Goal: Communication & Community: Participate in discussion

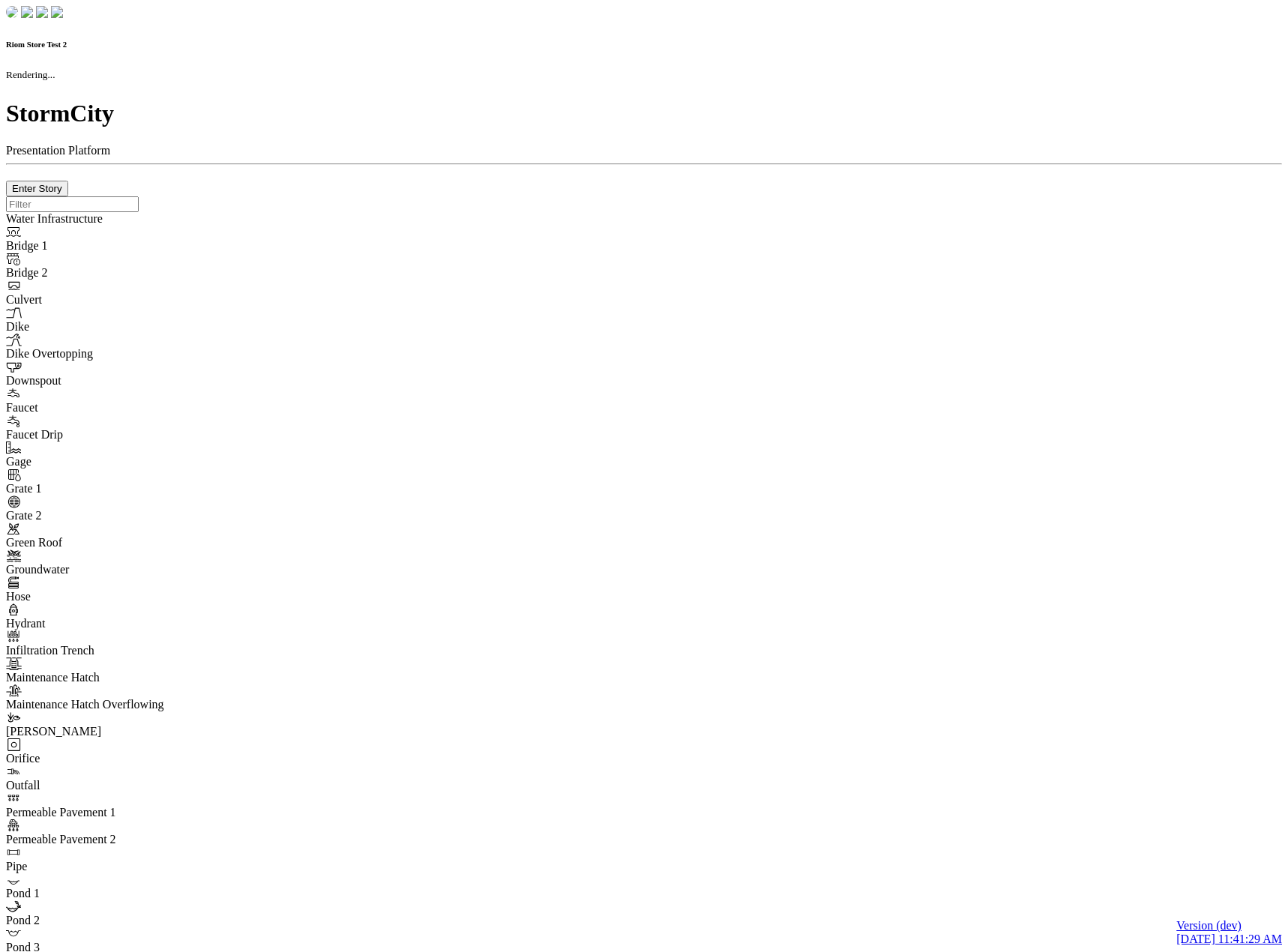
checkbox input "true"
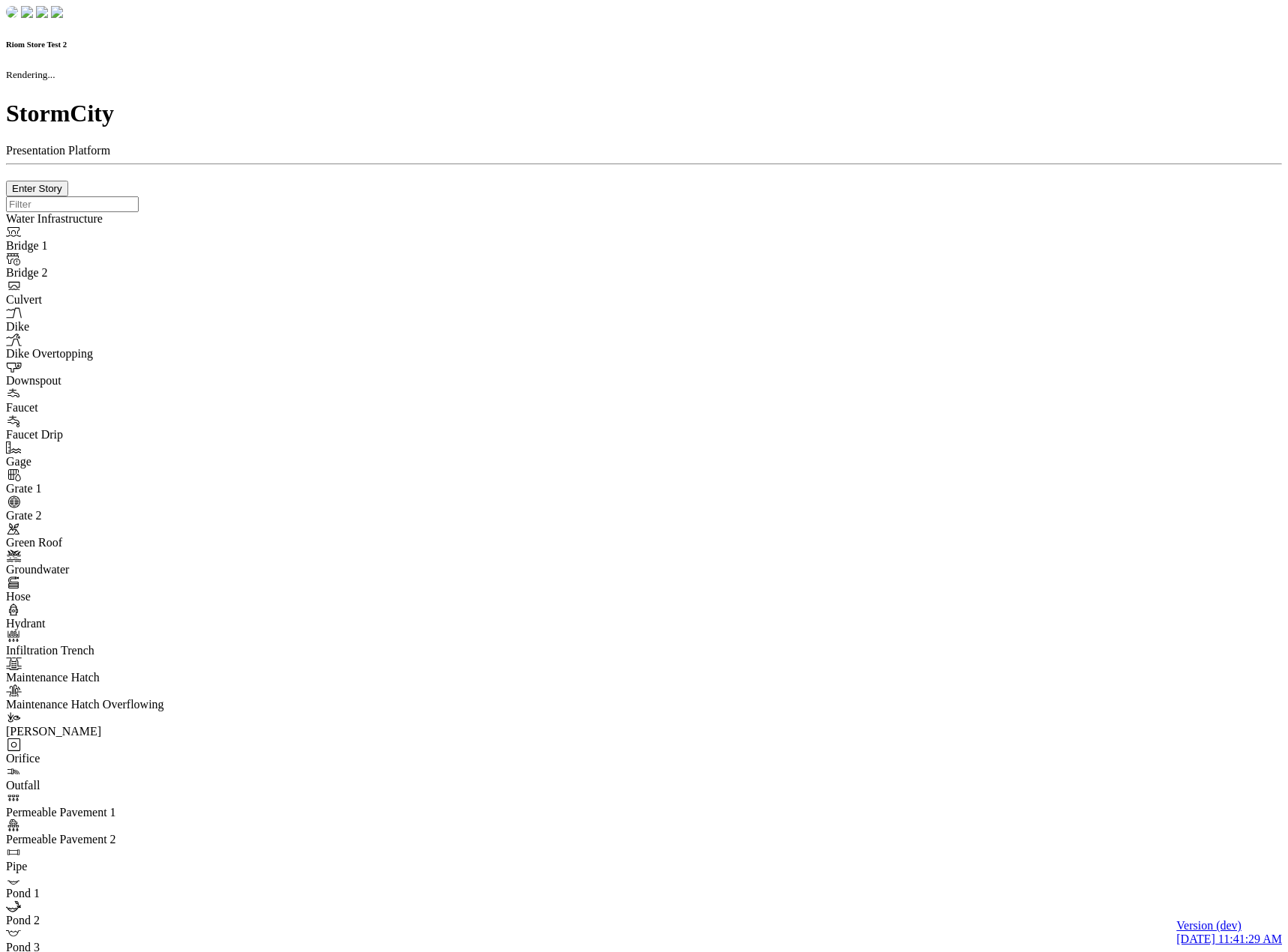
type input "0m"
type textarea "Depth = 0"
checkbox input "true"
select select "CIRCLE"
type input "7"
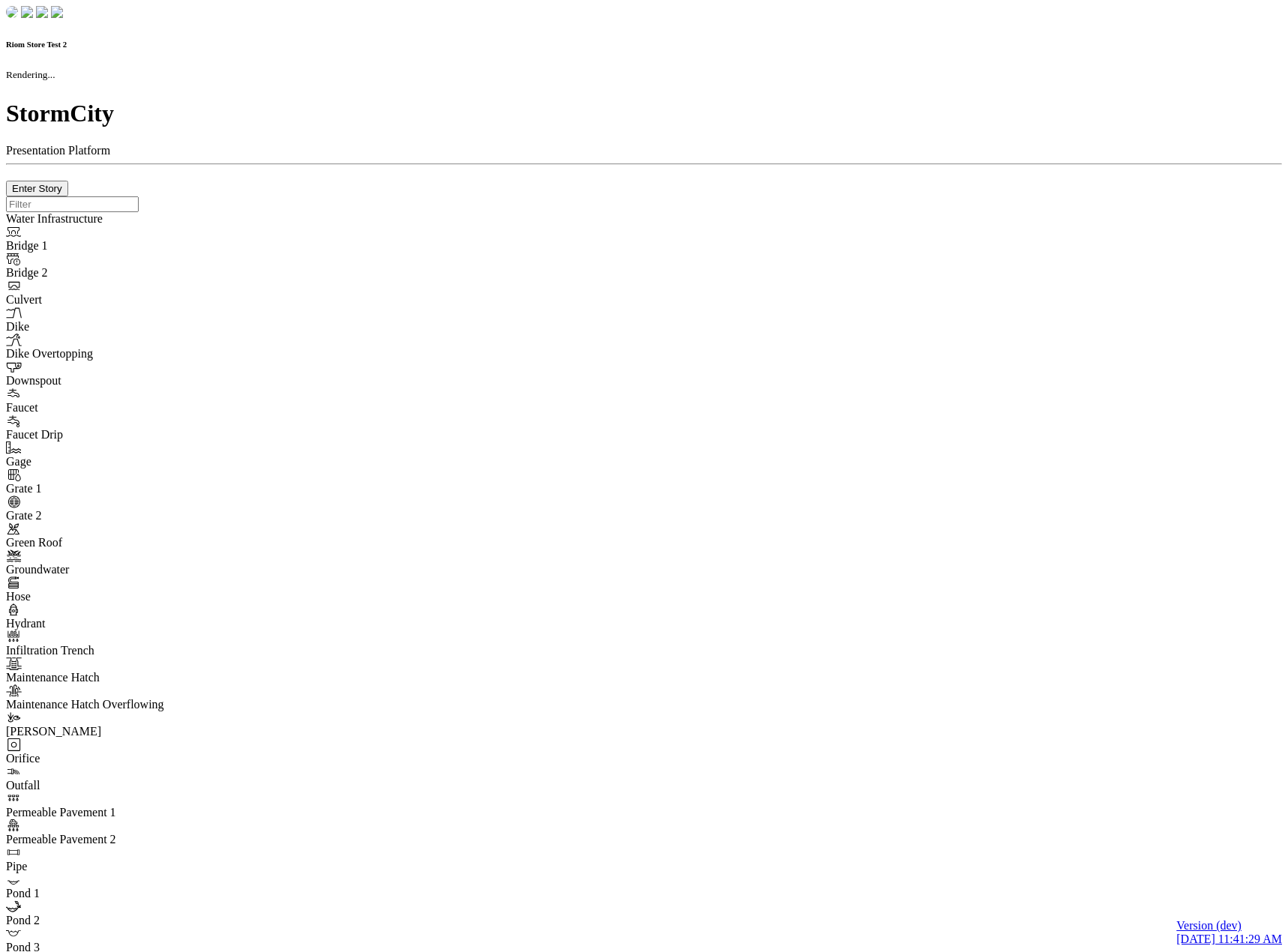
checkbox input "true"
type input "0"
type textarea "<i class="far fa-building"></i>"
select select "None"
type input "7"
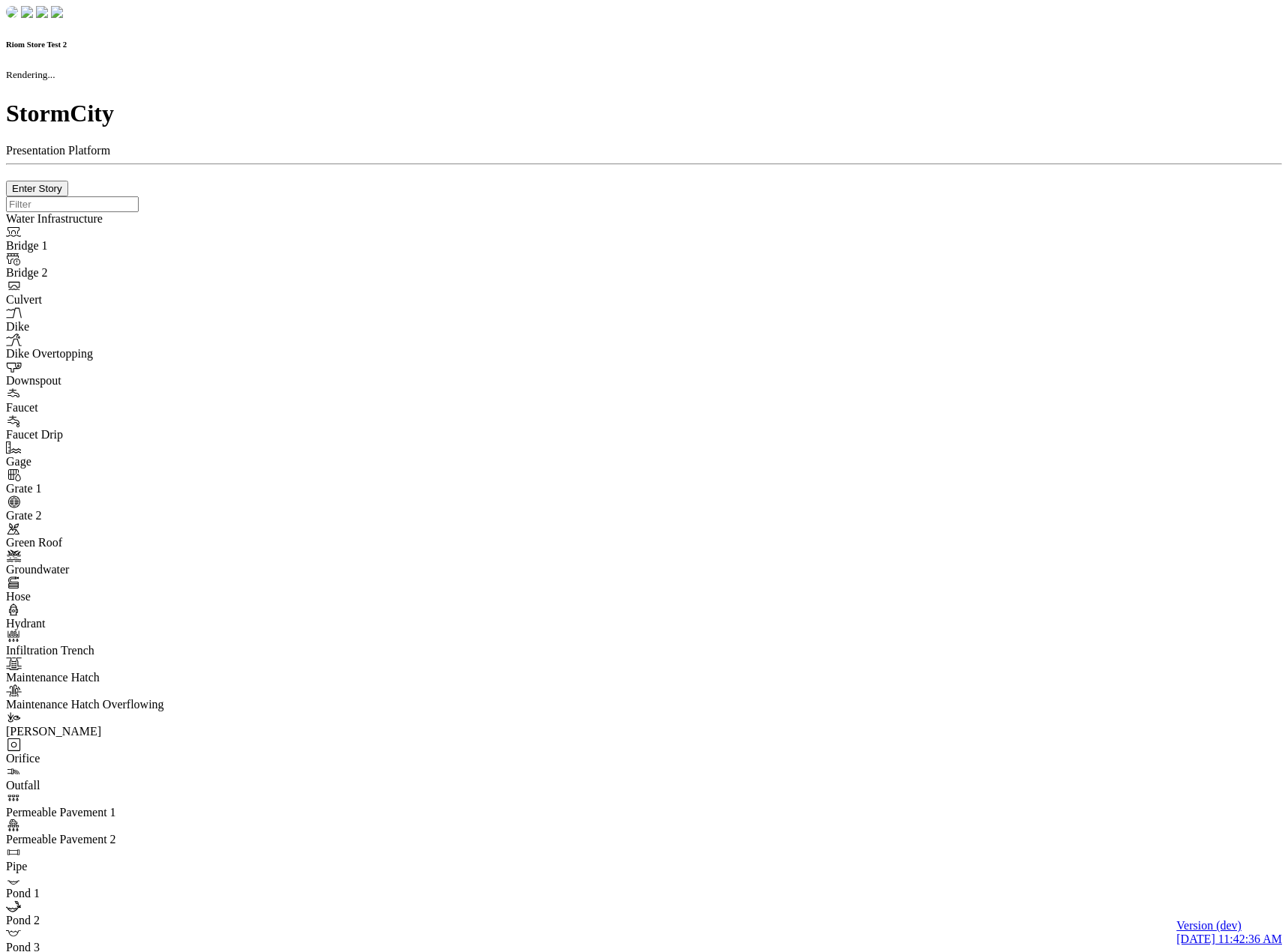
checkbox input "true"
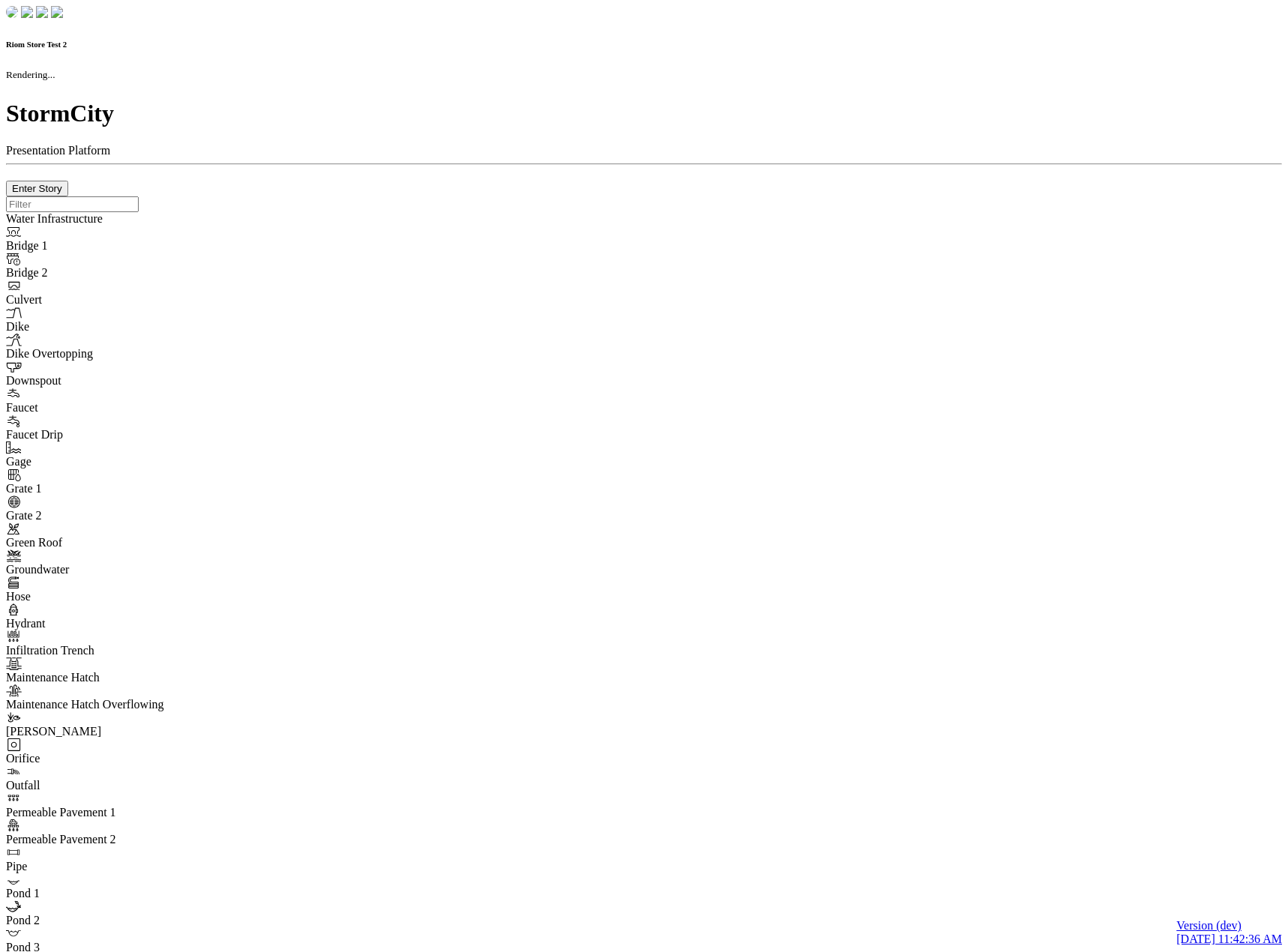
type input "0m"
type textarea "Depth = 0"
checkbox input "true"
select select "CIRCLE"
type input "7"
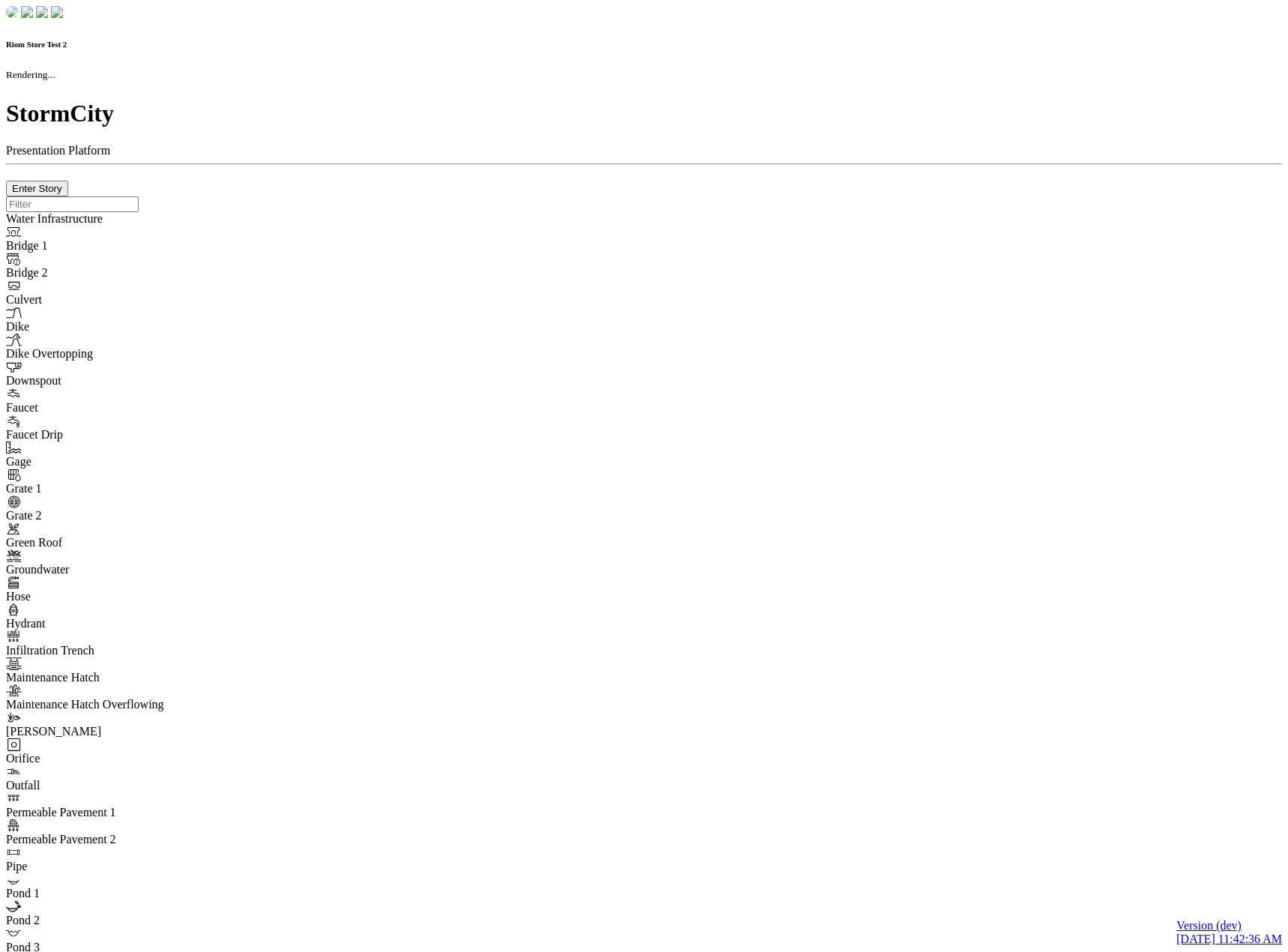
checkbox input "true"
type input "0"
select select "None"
type textarea "<i class="far fa-building"></i>"
type input "7"
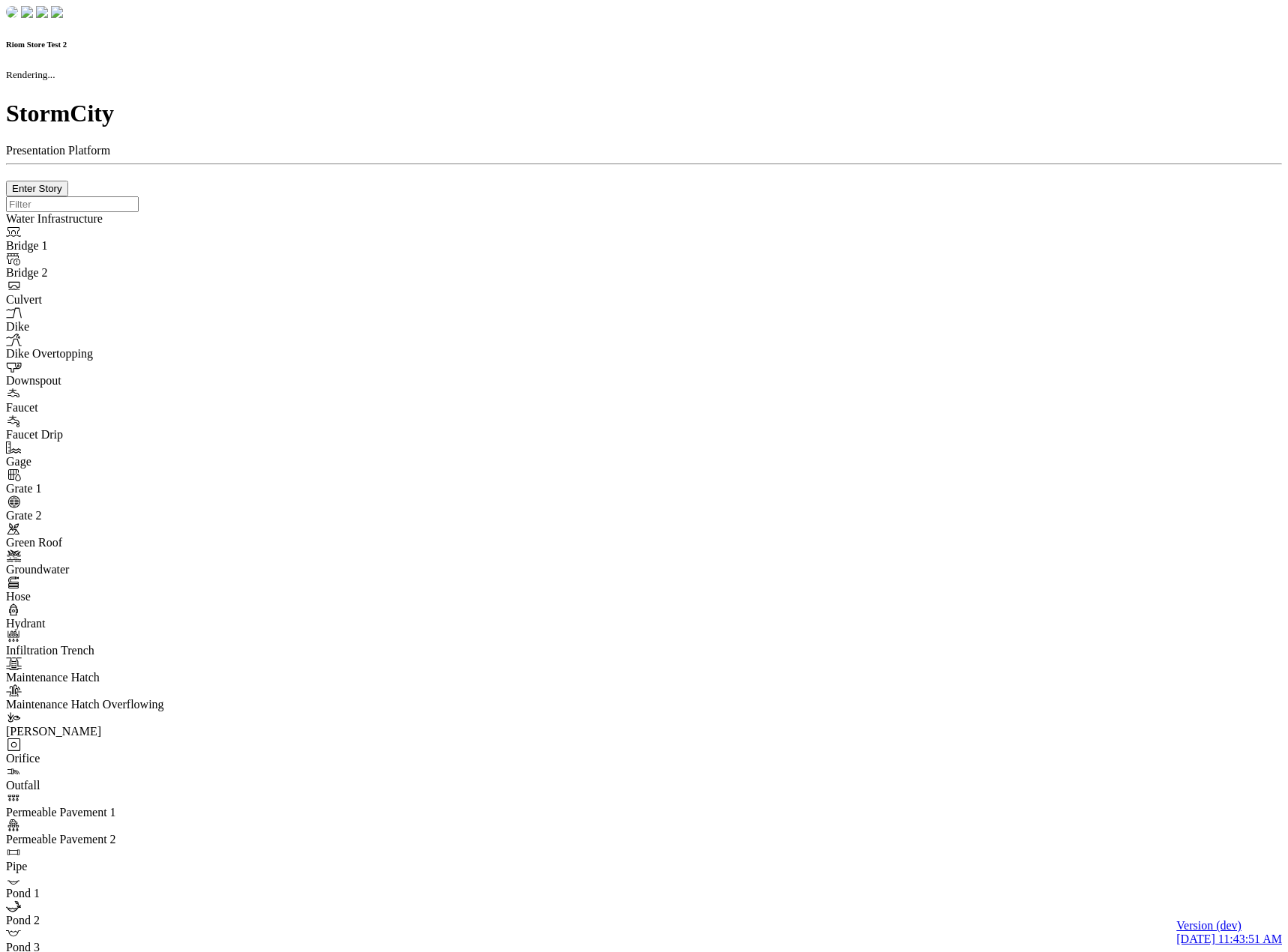
checkbox input "true"
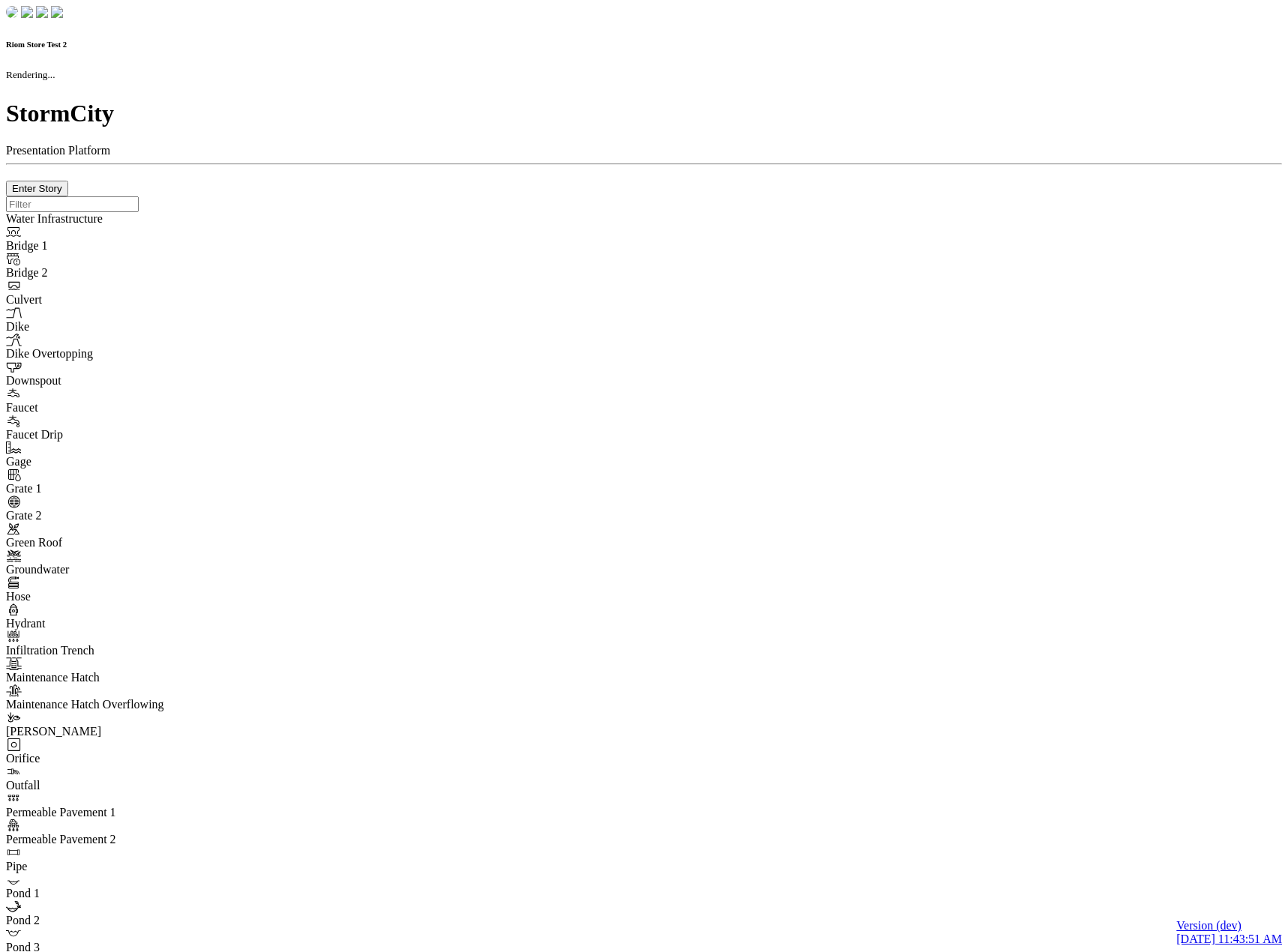
type input "0m"
type textarea "Depth = 0"
checkbox input "true"
select select "CIRCLE"
type input "7"
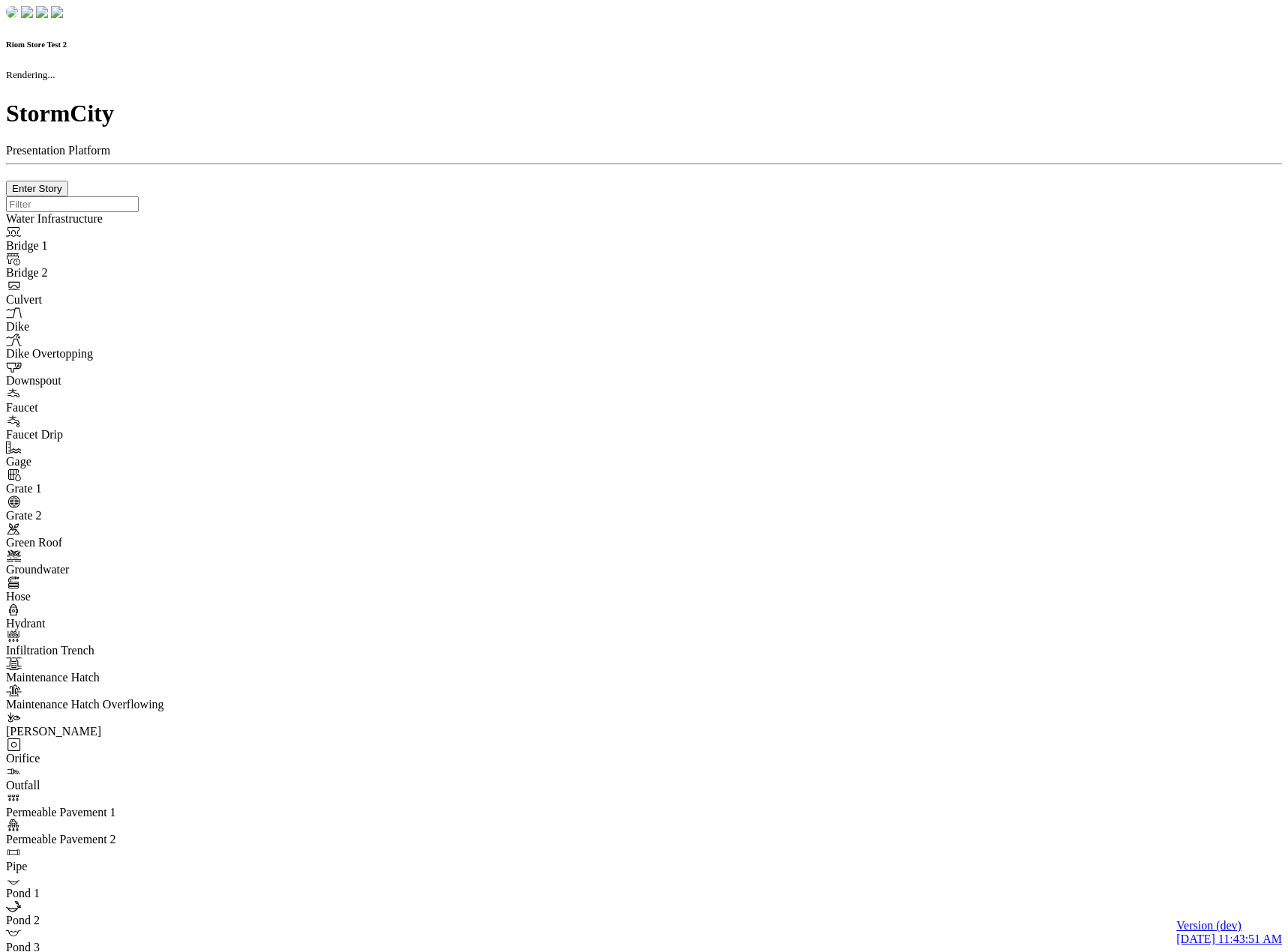
checkbox input "true"
type input "0"
type textarea "<i class="far fa-building"></i>"
select select "None"
type input "7"
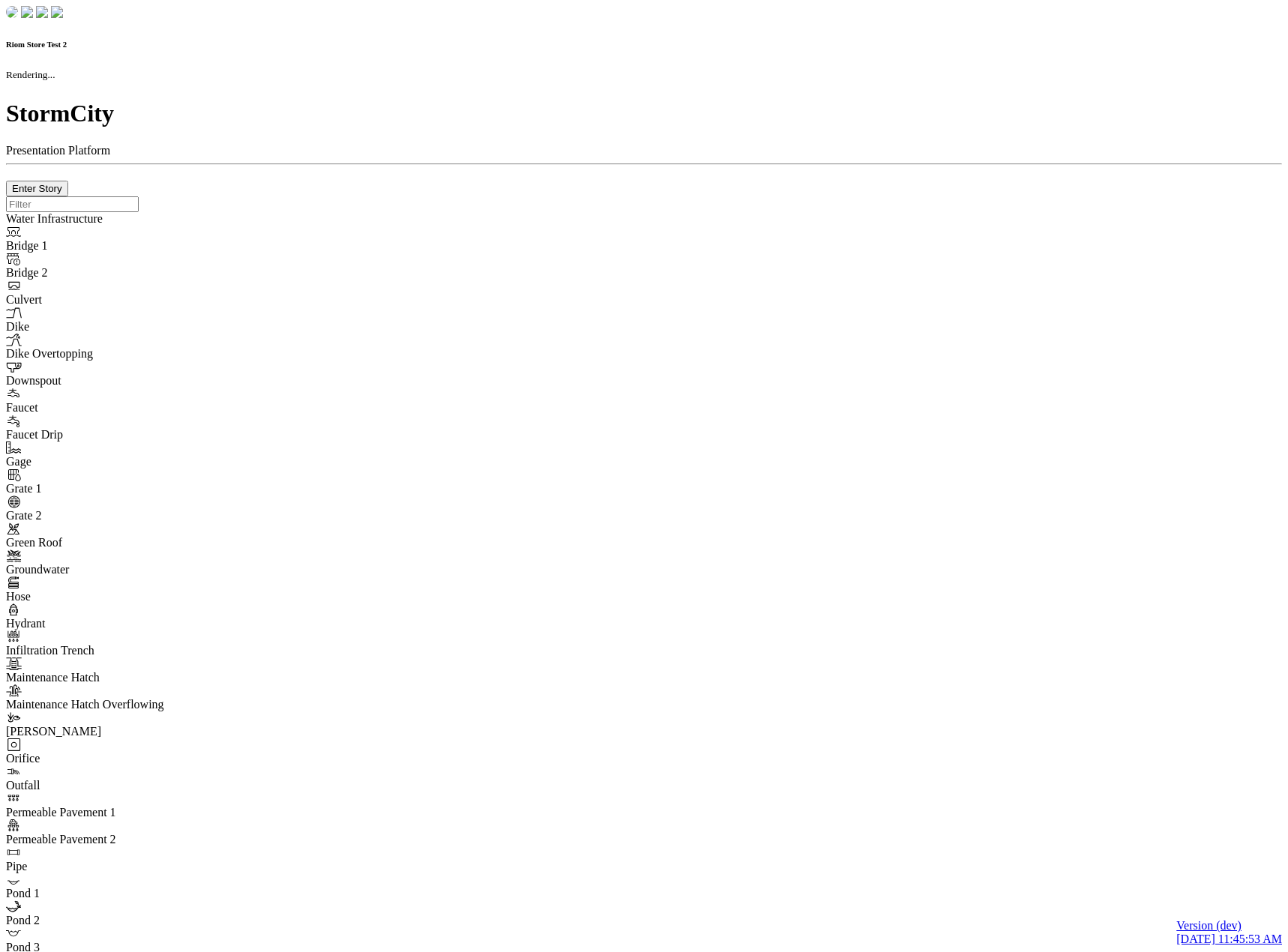
checkbox input "true"
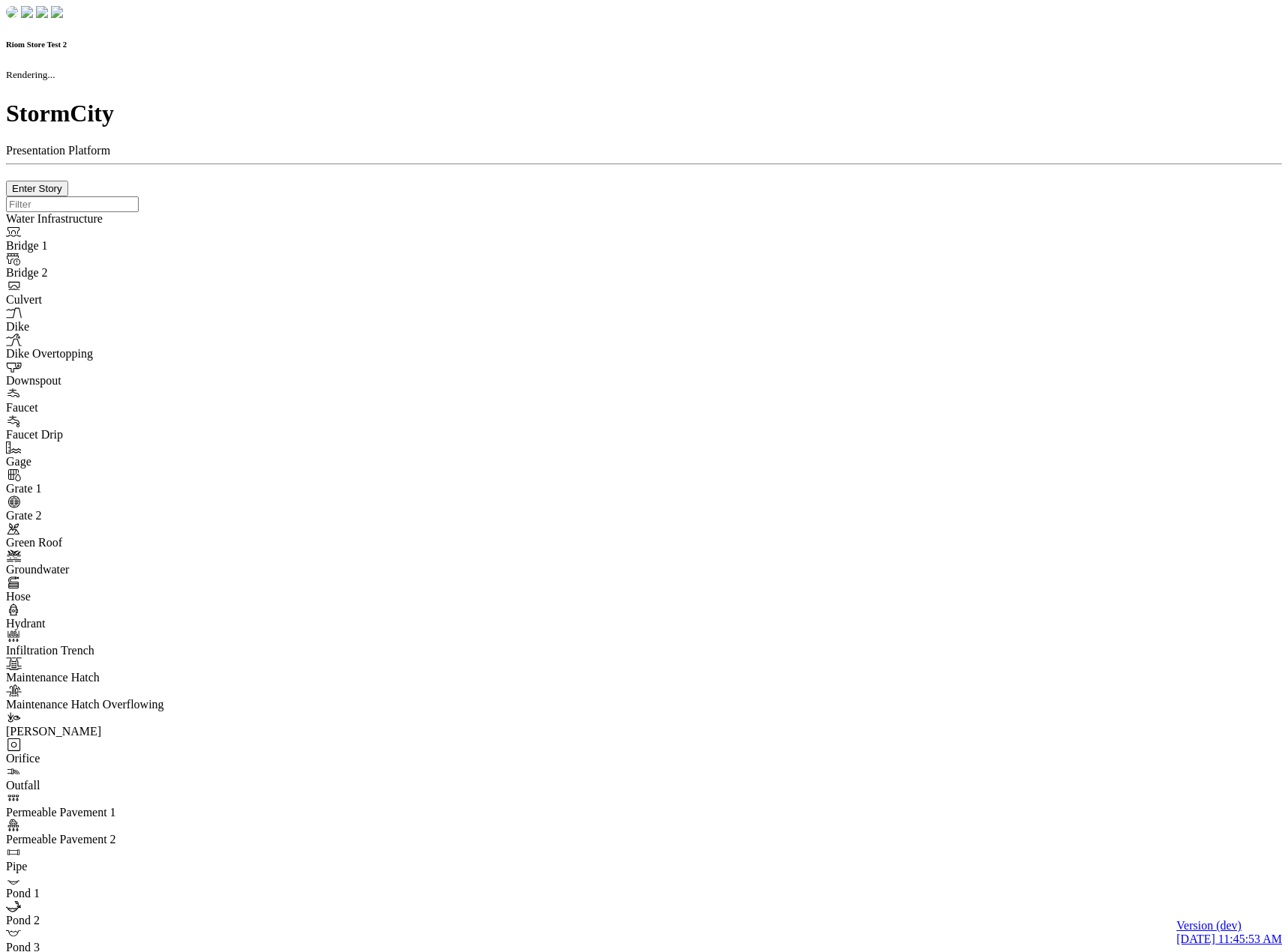
type input "0m"
type textarea "Depth = 0"
checkbox input "true"
select select "CIRCLE"
type input "7"
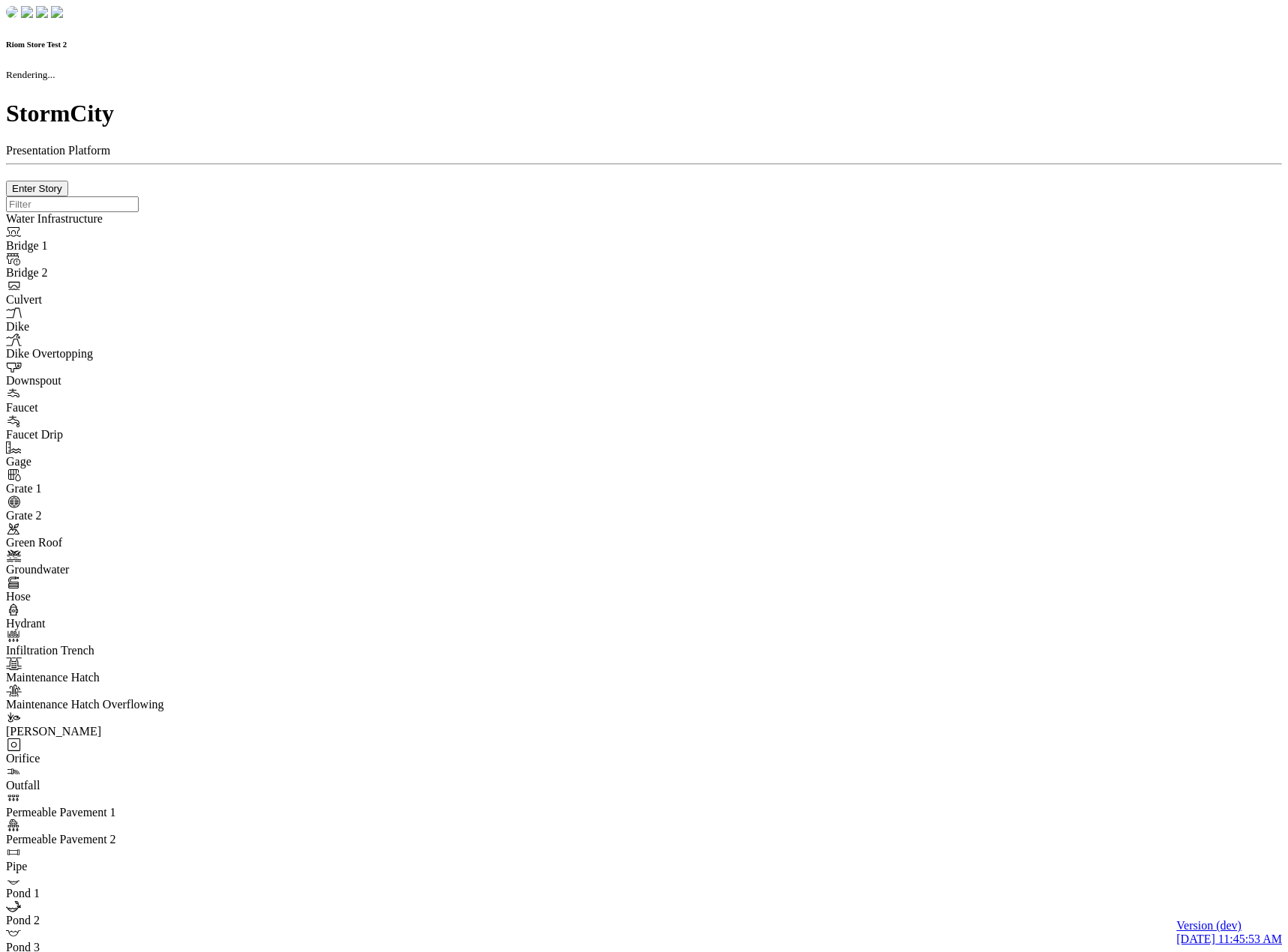
checkbox input "true"
type input "0"
type textarea "<i class="far fa-building"></i>"
select select "None"
type input "7"
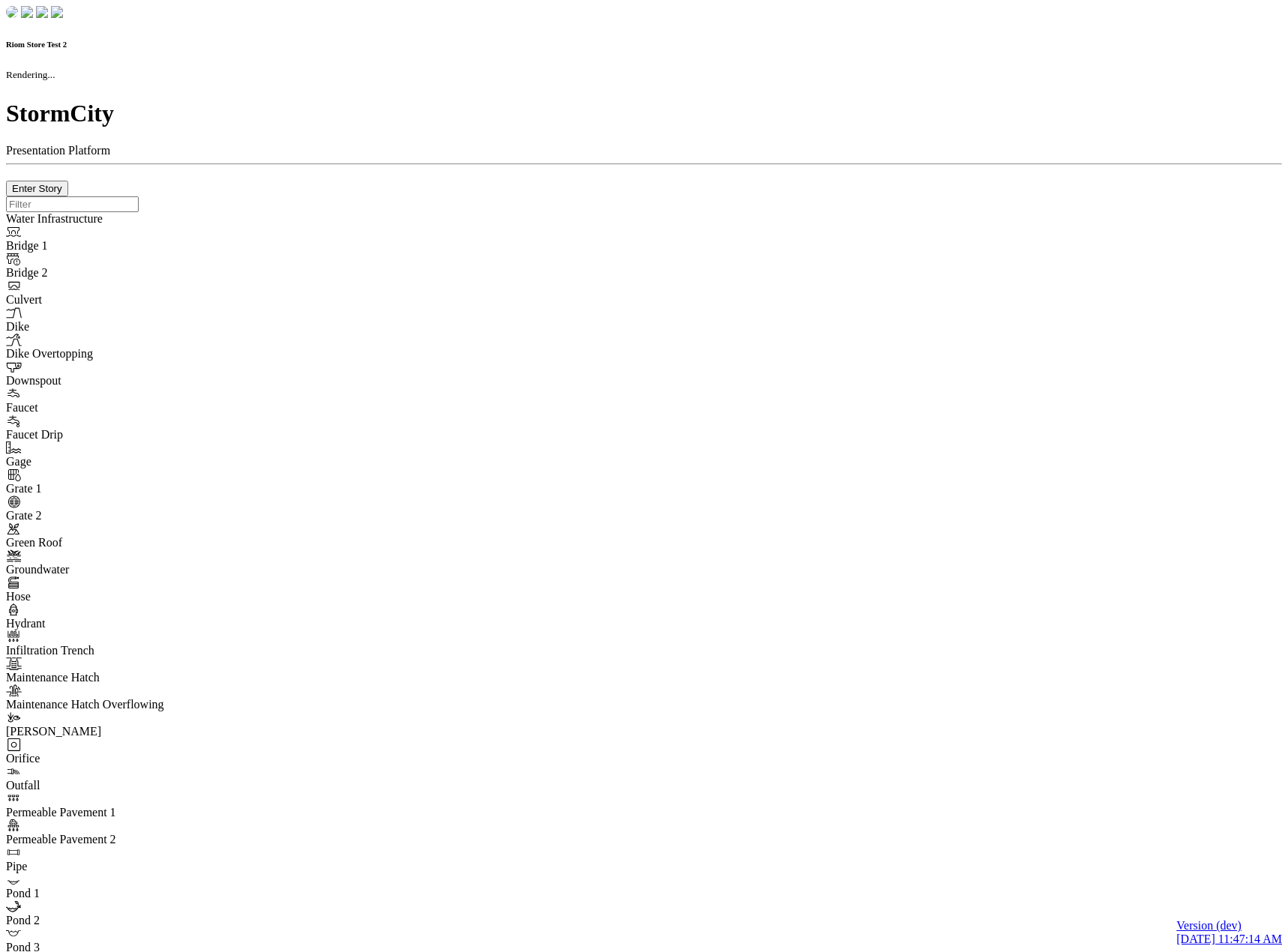
checkbox input "true"
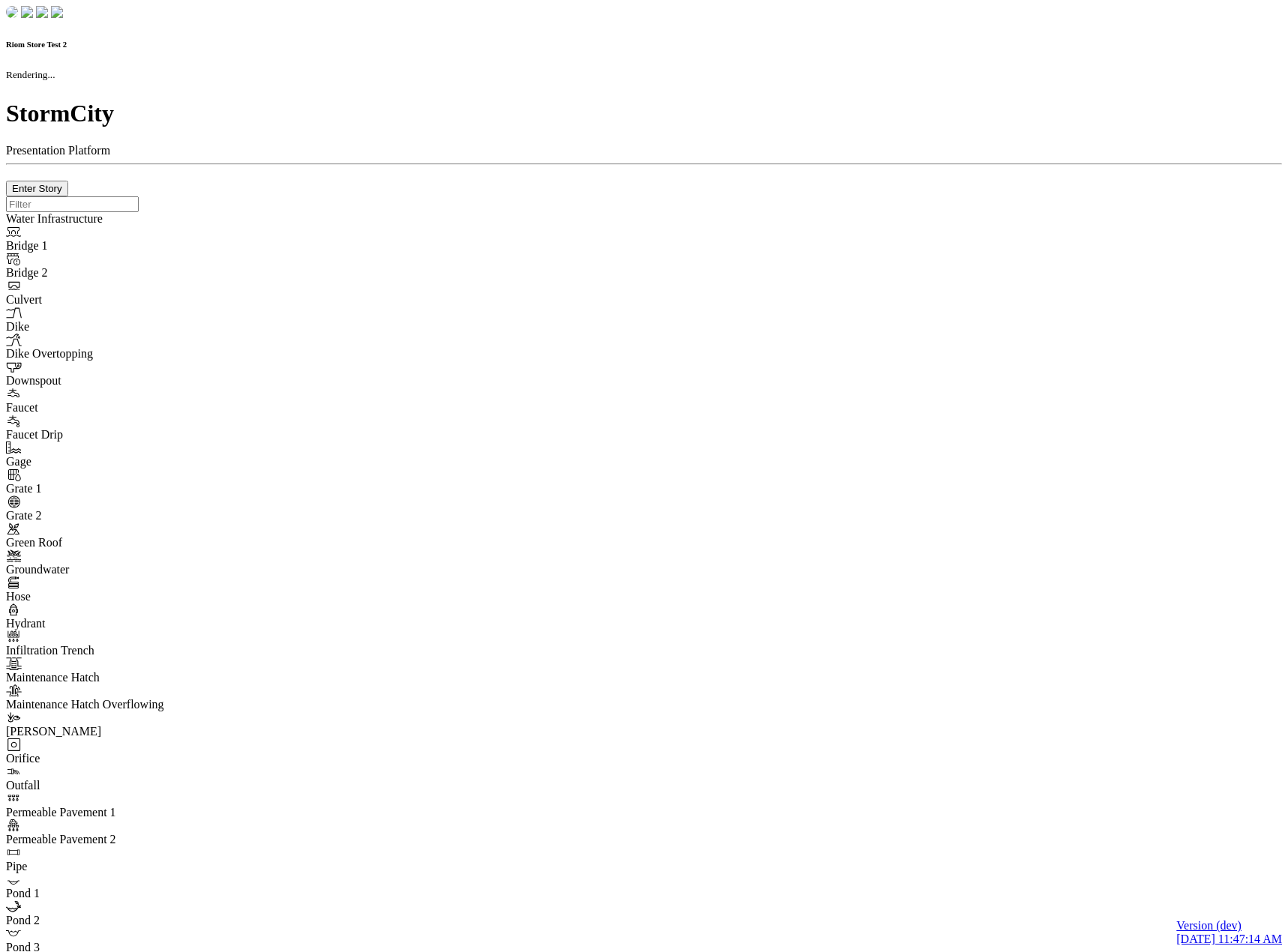
type input "0m"
type textarea "Depth = 0"
checkbox input "true"
select select "CIRCLE"
type input "7"
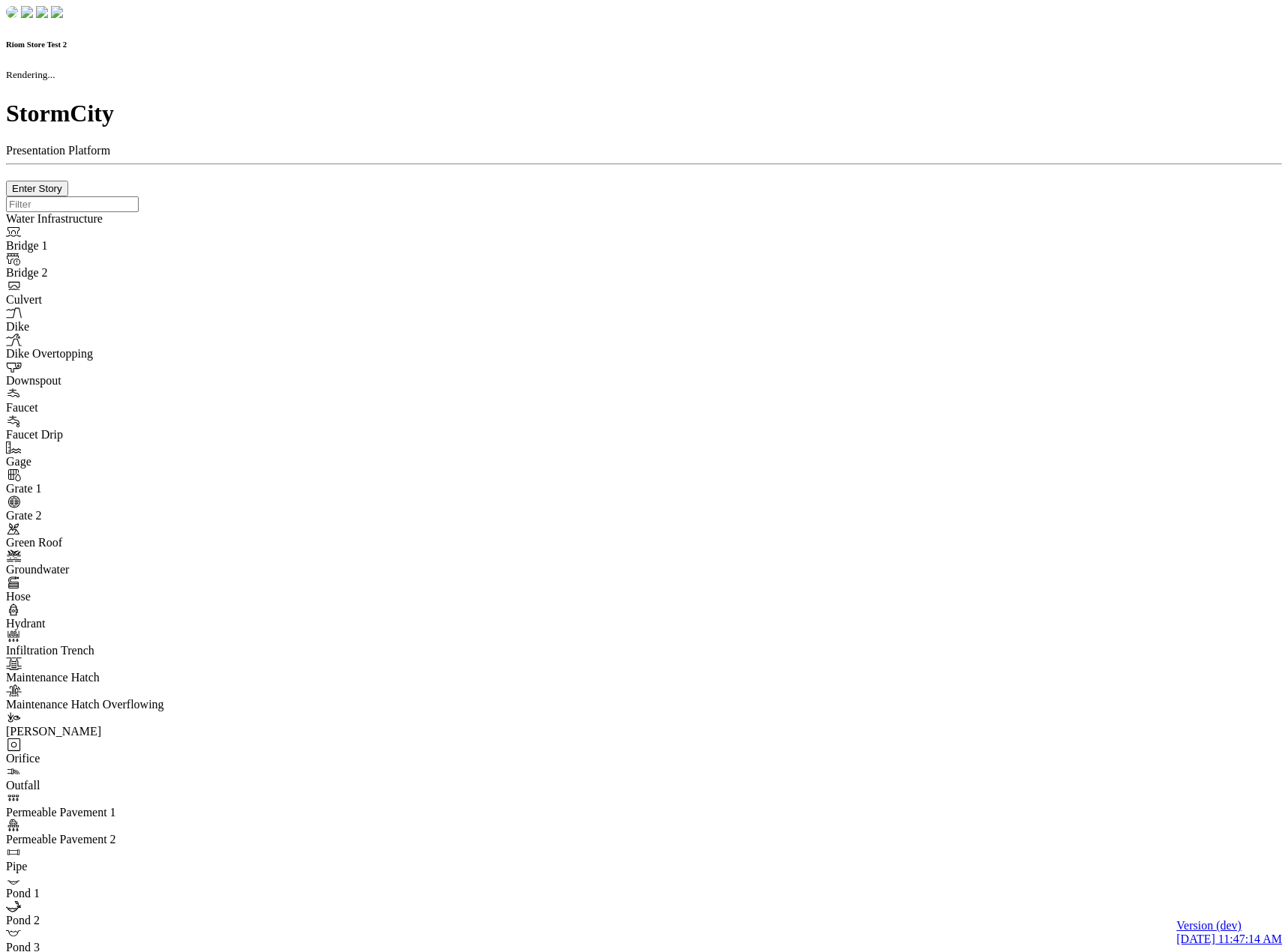
checkbox input "true"
type input "0"
type textarea "<i class="far fa-building"></i>"
select select "None"
type input "7"
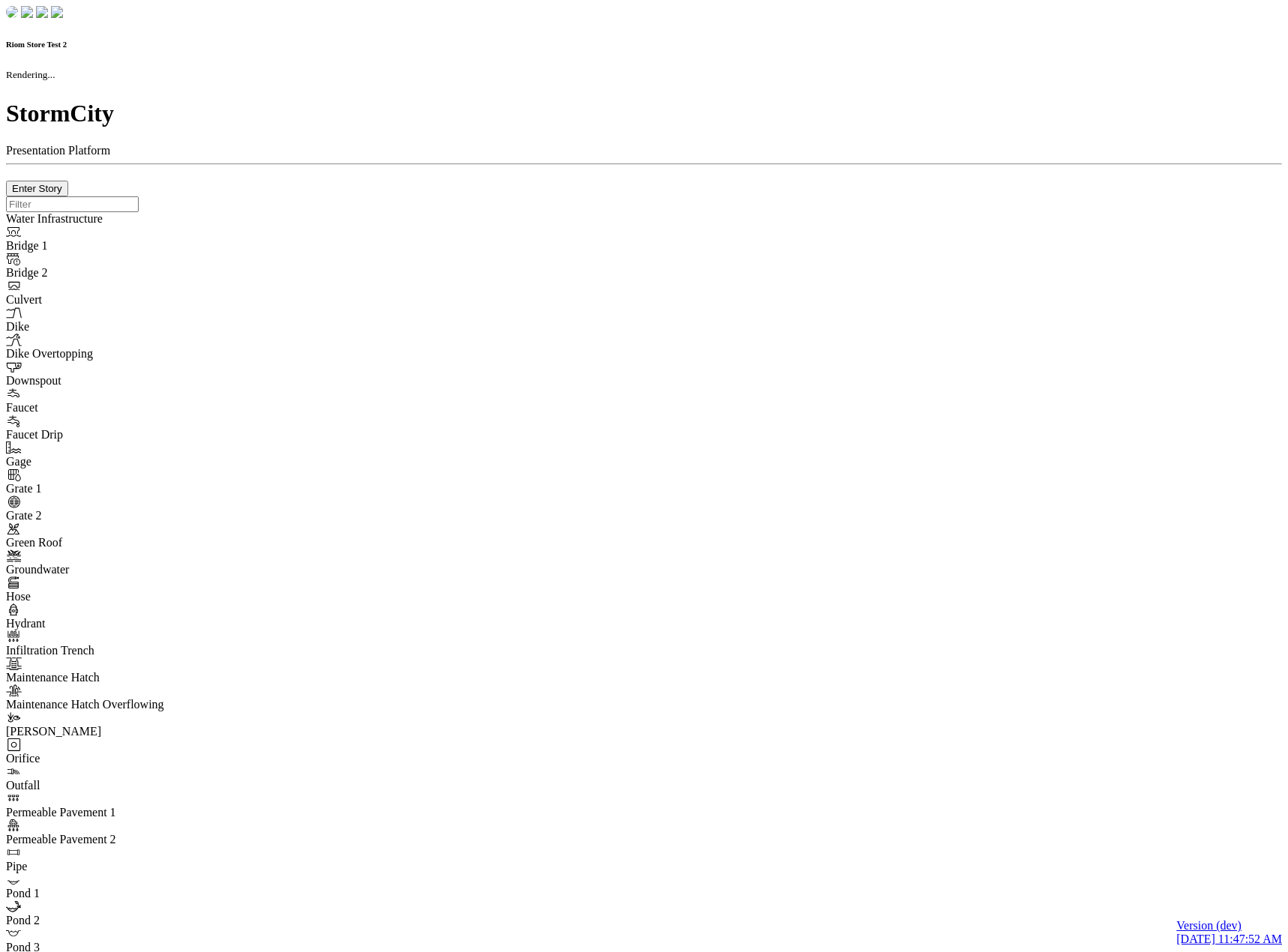
checkbox input "true"
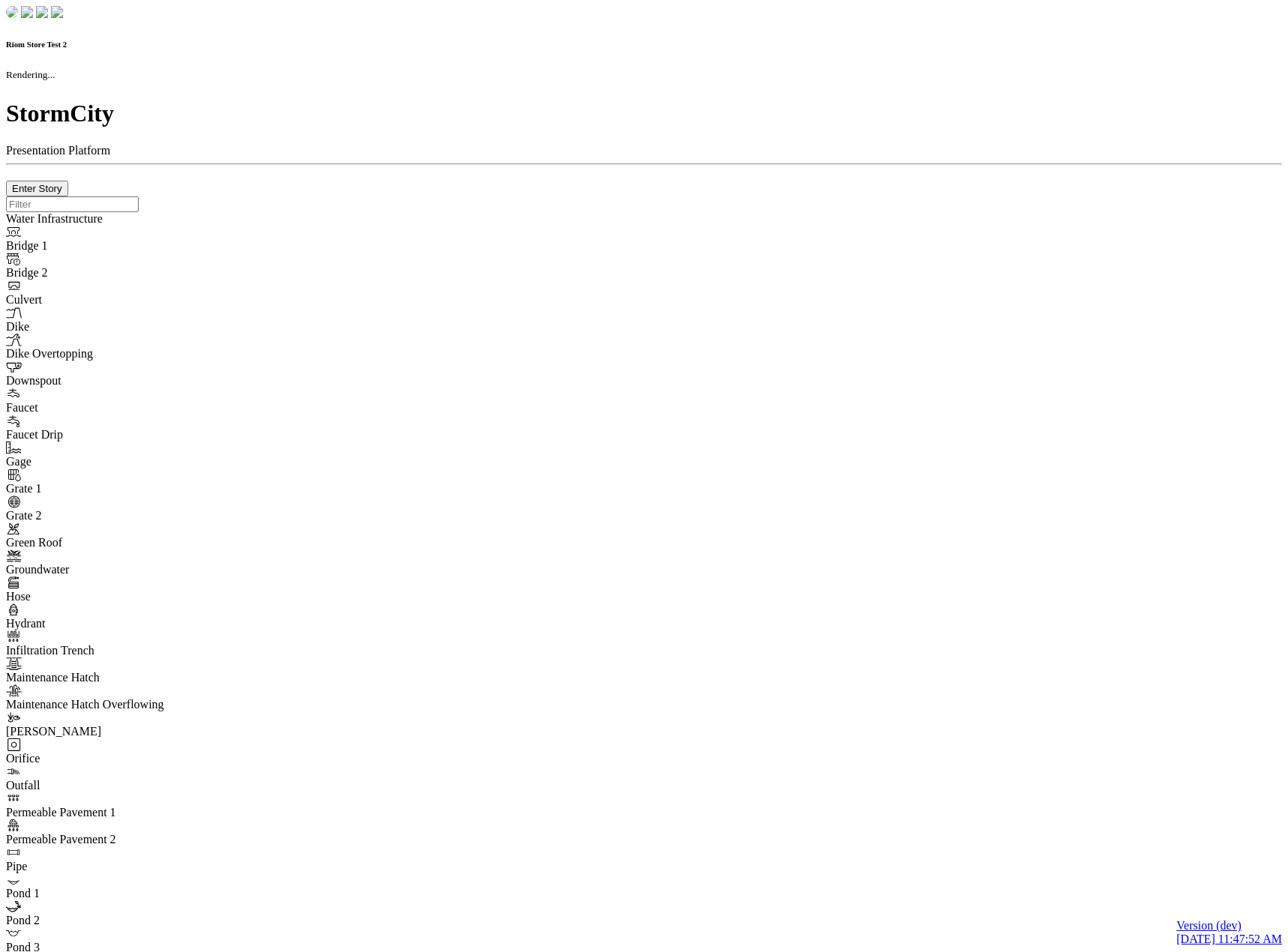
type input "0m"
type textarea "Depth = 0"
checkbox input "true"
select select "CIRCLE"
type input "7"
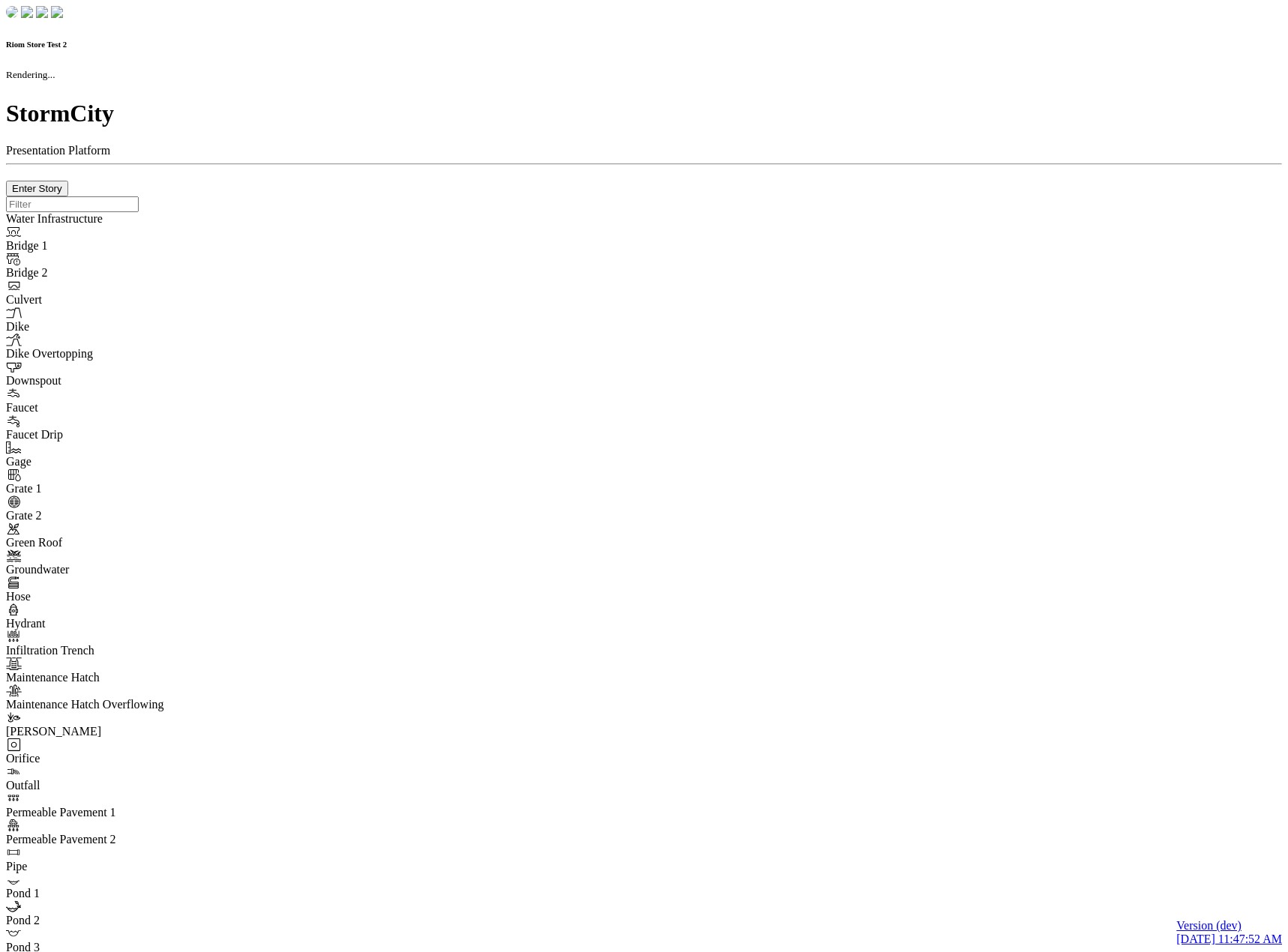
checkbox input "true"
type input "0"
select select "None"
type textarea "<i class="far fa-building"></i>"
type input "7"
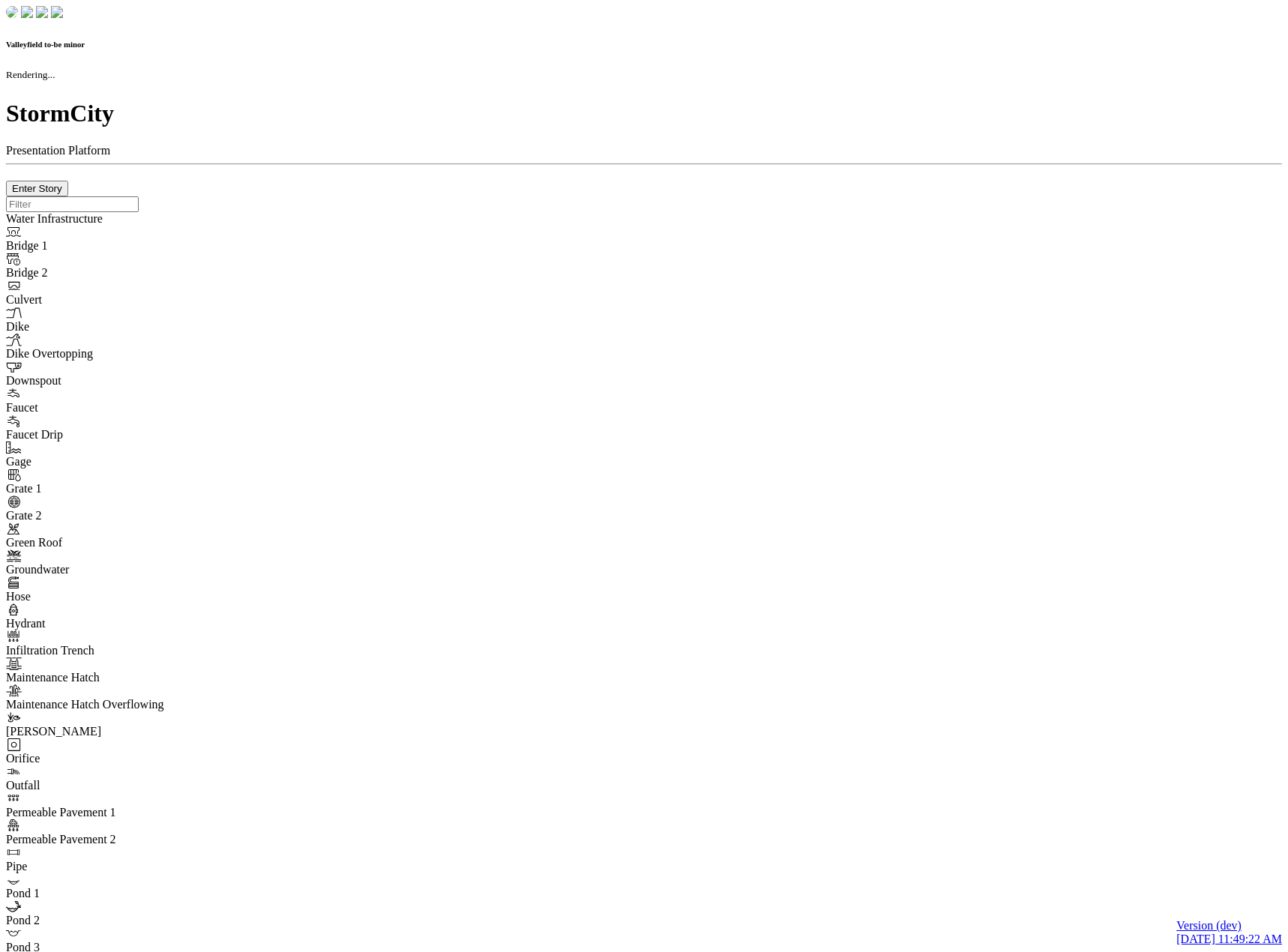
checkbox input "true"
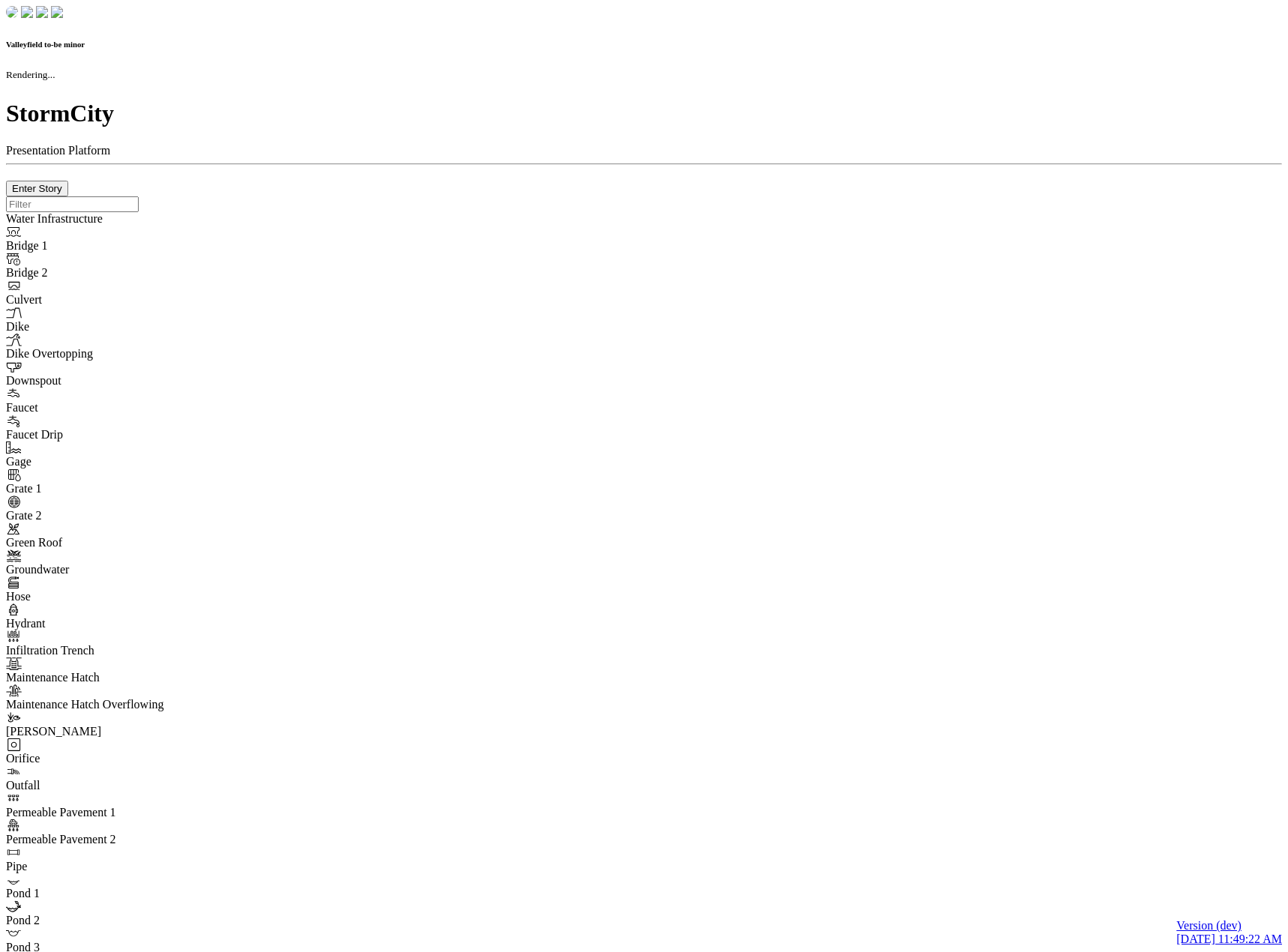
checkbox input "true"
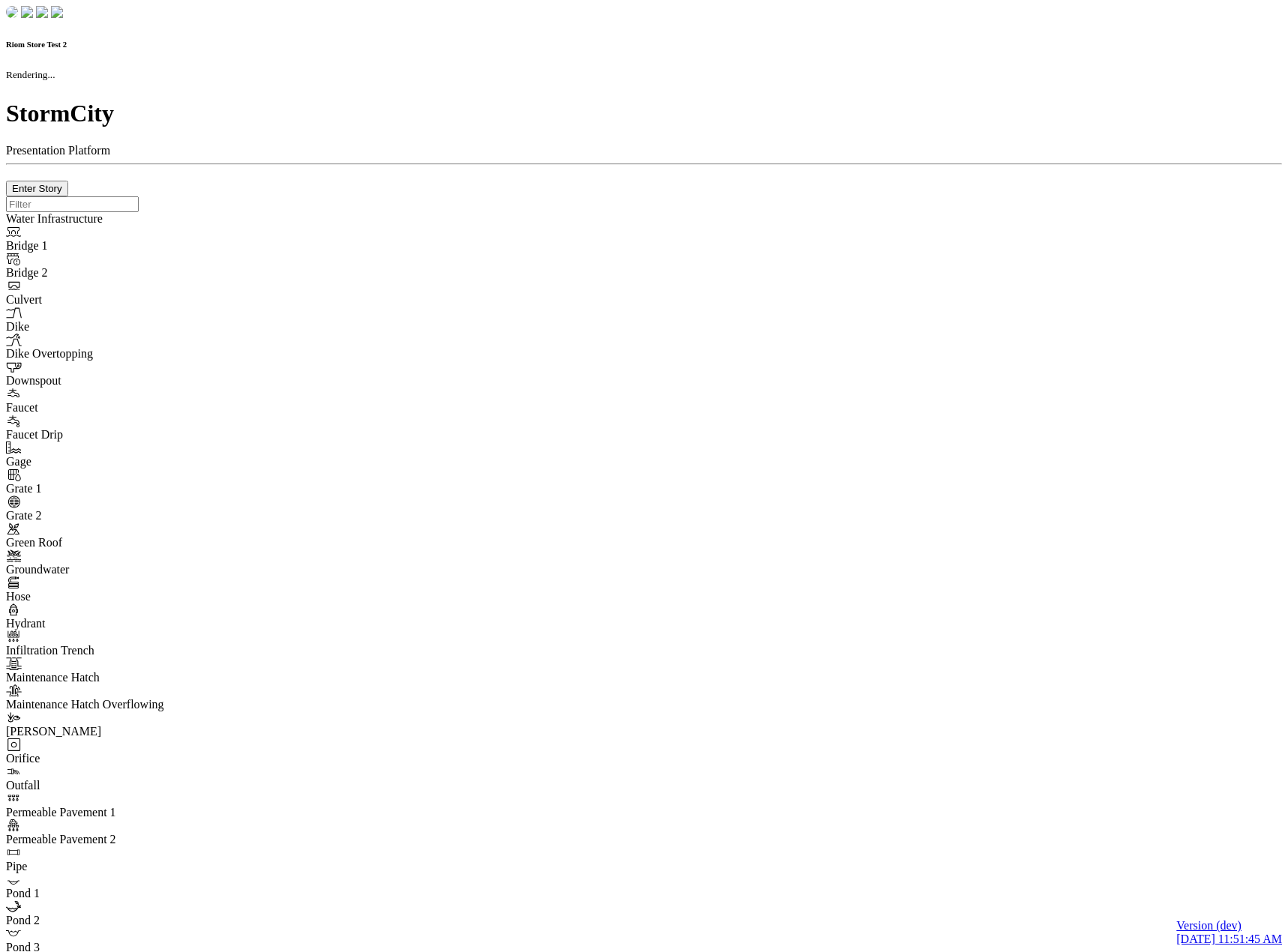
checkbox input "true"
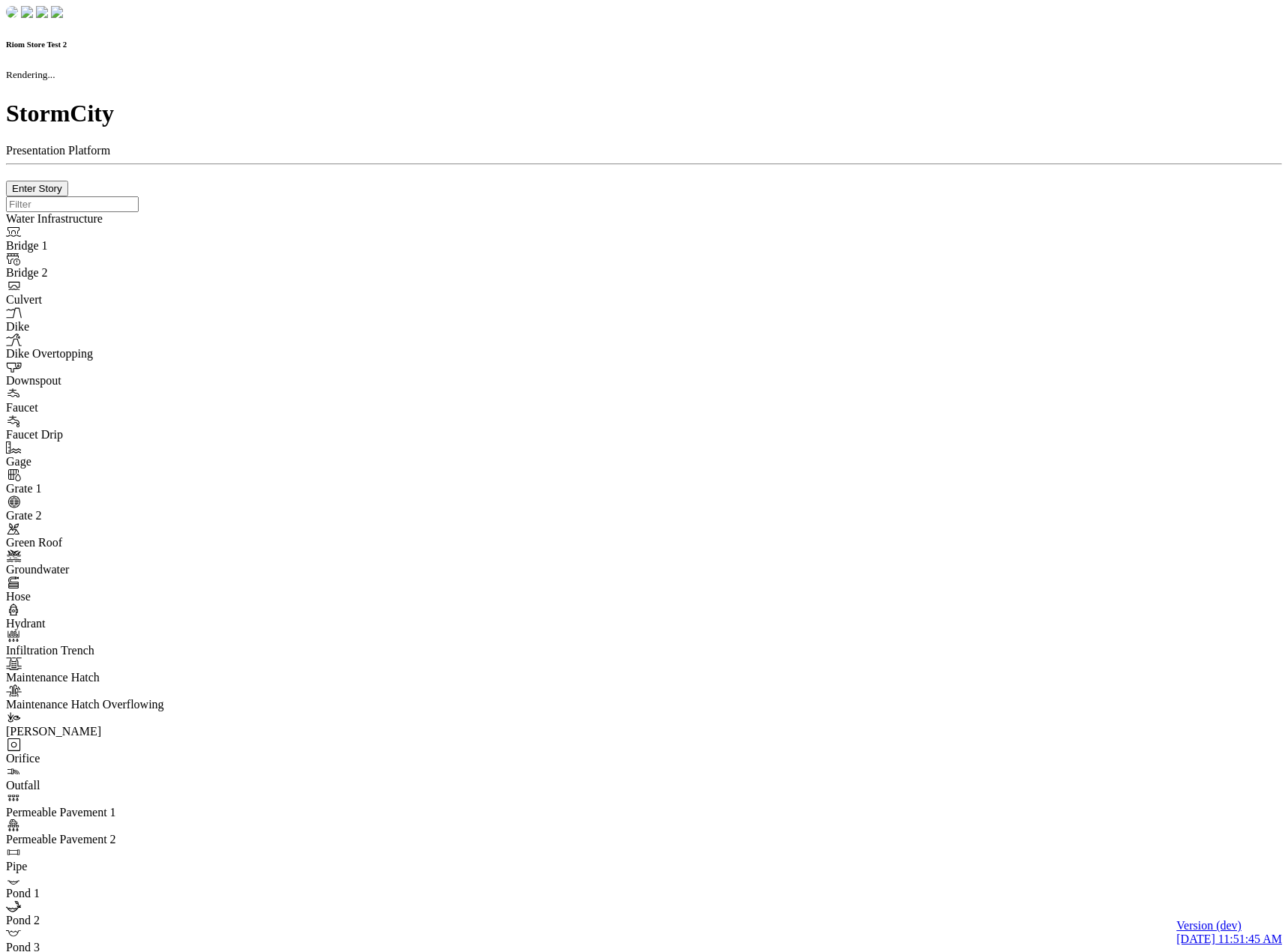
type input "0m"
type textarea "Depth = 0"
checkbox input "true"
select select "CIRCLE"
type input "7"
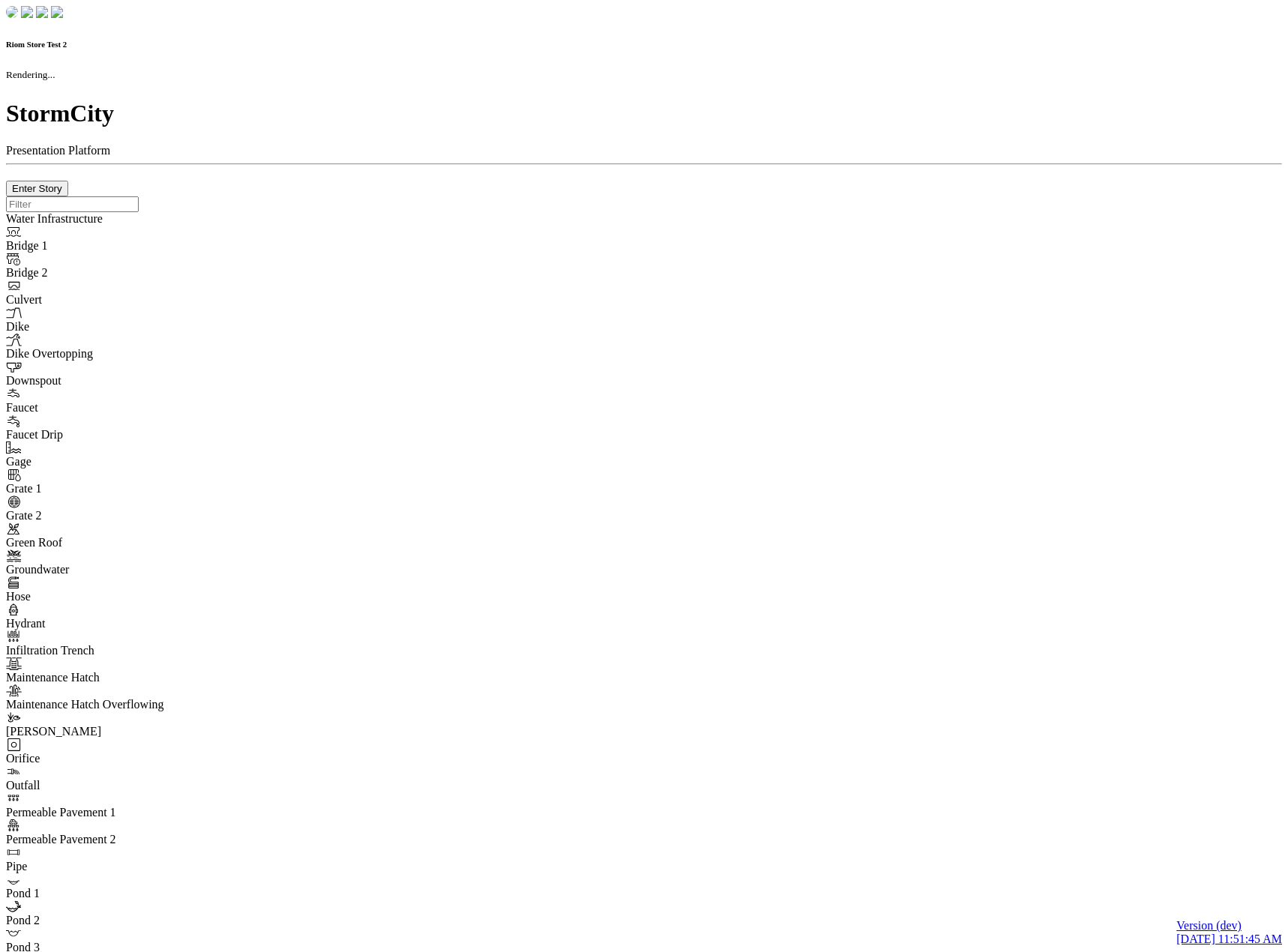
checkbox input "true"
type input "0"
type textarea "<i class="far fa-building"></i>"
select select "None"
type input "7"
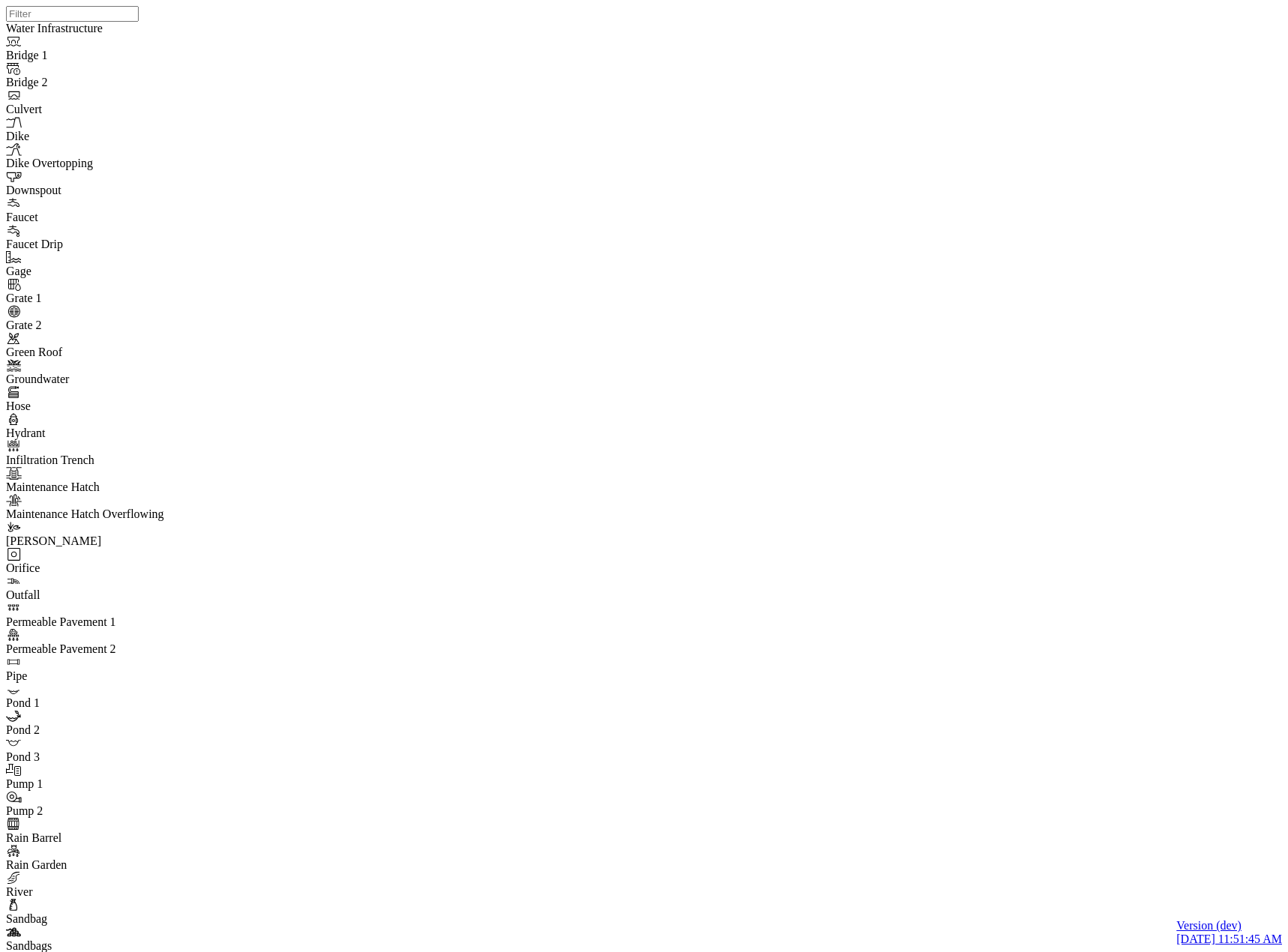
click at [614, 389] on div at bounding box center [650, 457] width 1288 height 914
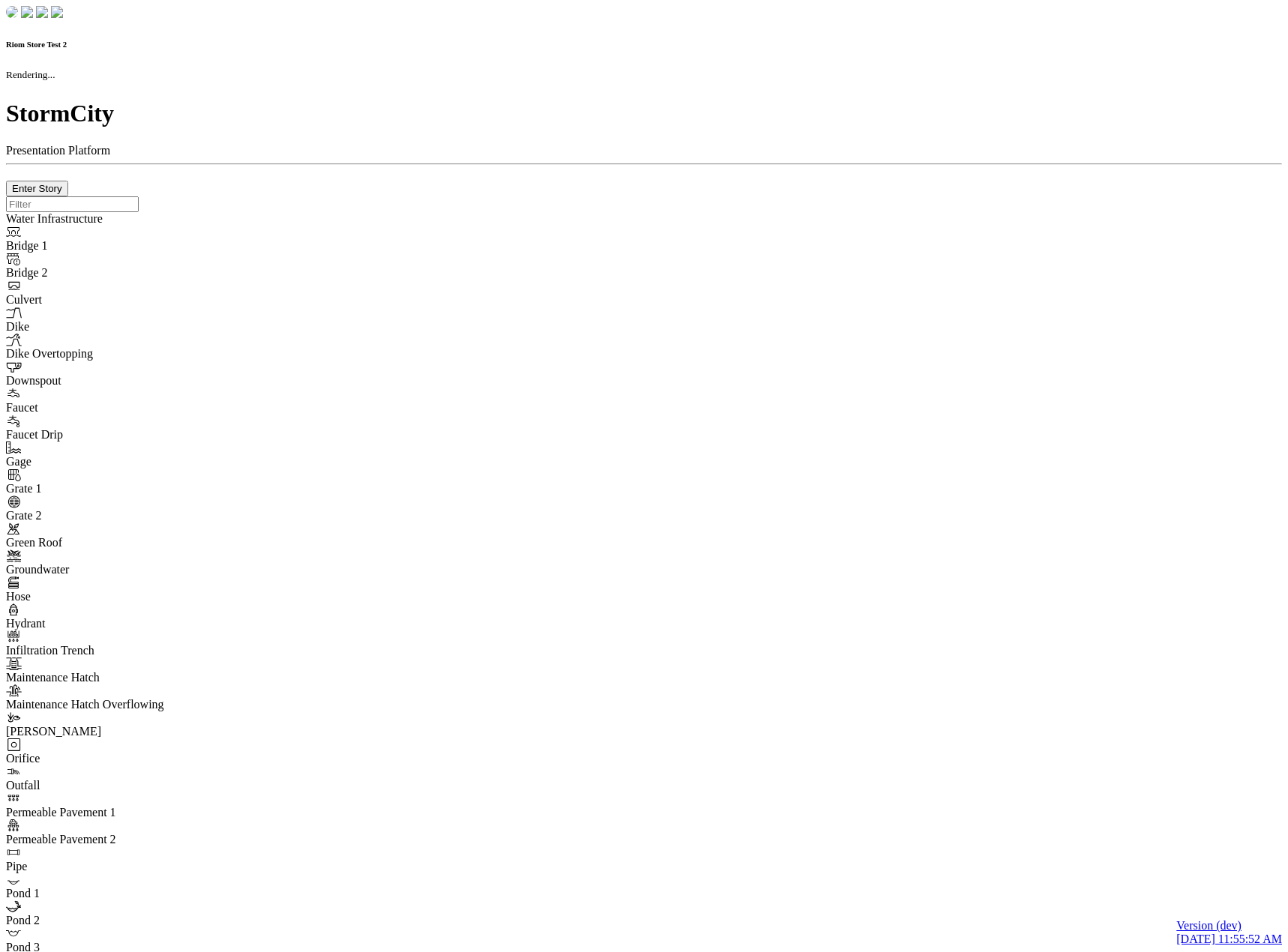
checkbox input "true"
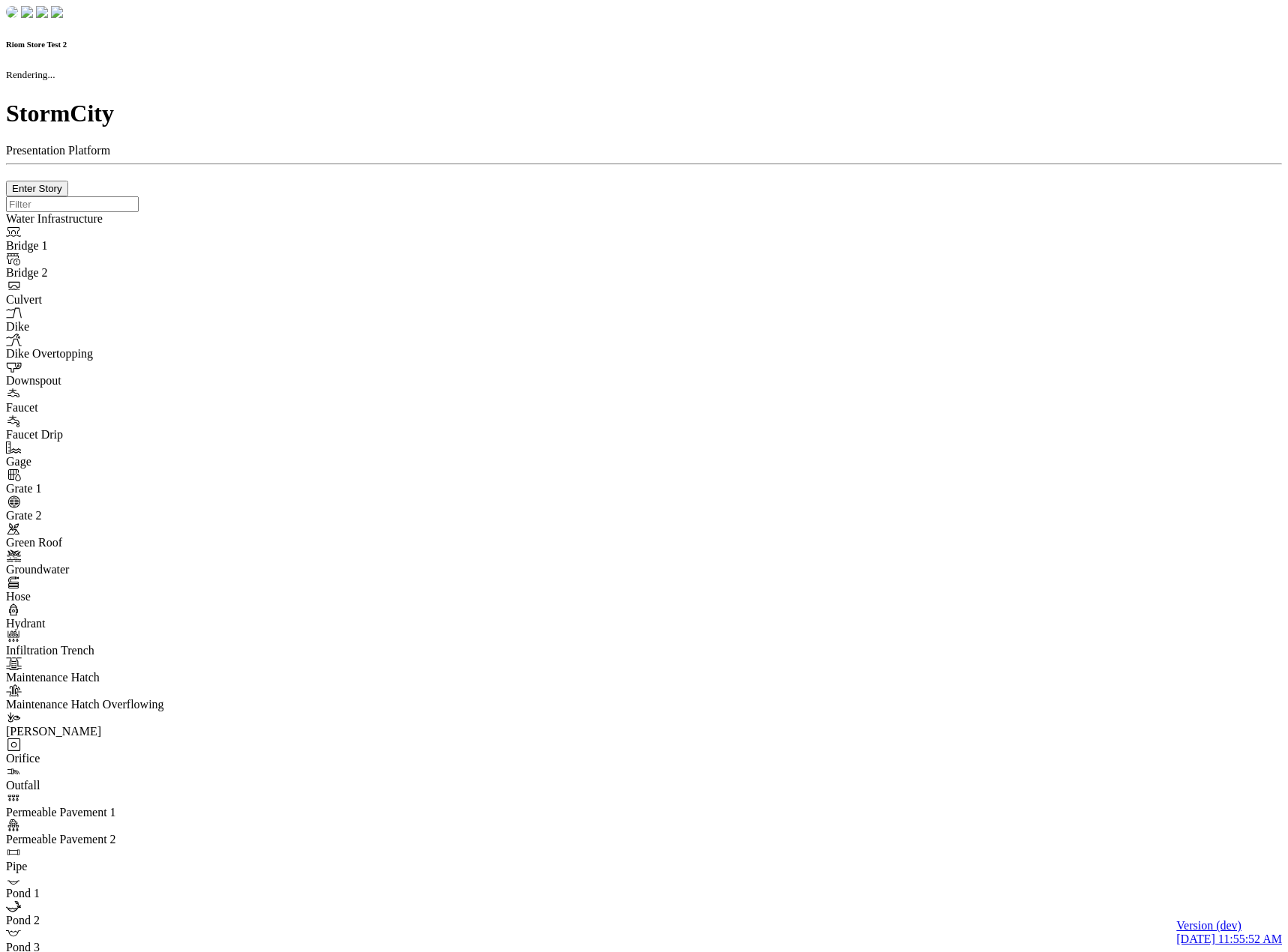
type input "0m"
type textarea "Depth = 0"
checkbox input "true"
select select "CIRCLE"
type input "7"
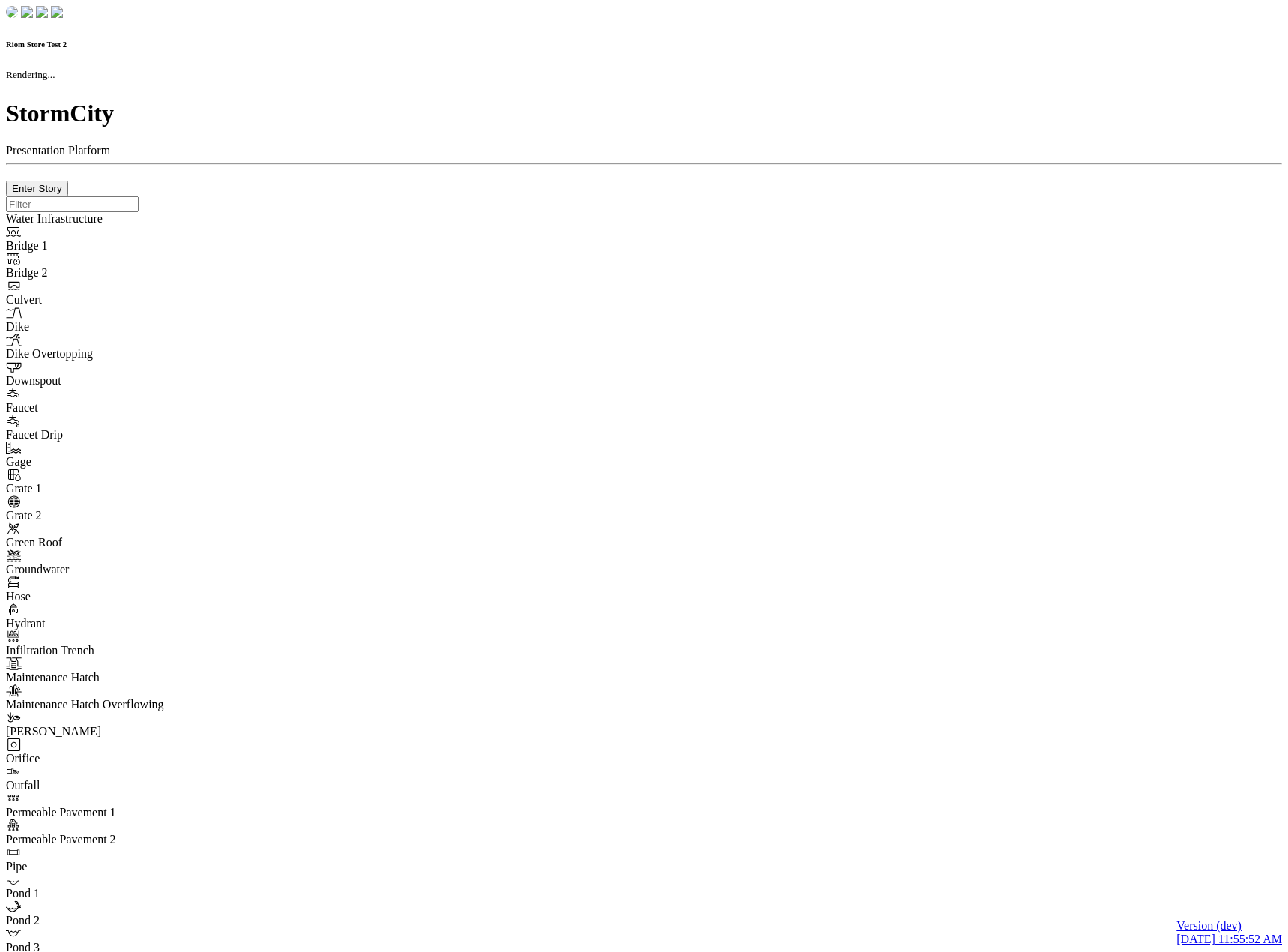
checkbox input "true"
type input "0"
select select "None"
type textarea "<i class="far fa-building"></i>"
type input "7"
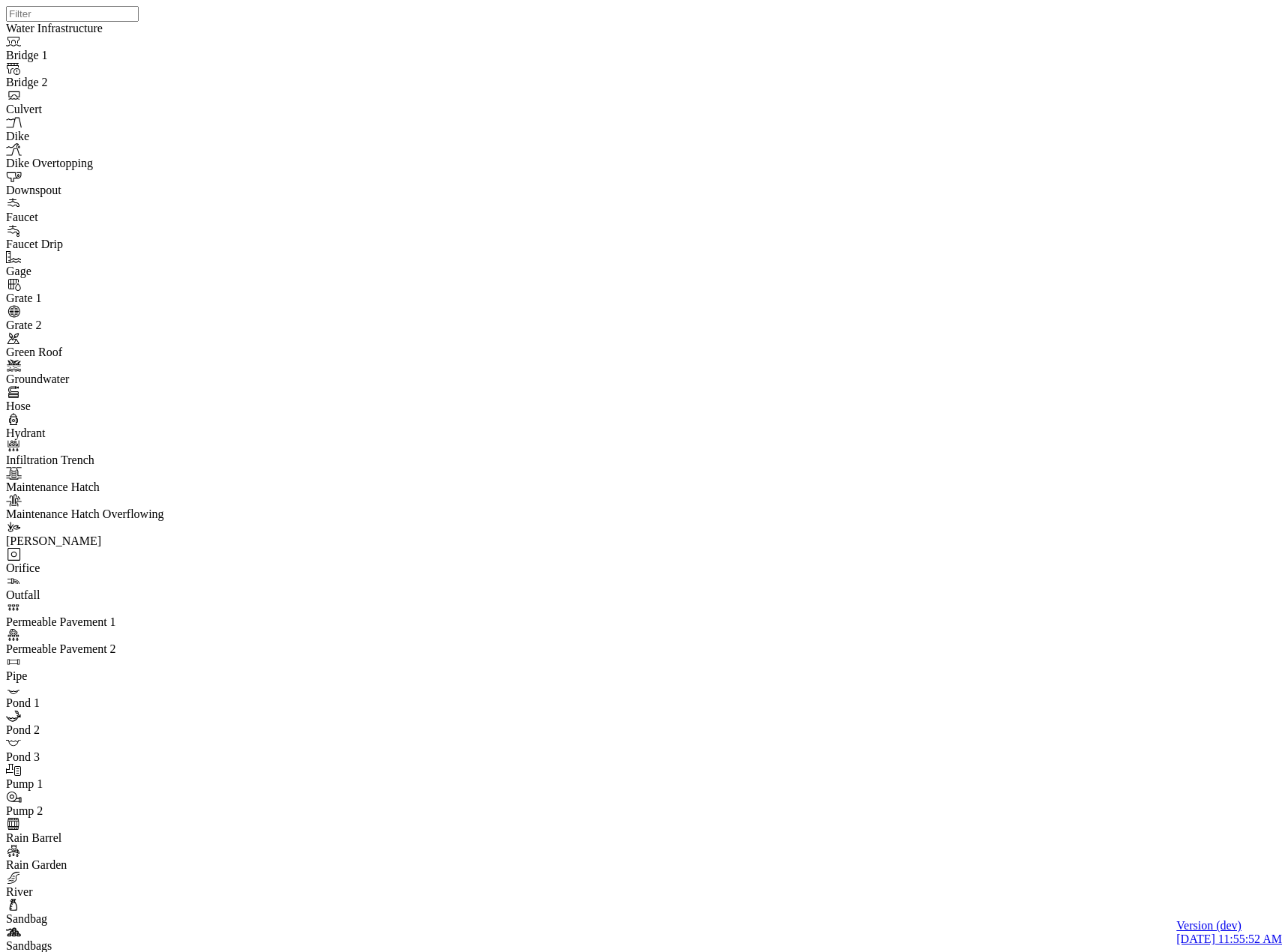
click at [620, 389] on div at bounding box center [650, 457] width 1288 height 914
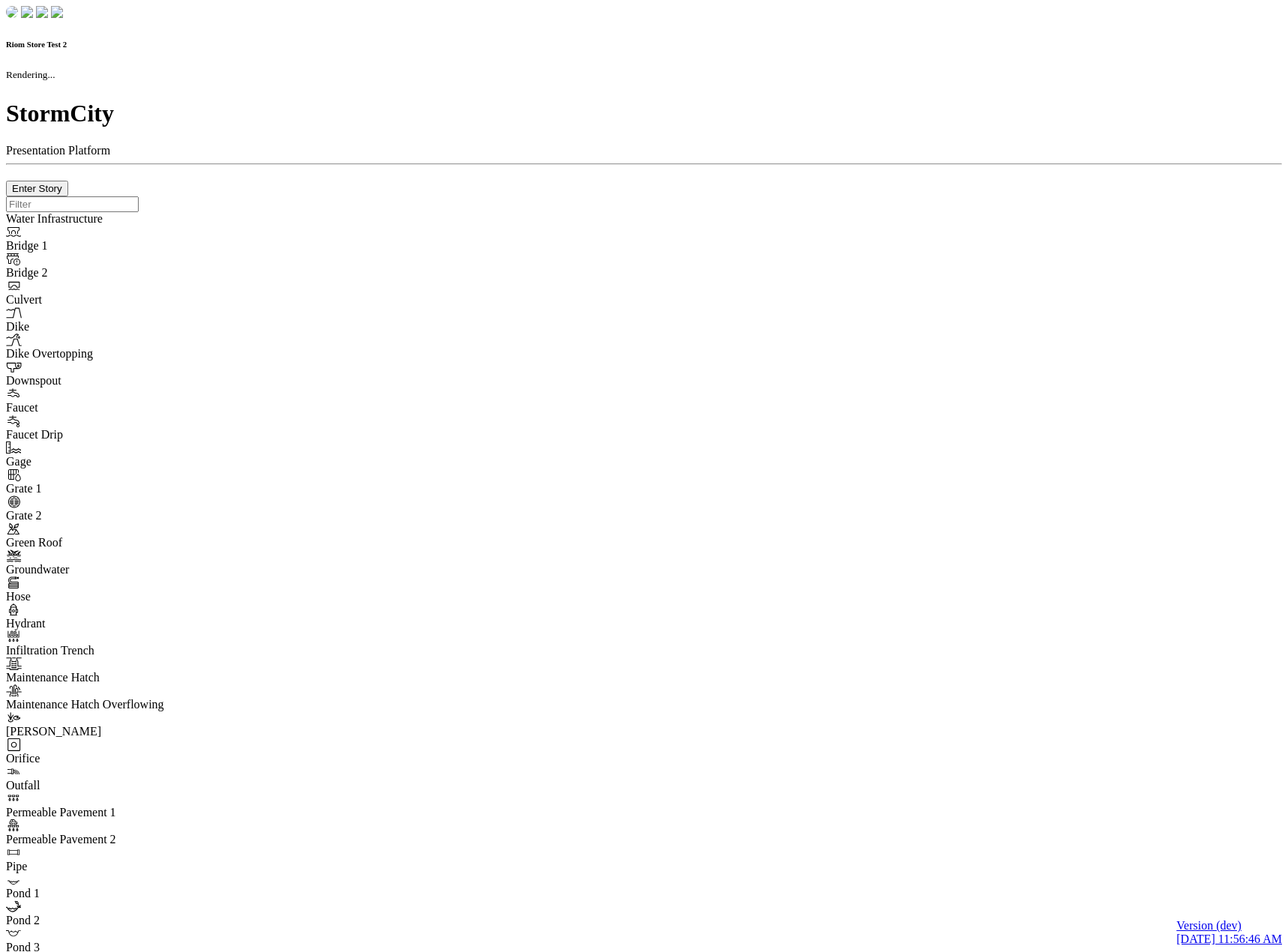
checkbox input "true"
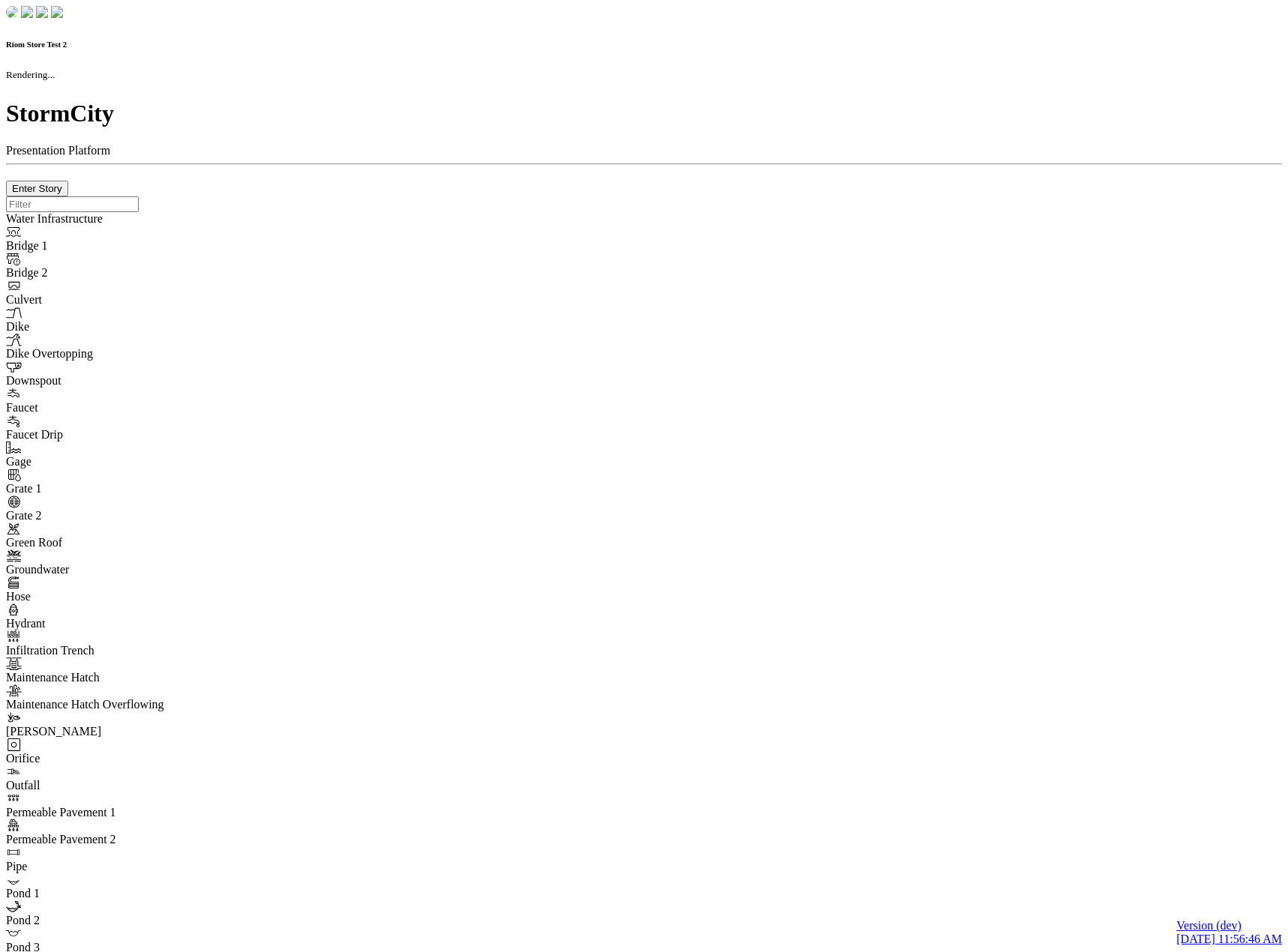
type input "0m"
type textarea "Depth = 0"
checkbox input "true"
select select "CIRCLE"
type input "7"
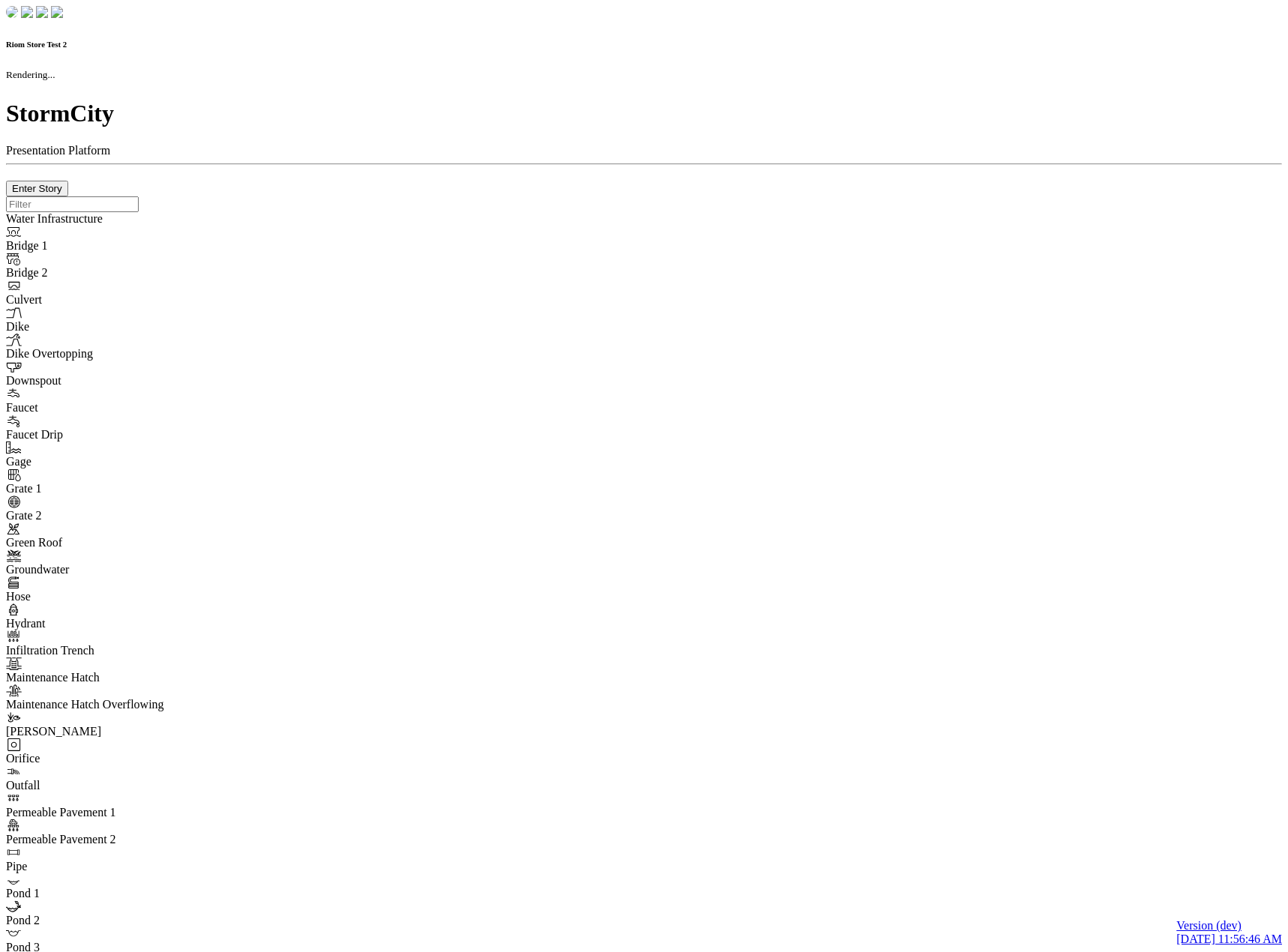
checkbox input "true"
type input "0"
select select "None"
type textarea "<i class="far fa-building"></i>"
type input "7"
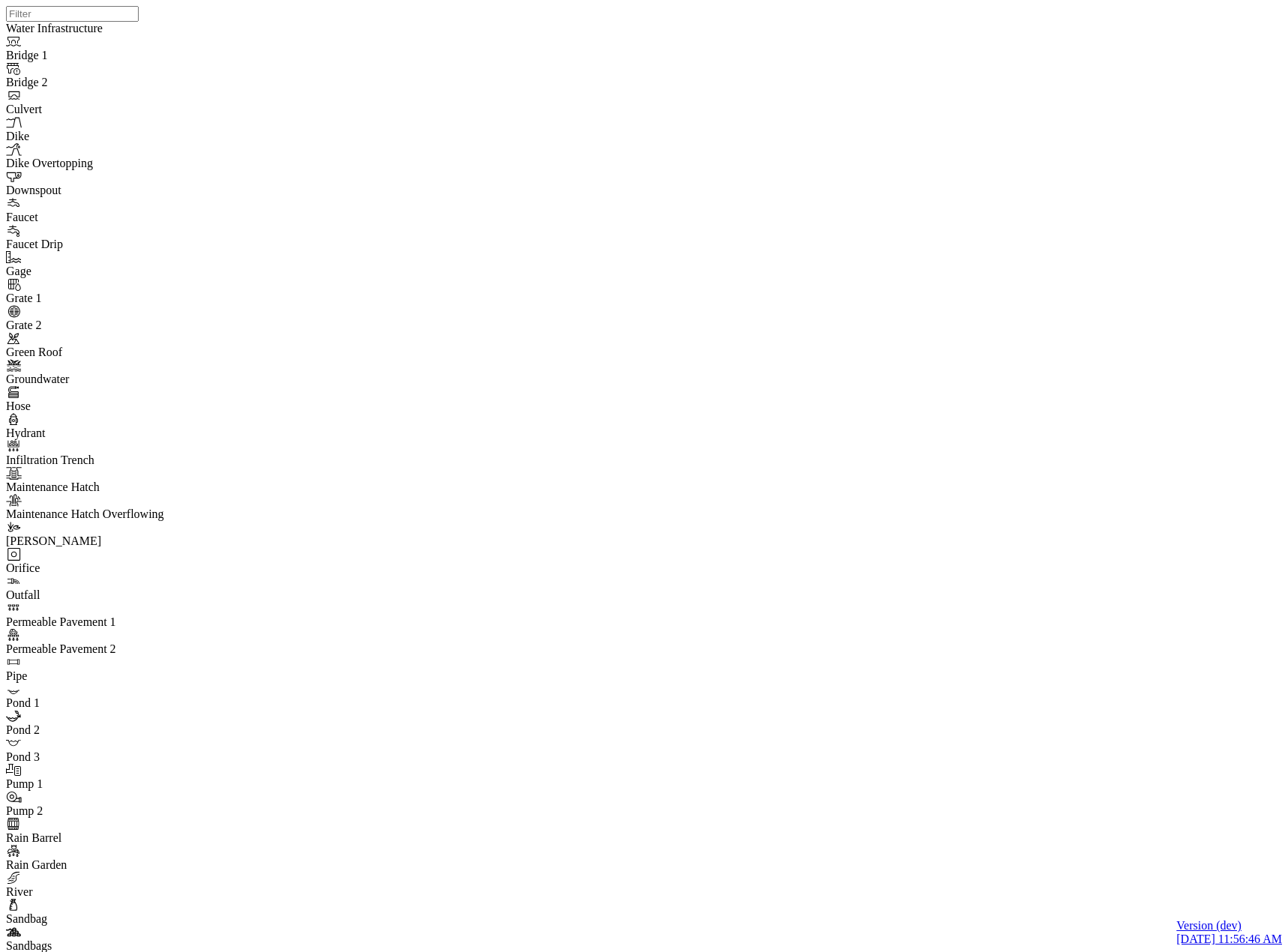
click at [626, 399] on div at bounding box center [650, 457] width 1288 height 914
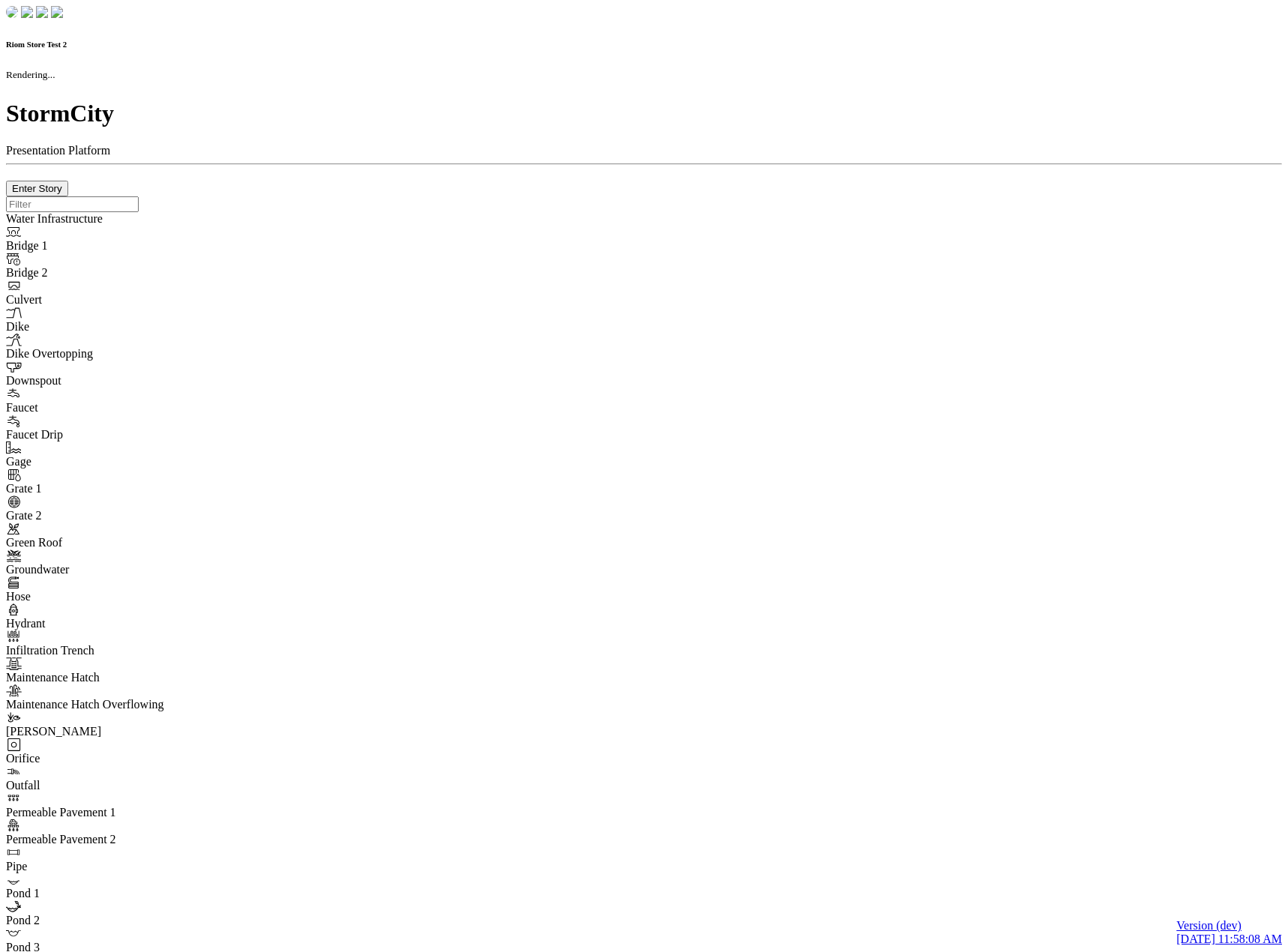
checkbox input "true"
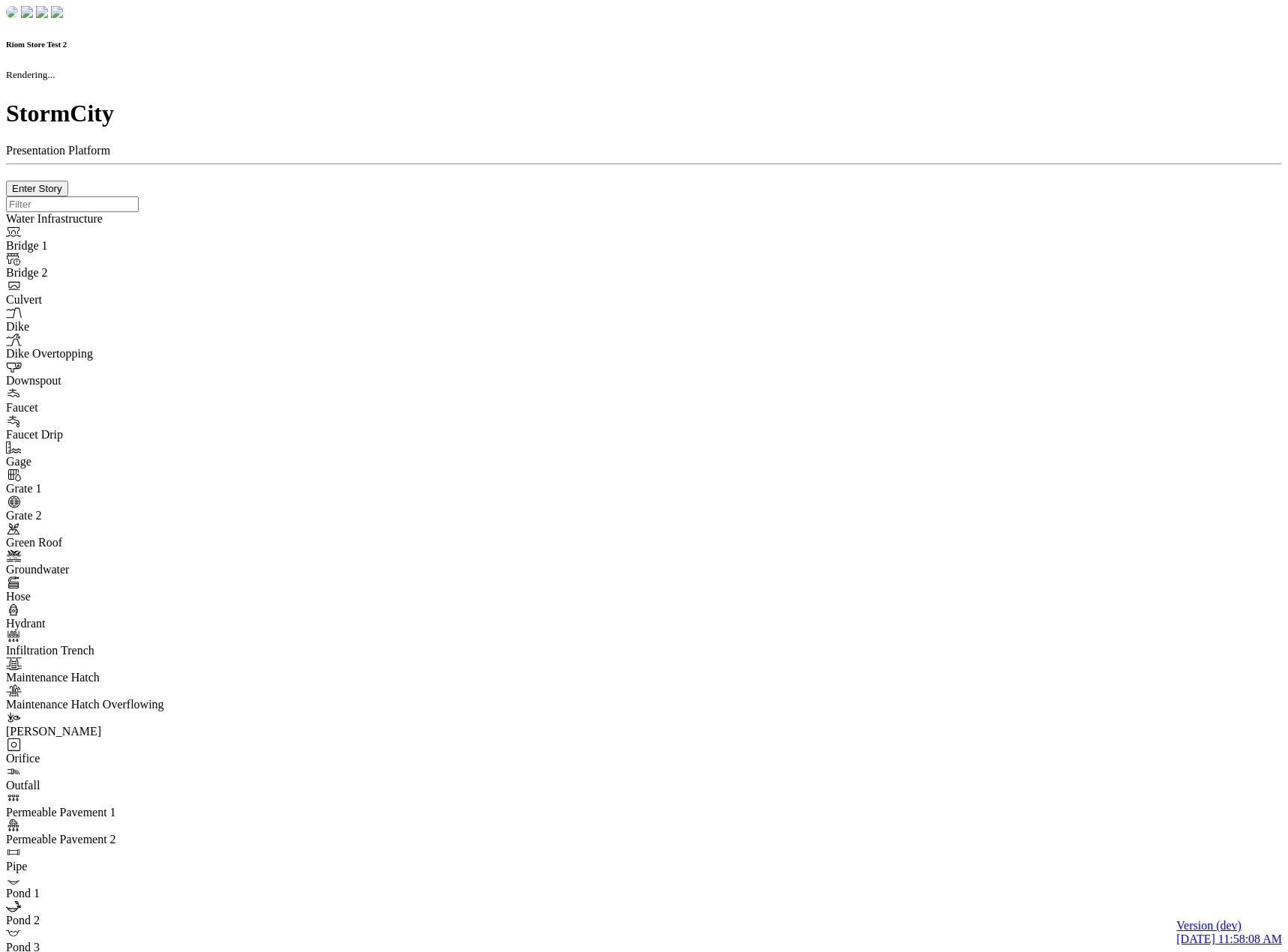
type input "0m"
type textarea "Depth = 0"
checkbox input "true"
select select "CIRCLE"
type input "7"
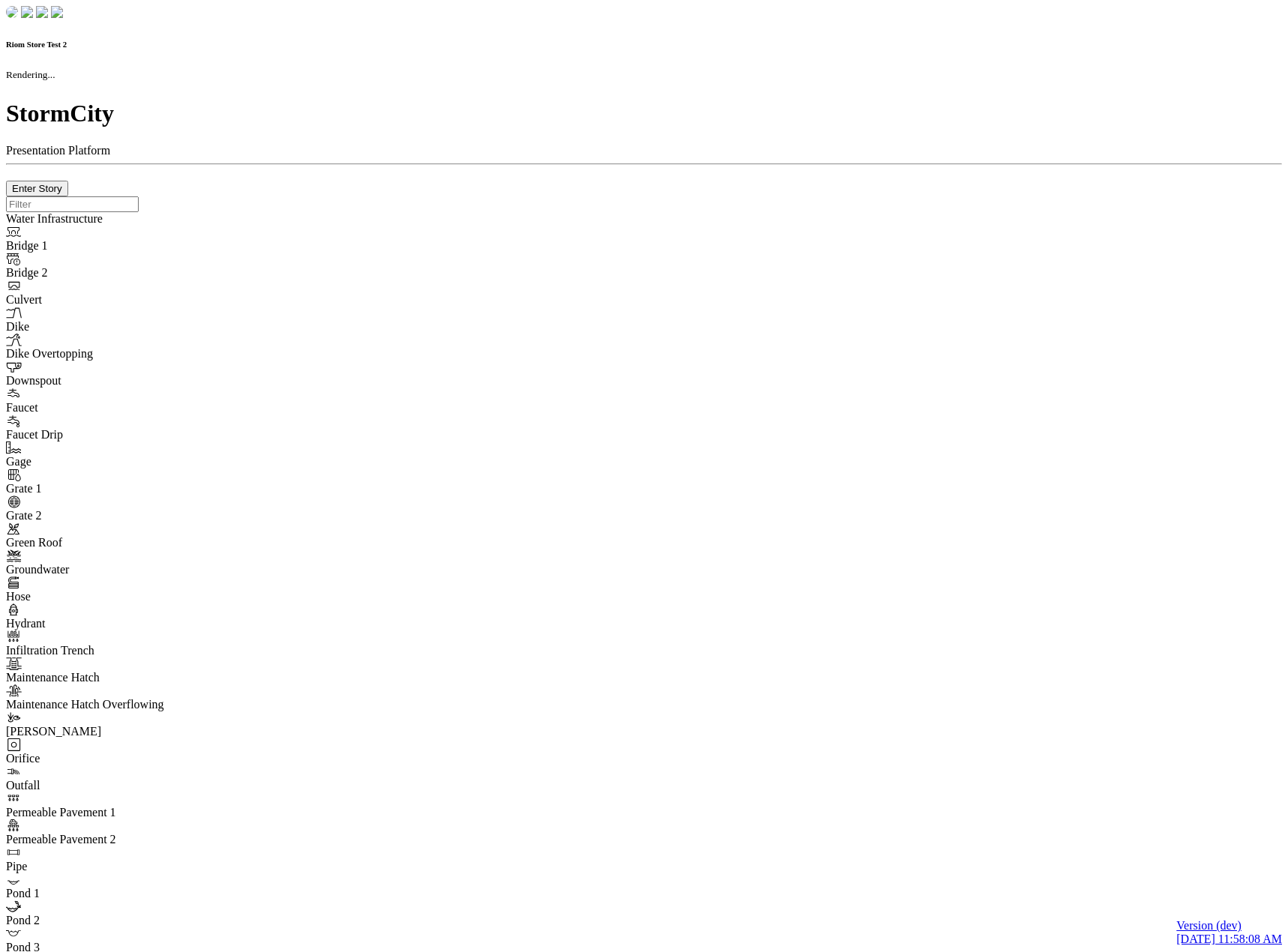
checkbox input "true"
type input "0"
select select "None"
type textarea "<i class="far fa-building"></i>"
type input "7"
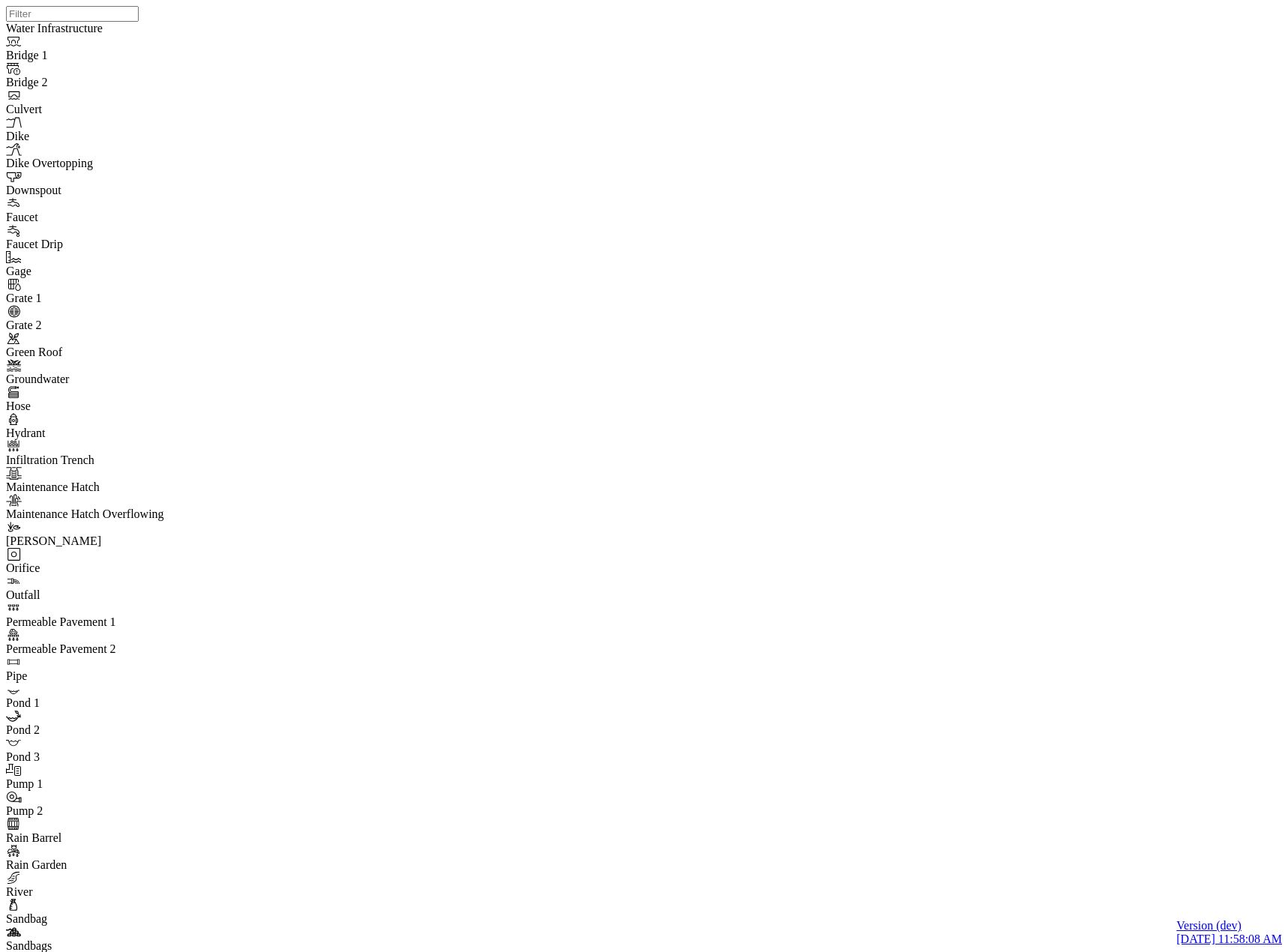
drag, startPoint x: 601, startPoint y: 380, endPoint x: 590, endPoint y: 383, distance: 11.4
click at [601, 380] on div at bounding box center [650, 457] width 1288 height 914
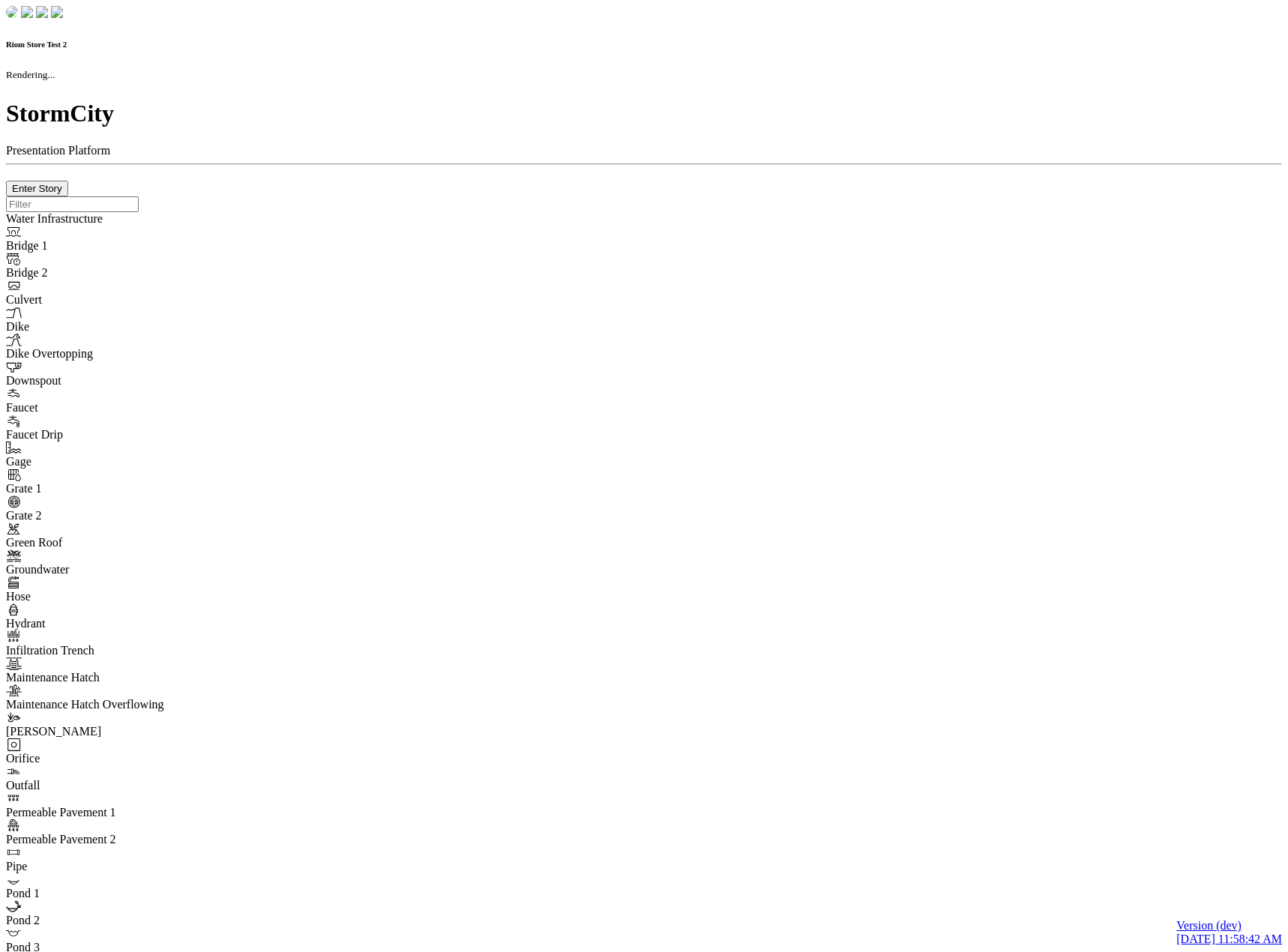
checkbox input "true"
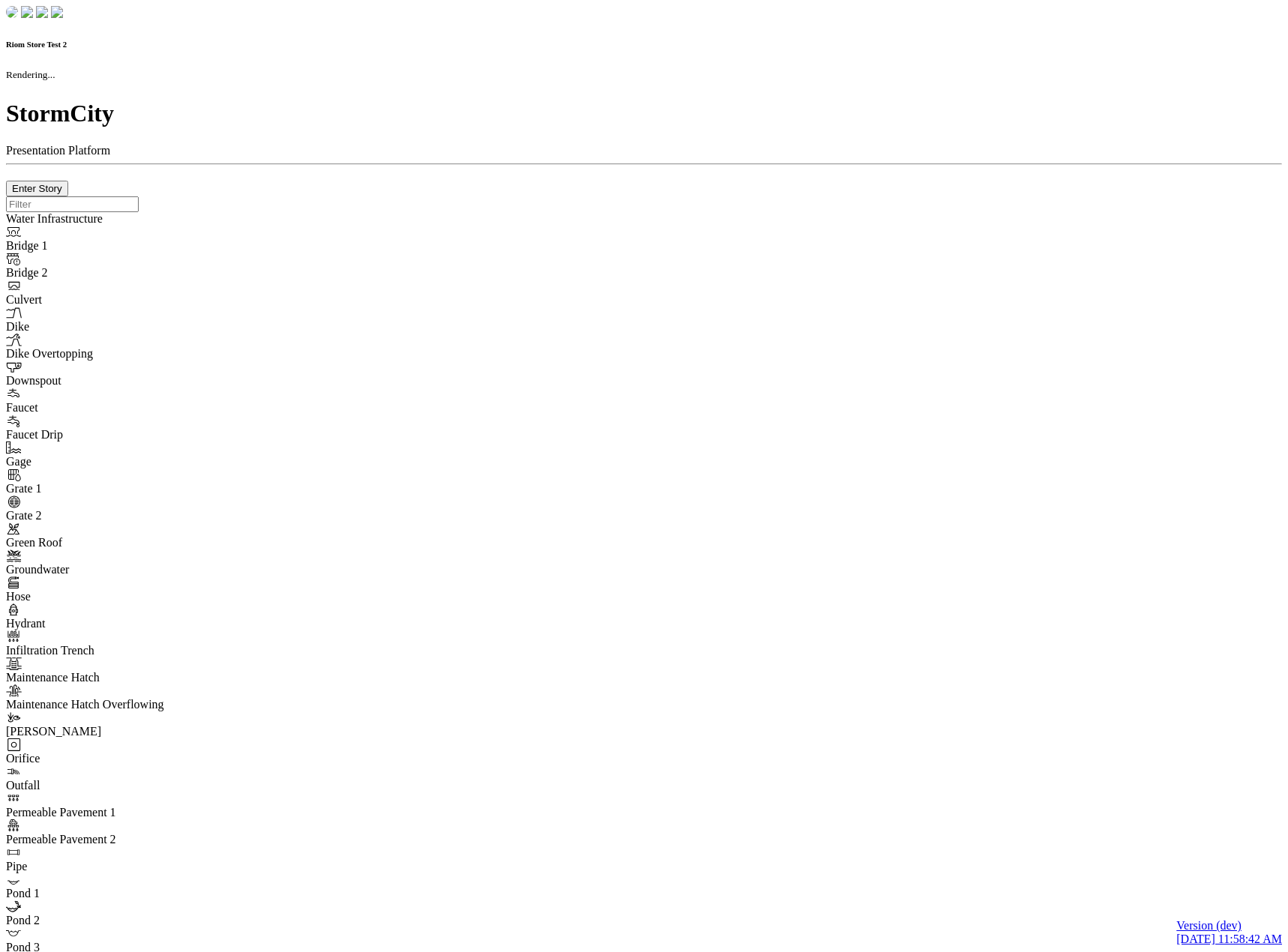
type input "0m"
type textarea "Depth = 0"
checkbox input "true"
select select "CIRCLE"
type input "7"
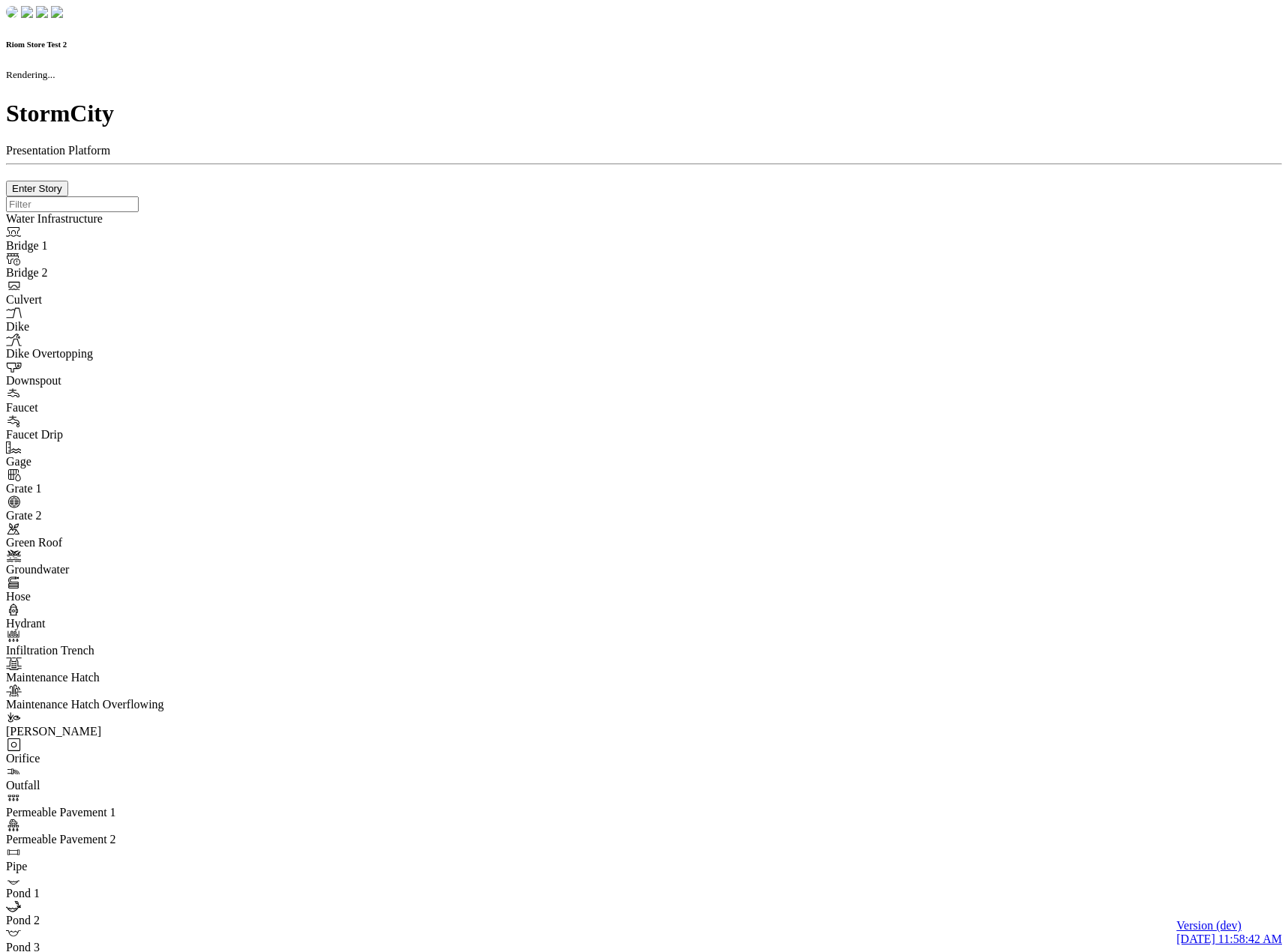
checkbox input "true"
type input "0"
type textarea "<i class="far fa-building"></i>"
select select "None"
type input "7"
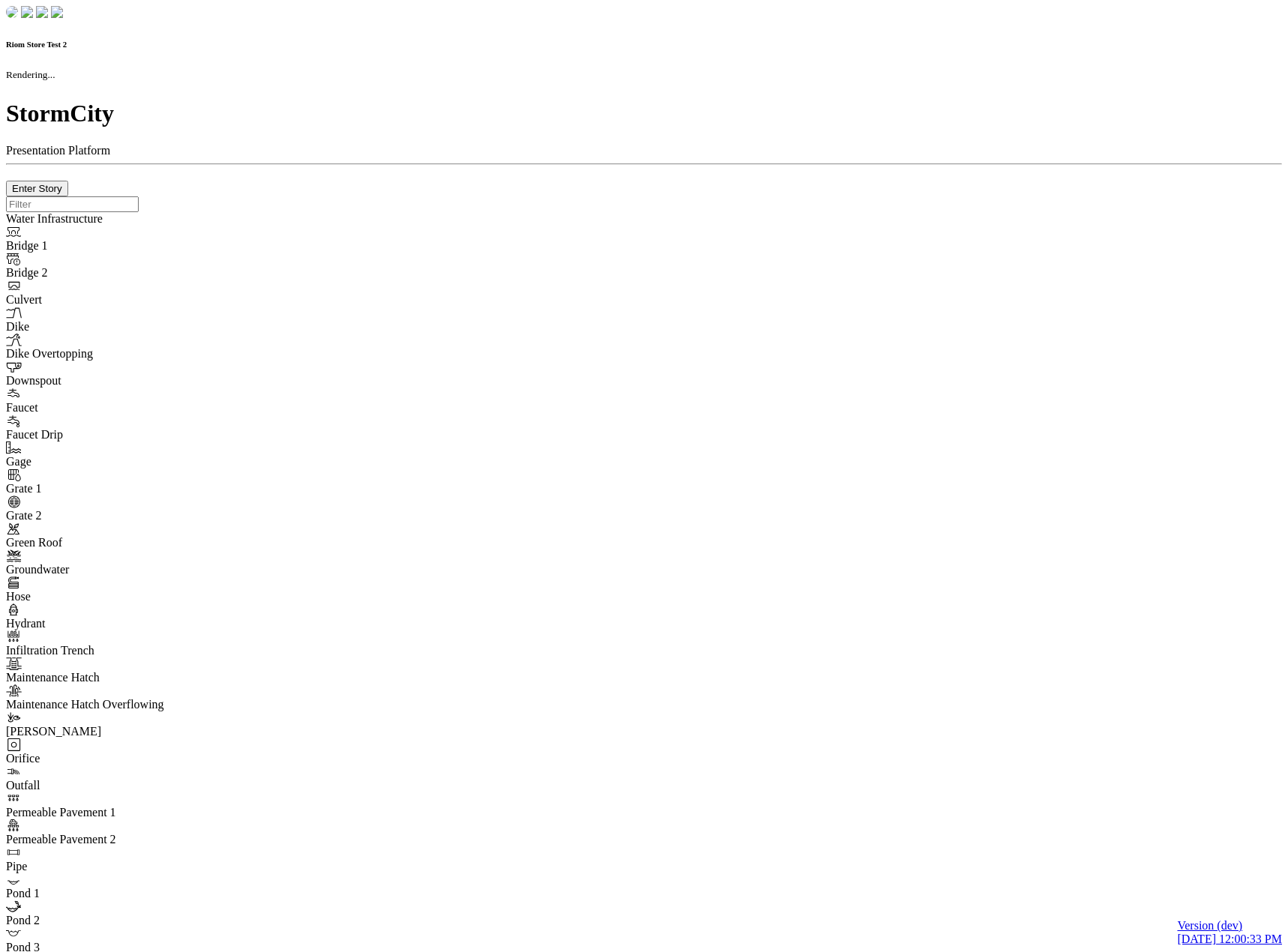
checkbox input "true"
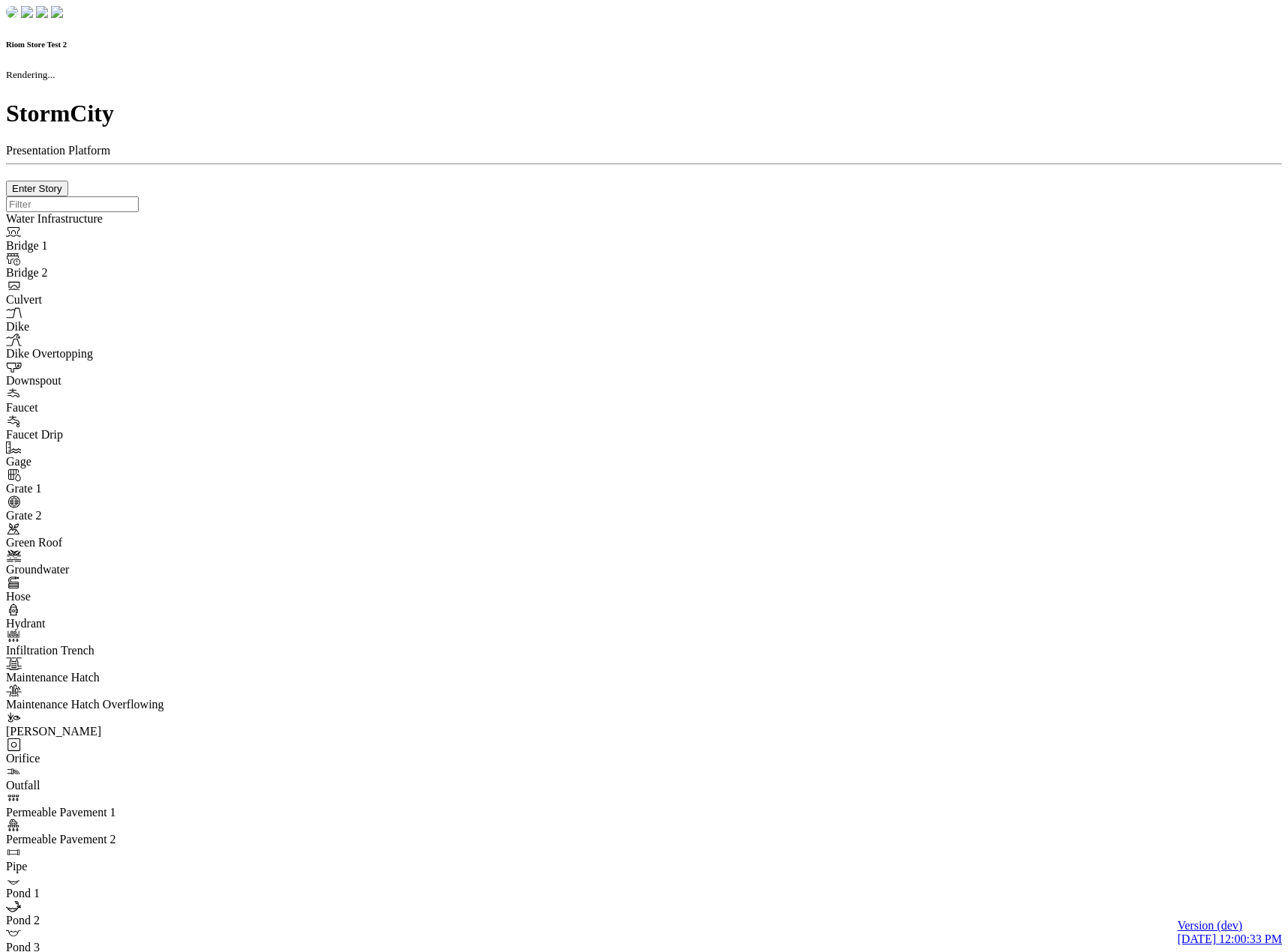
type input "0m"
type textarea "Depth = 0"
checkbox input "true"
select select "CIRCLE"
type input "7"
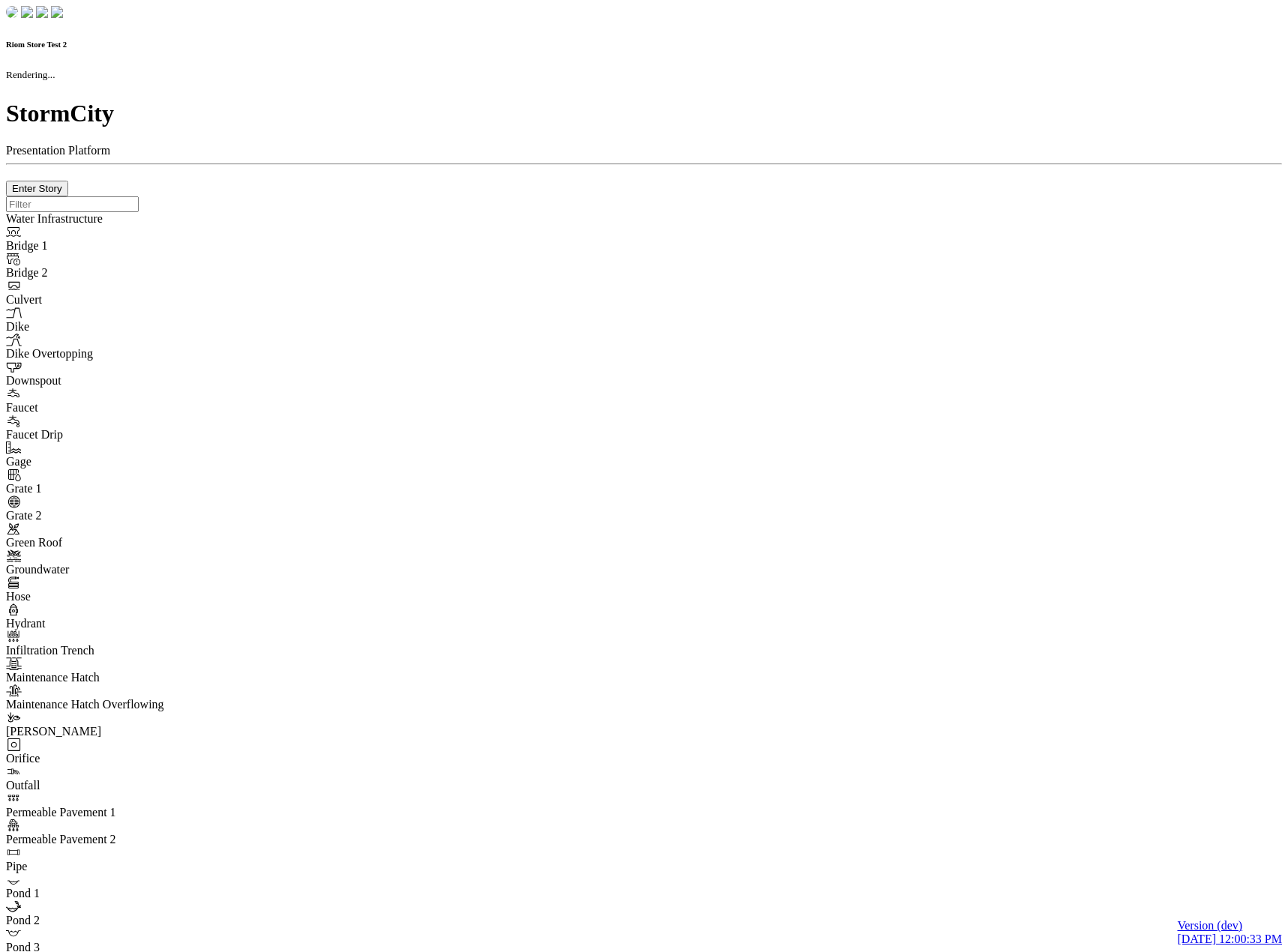
checkbox input "true"
type input "0"
type textarea "<i class="far fa-building"></i>"
select select "None"
type input "7"
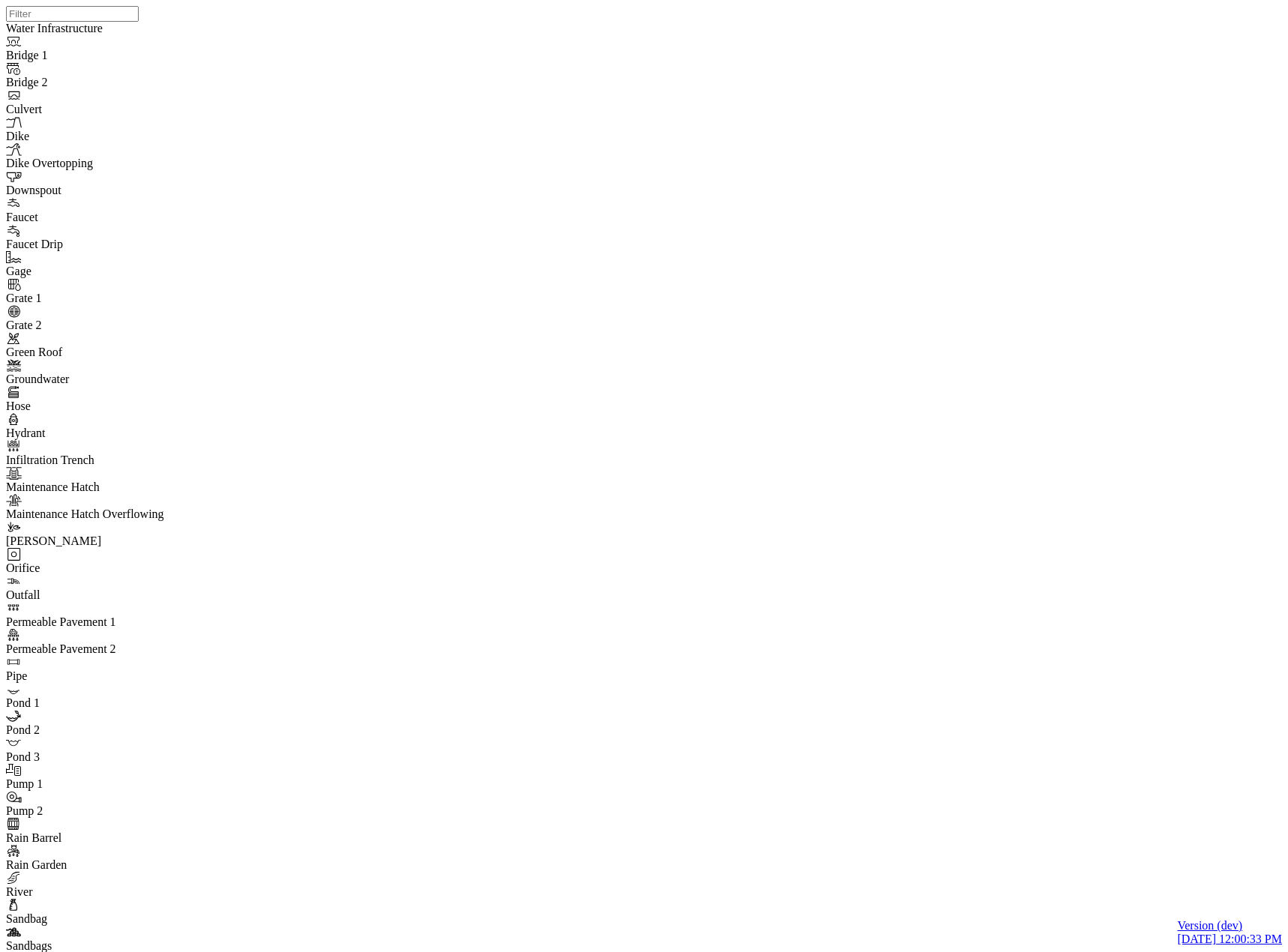
click at [619, 398] on div at bounding box center [650, 457] width 1288 height 914
drag, startPoint x: 345, startPoint y: 153, endPoint x: 370, endPoint y: 154, distance: 25.0
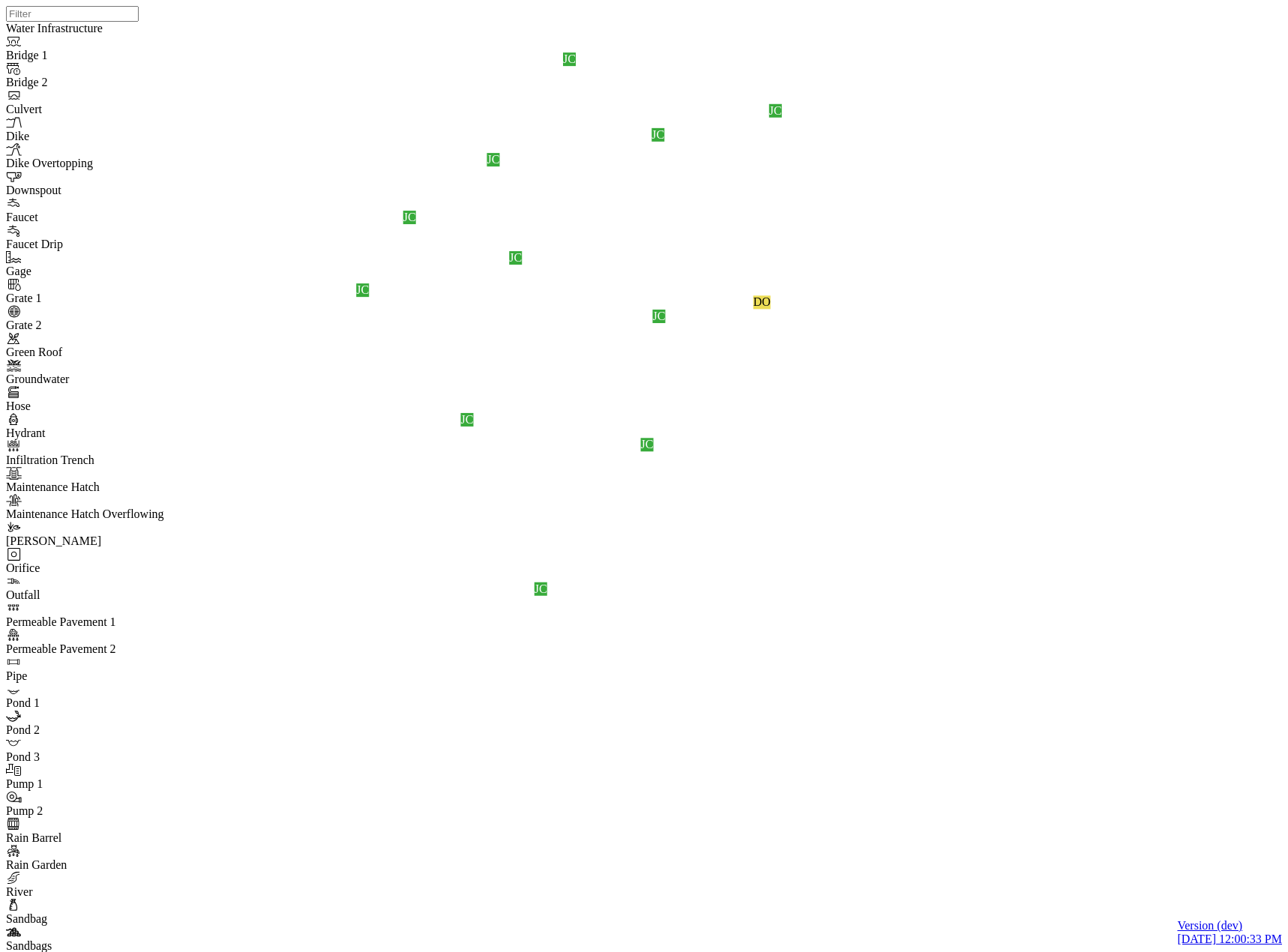
click at [657, 464] on div "JC" at bounding box center [650, 457] width 13 height 13
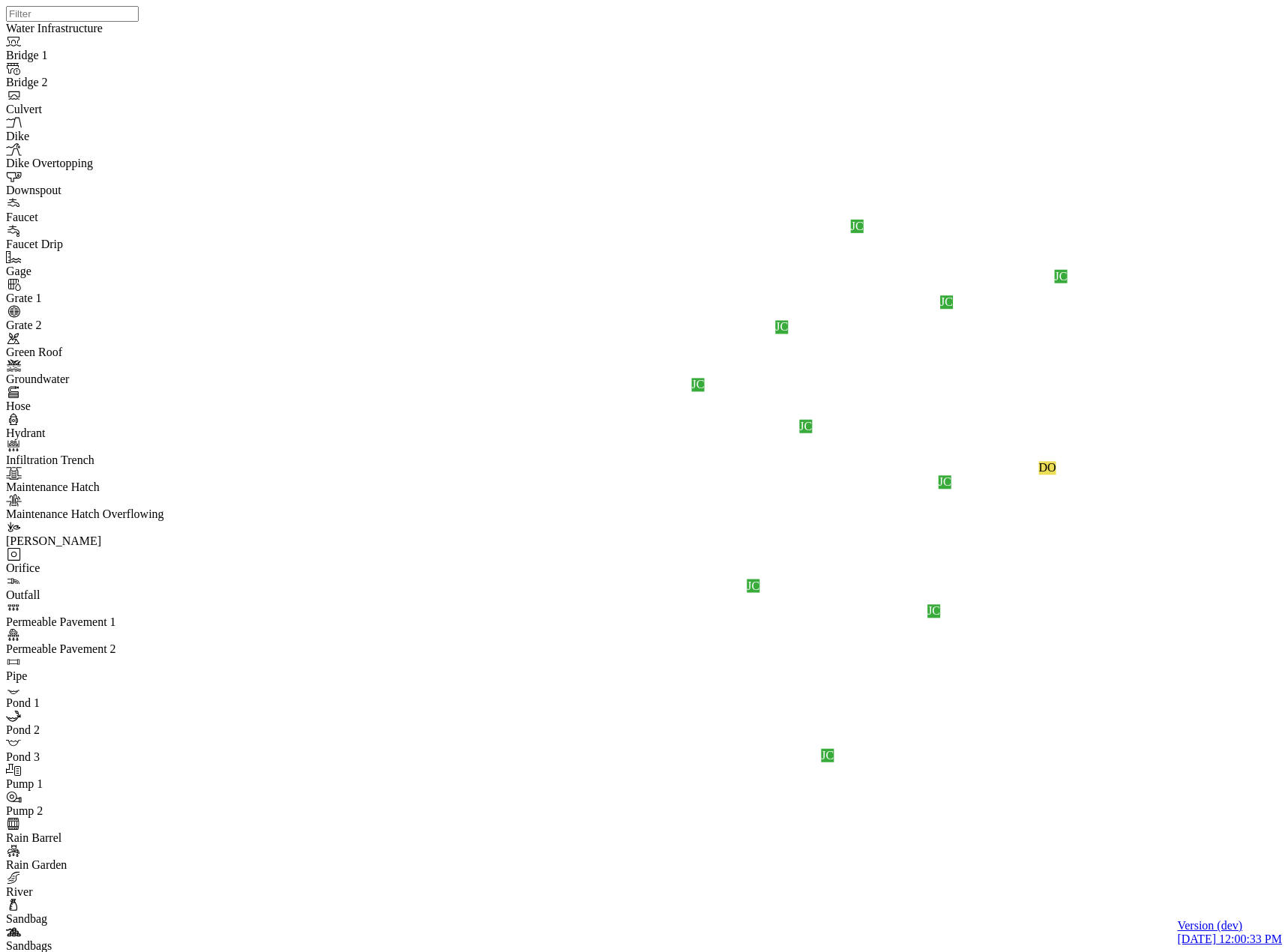
drag, startPoint x: 735, startPoint y: 102, endPoint x: 498, endPoint y: 260, distance: 284.8
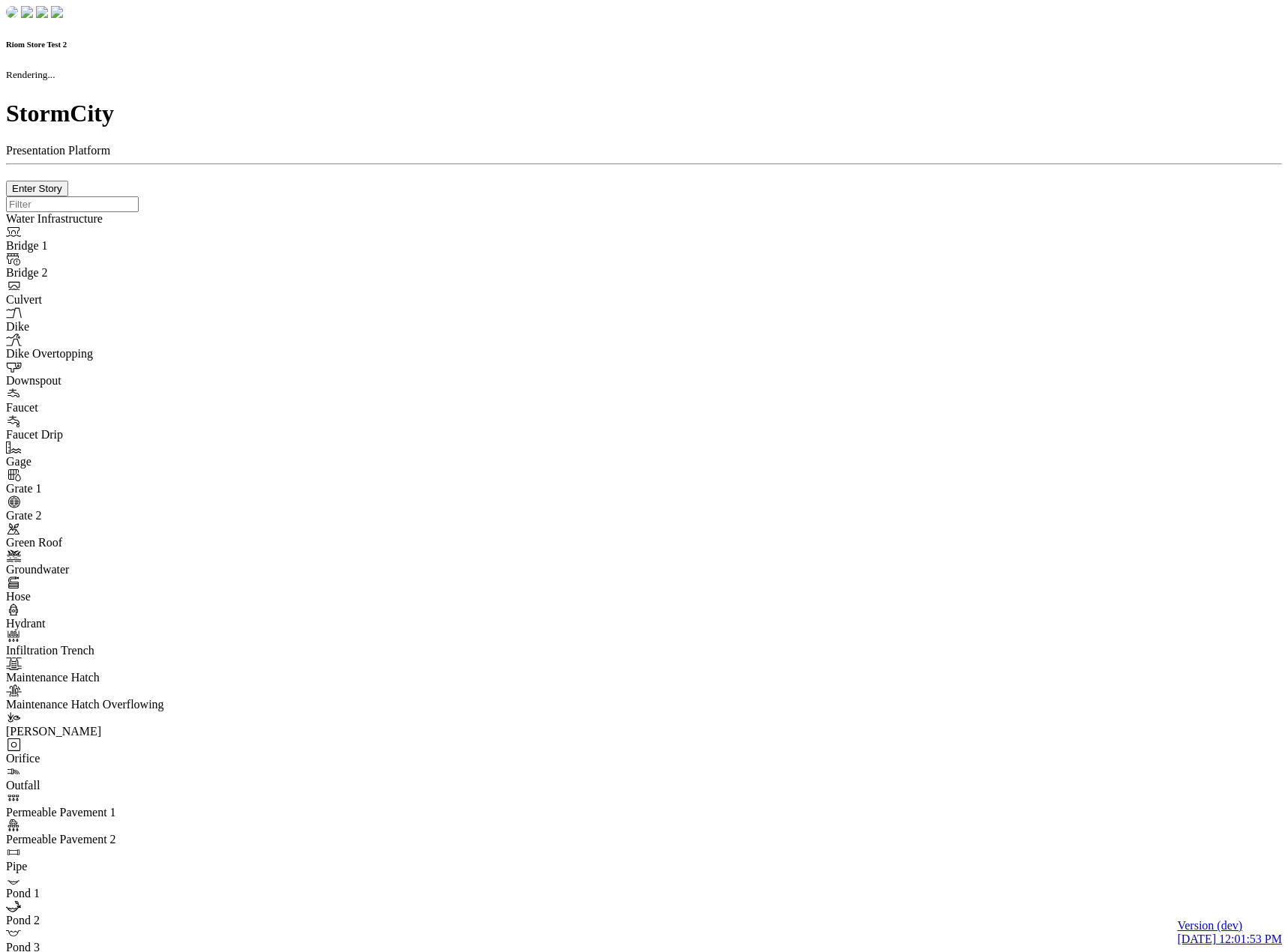
checkbox input "true"
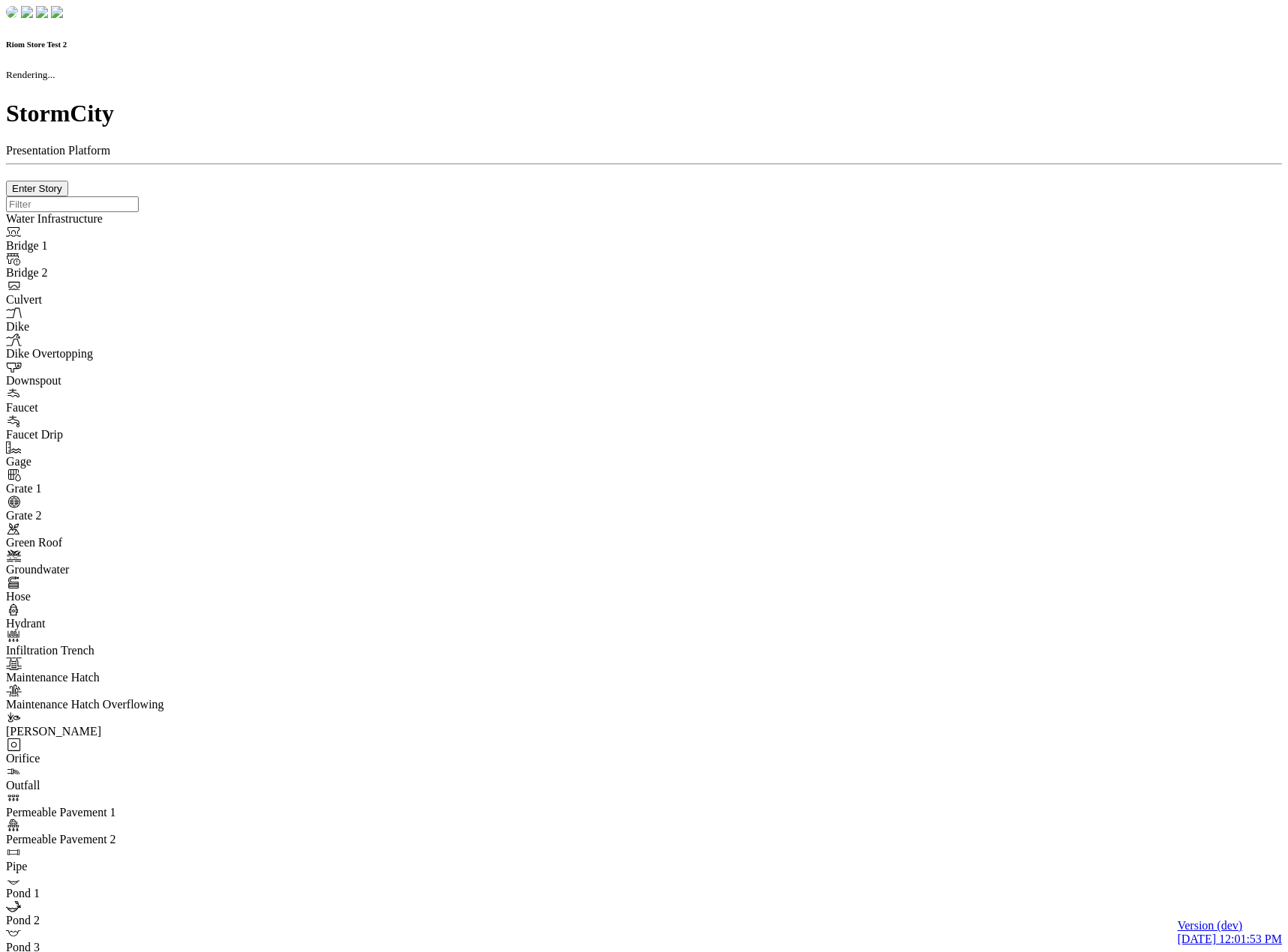
type input "0m"
type textarea "Depth = 0"
checkbox input "true"
select select "CIRCLE"
type input "7"
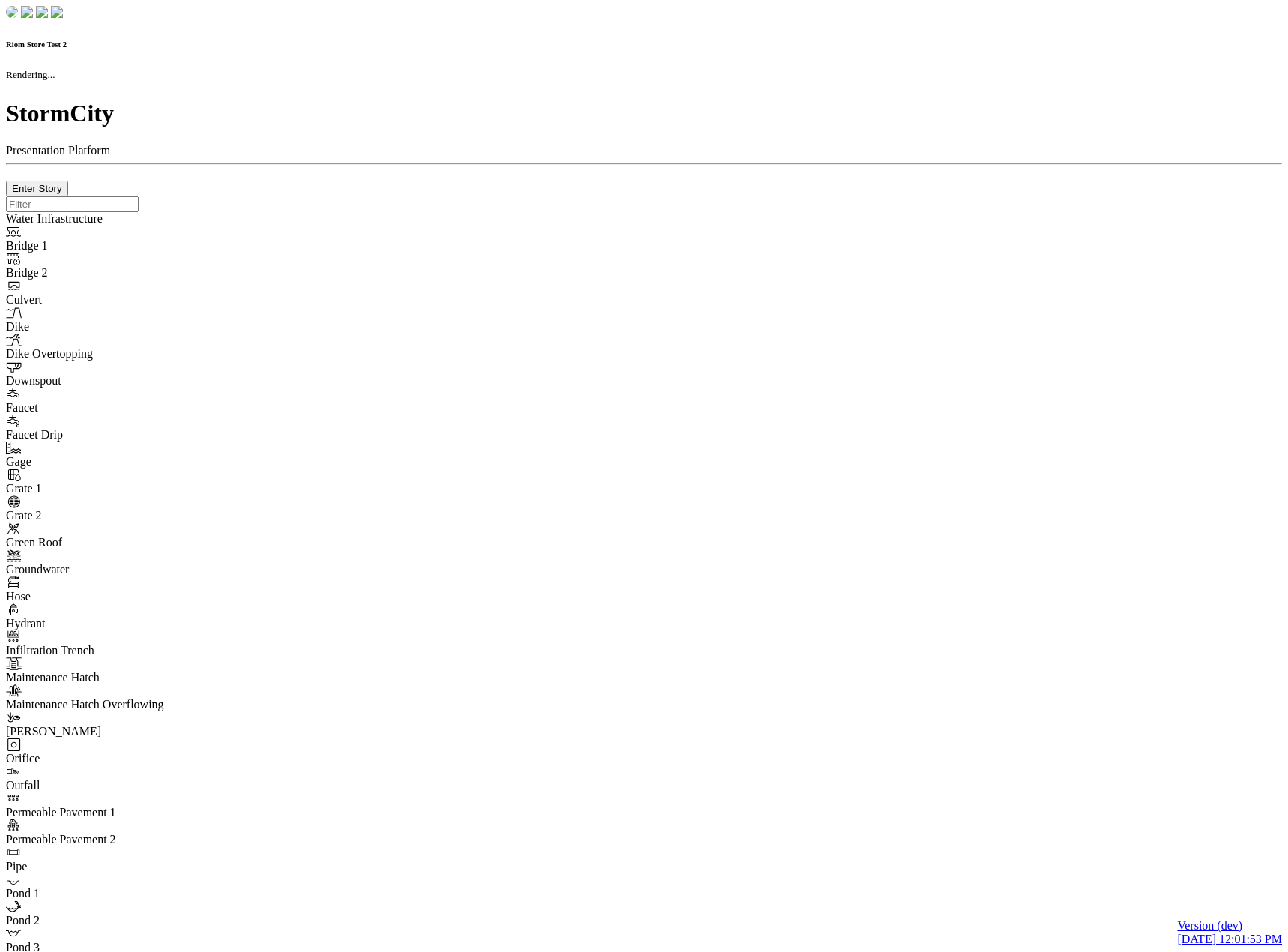
checkbox input "true"
type input "0"
select select "None"
type textarea "<i class="far fa-building"></i>"
type input "7"
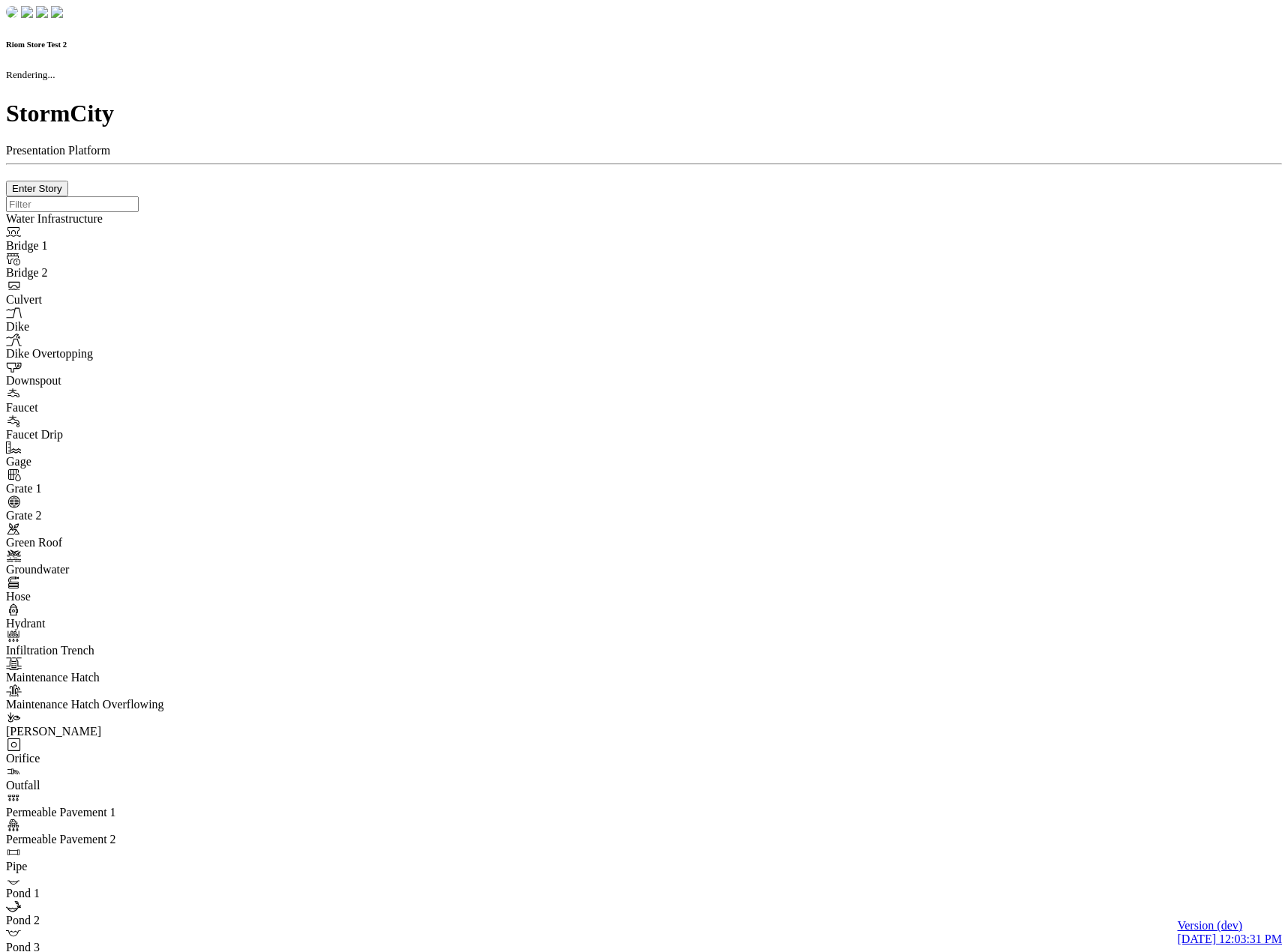
checkbox input "true"
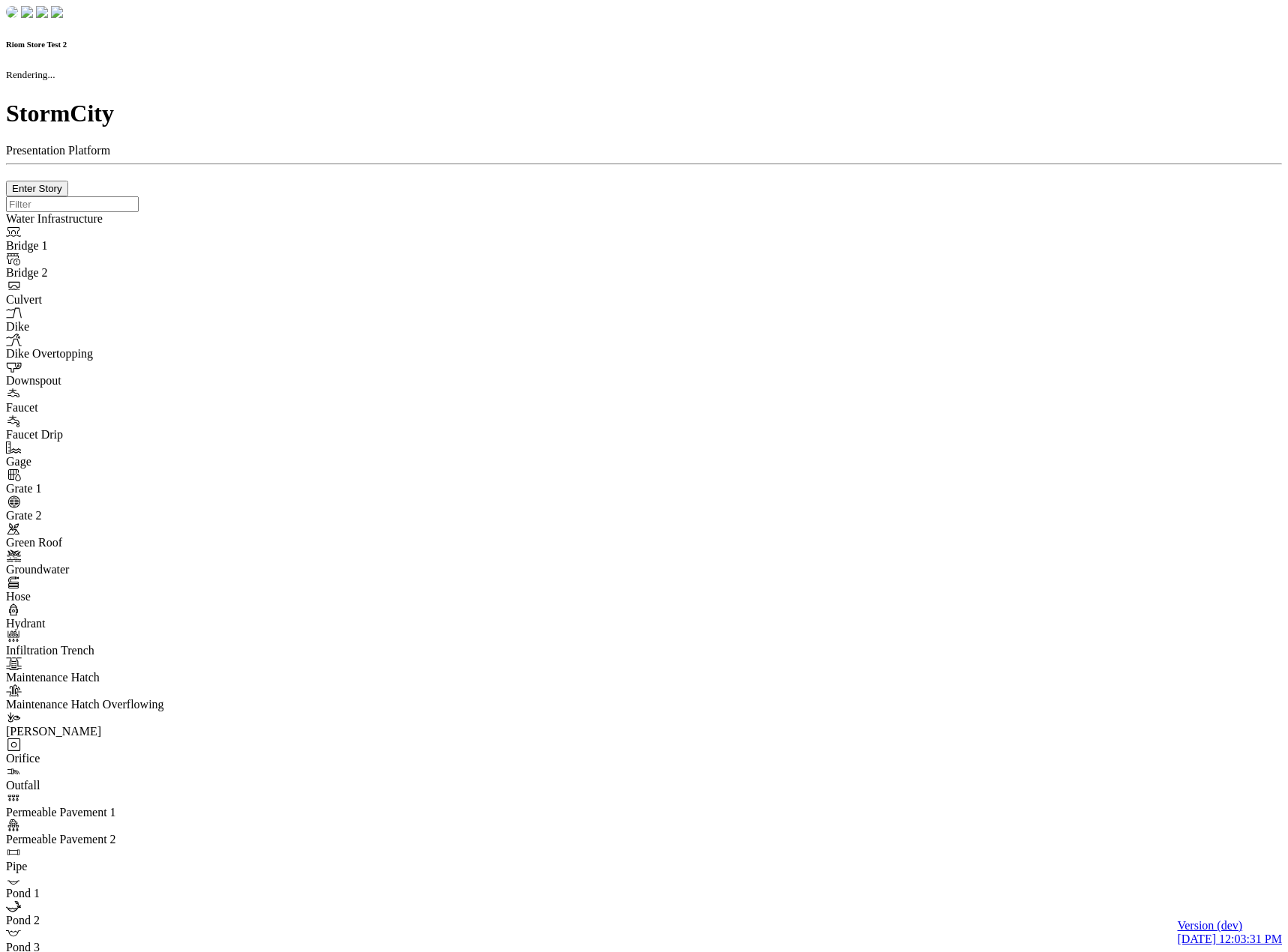
type input "0m"
type textarea "Depth = 0"
checkbox input "true"
select select "CIRCLE"
type input "7"
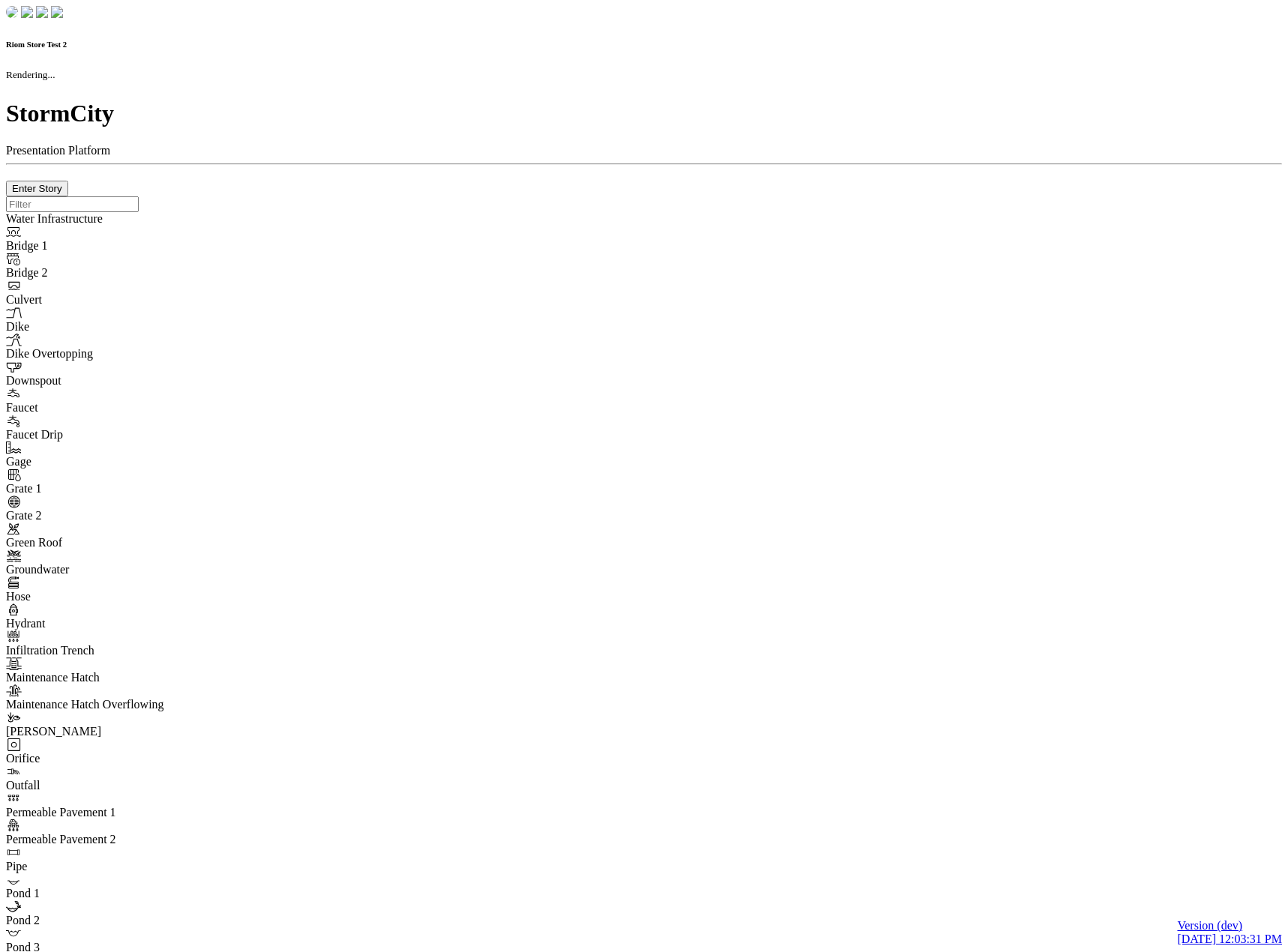
checkbox input "true"
type input "0"
type textarea "<i class="far fa-building"></i>"
select select "None"
type input "7"
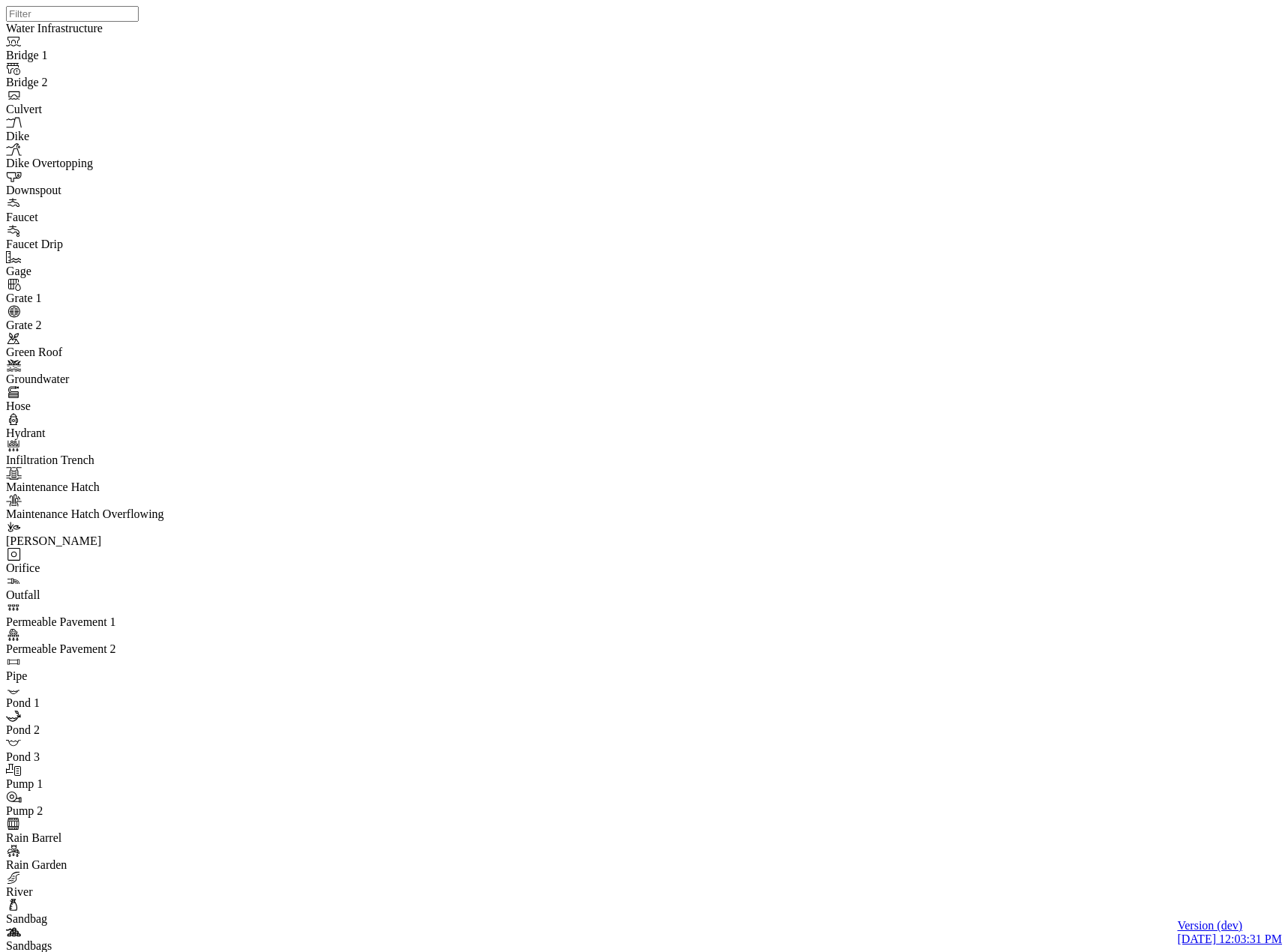
click at [610, 388] on div at bounding box center [650, 457] width 1288 height 914
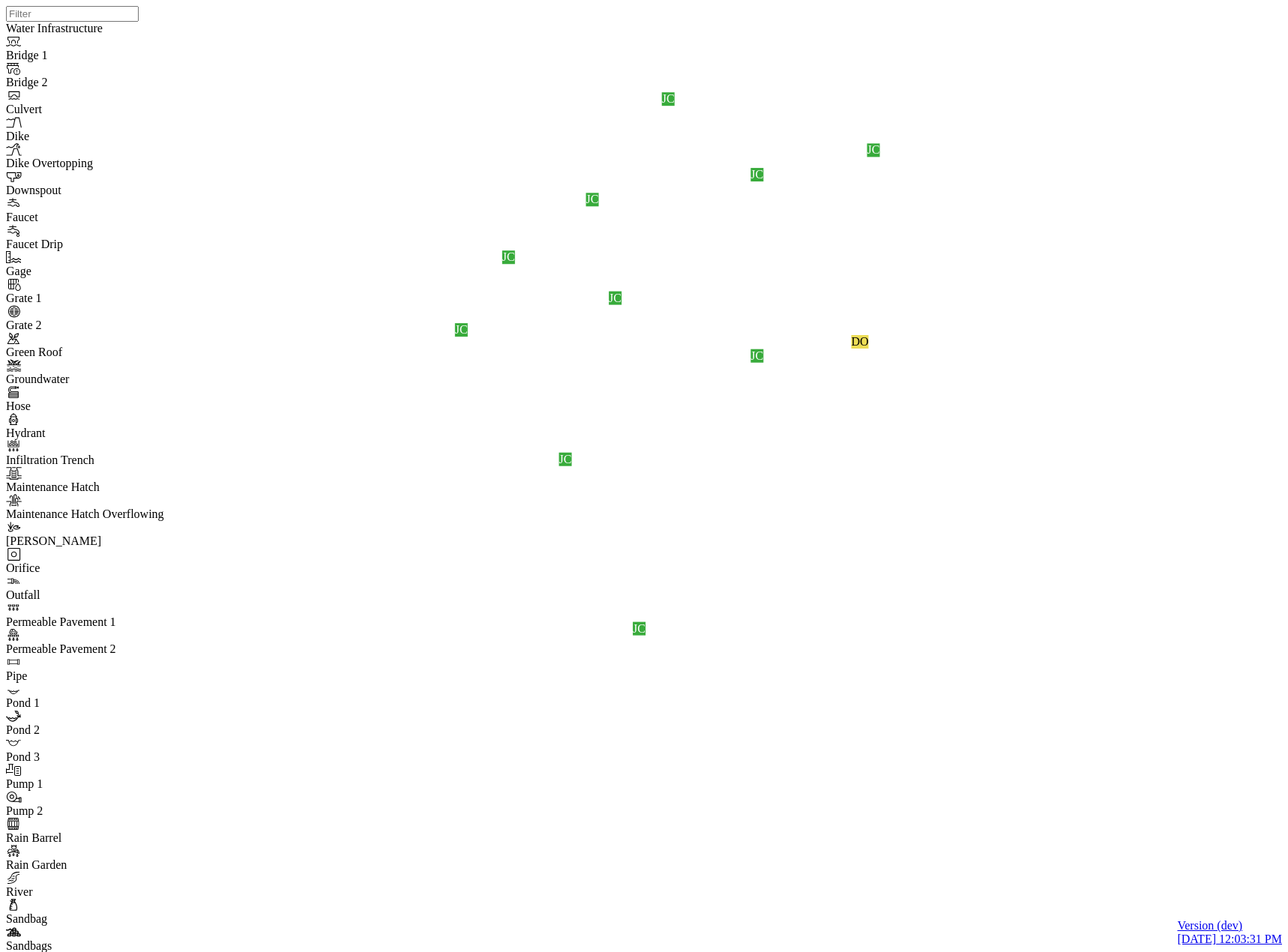
click at [791, 499] on div "JC JC JC JC DO JC JC JC JC JC JC JC" at bounding box center [650, 457] width 1288 height 914
drag, startPoint x: 614, startPoint y: 68, endPoint x: 614, endPoint y: 53, distance: 15.0
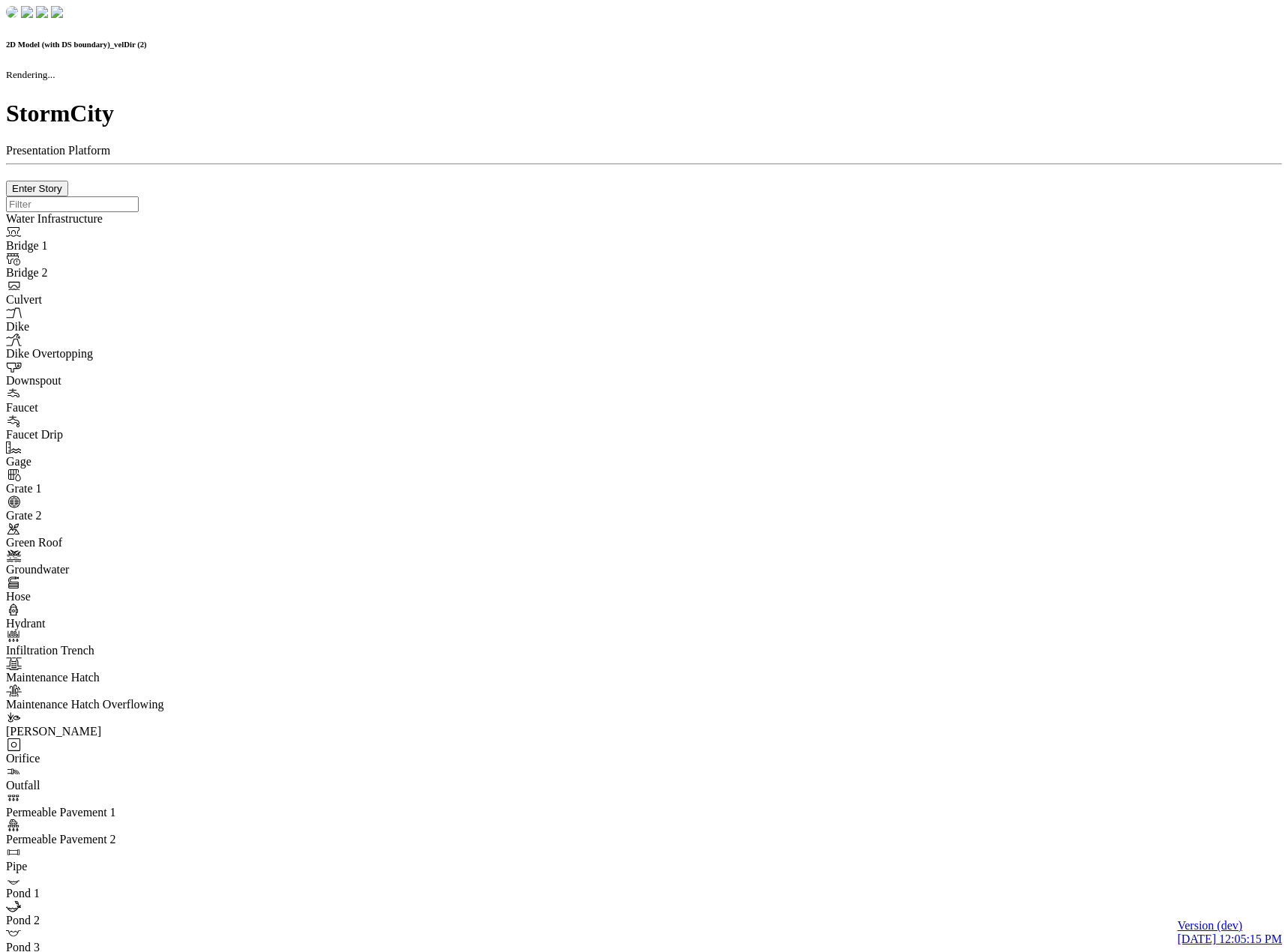
checkbox input "false"
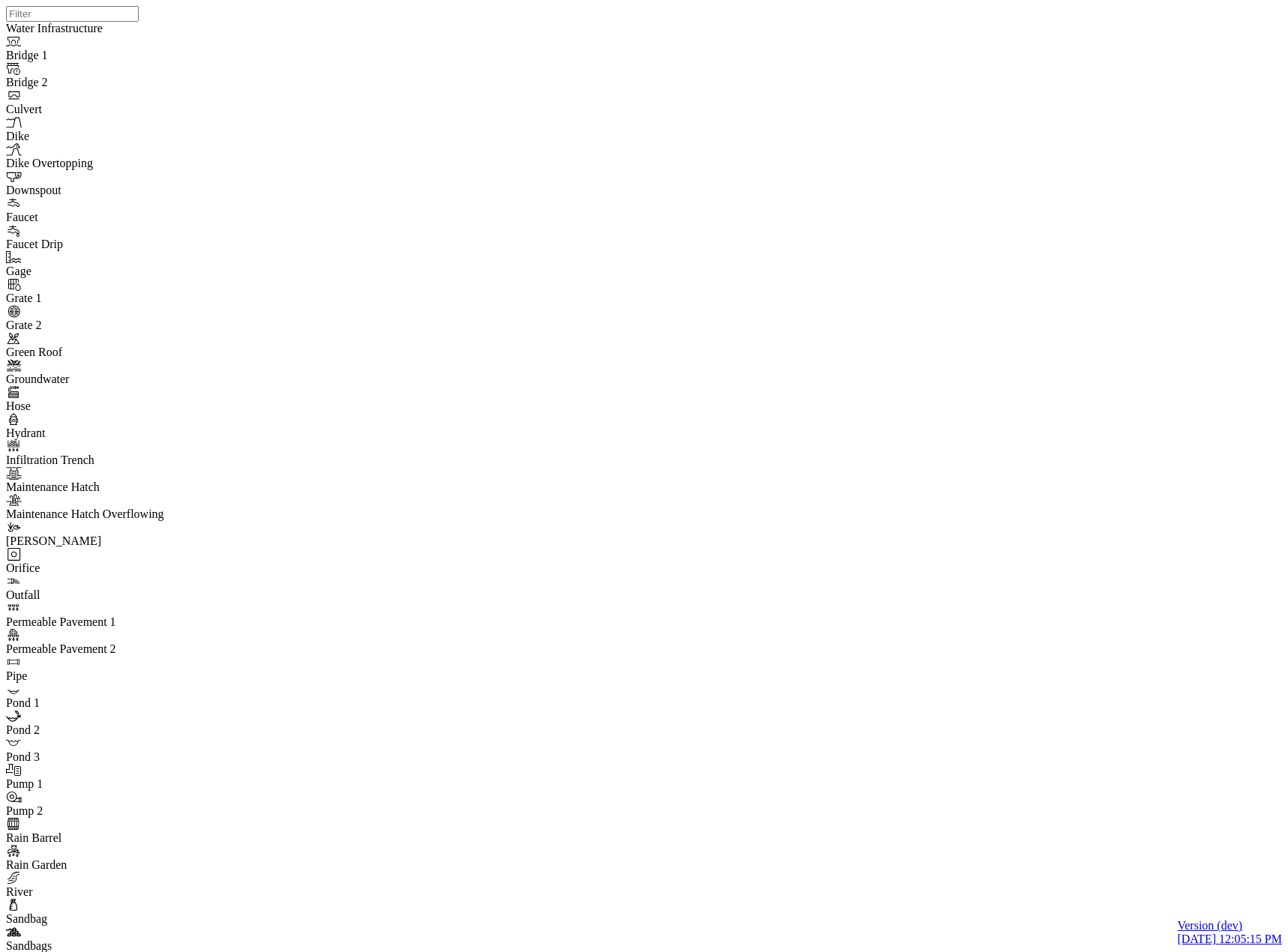
drag, startPoint x: 611, startPoint y: 419, endPoint x: 599, endPoint y: 310, distance: 109.7
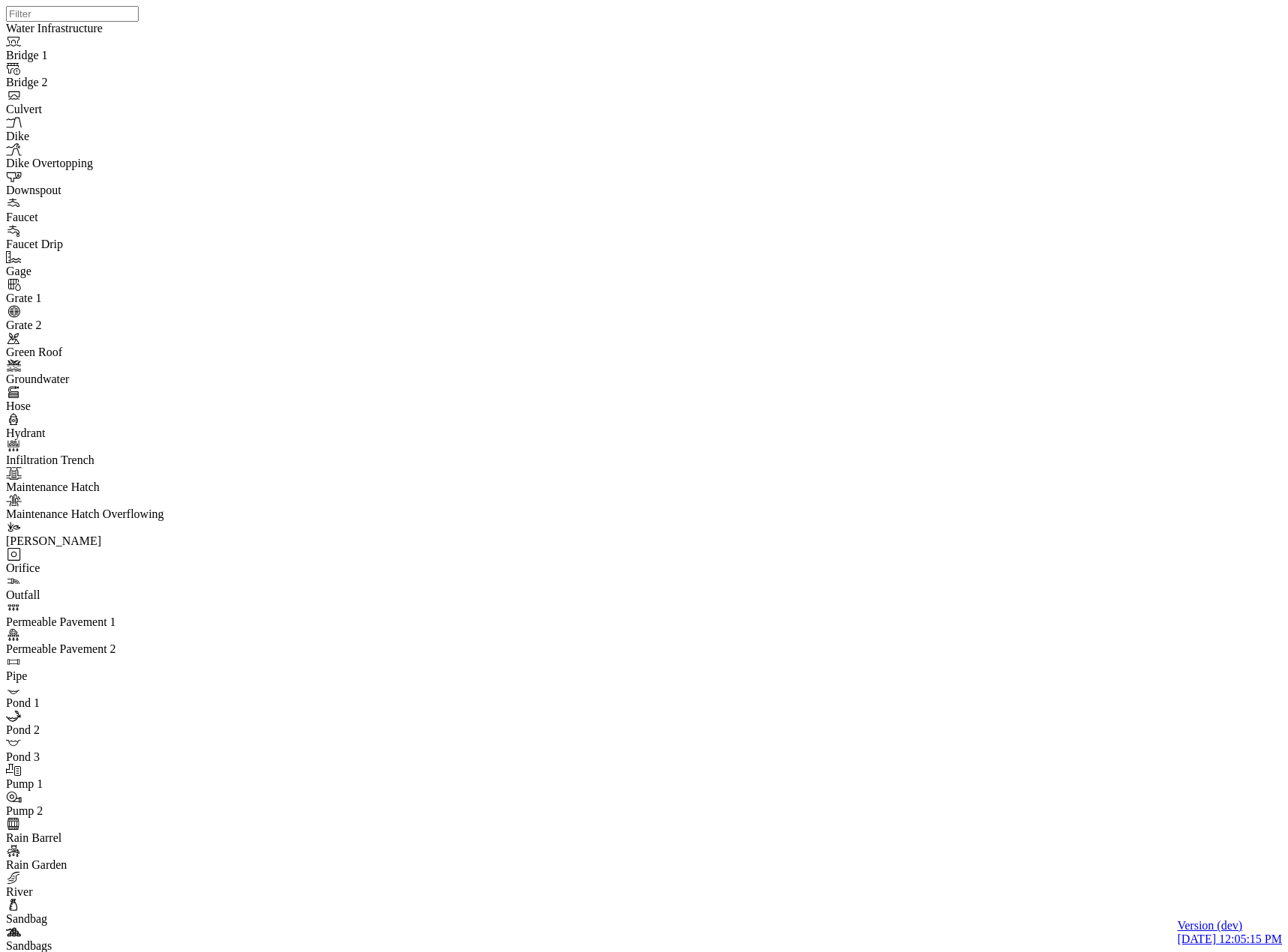
drag, startPoint x: 894, startPoint y: 529, endPoint x: 500, endPoint y: 467, distance: 398.8
click at [500, 467] on div at bounding box center [650, 457] width 1288 height 914
click at [599, 284] on div at bounding box center [650, 457] width 1288 height 914
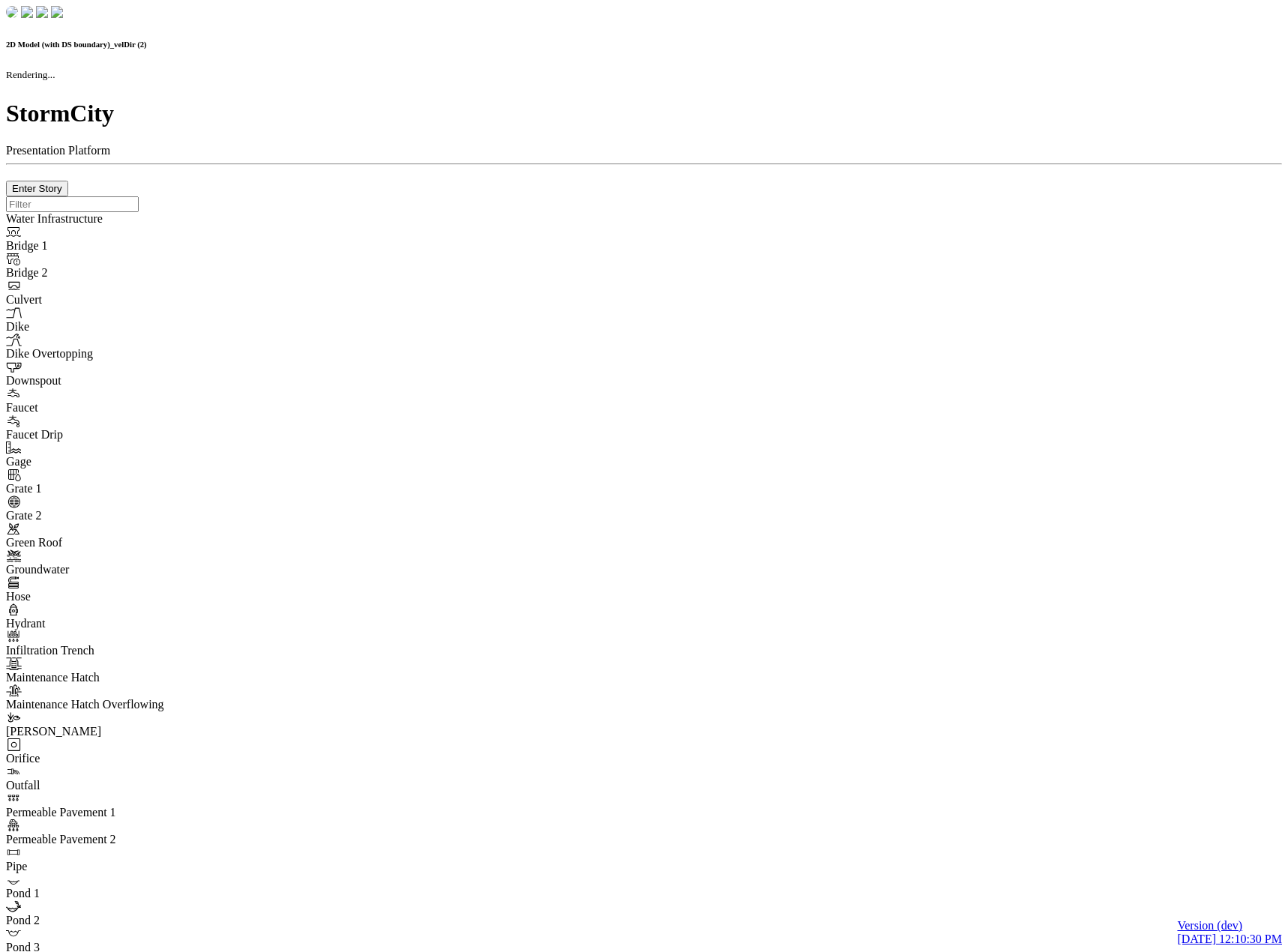
checkbox input "false"
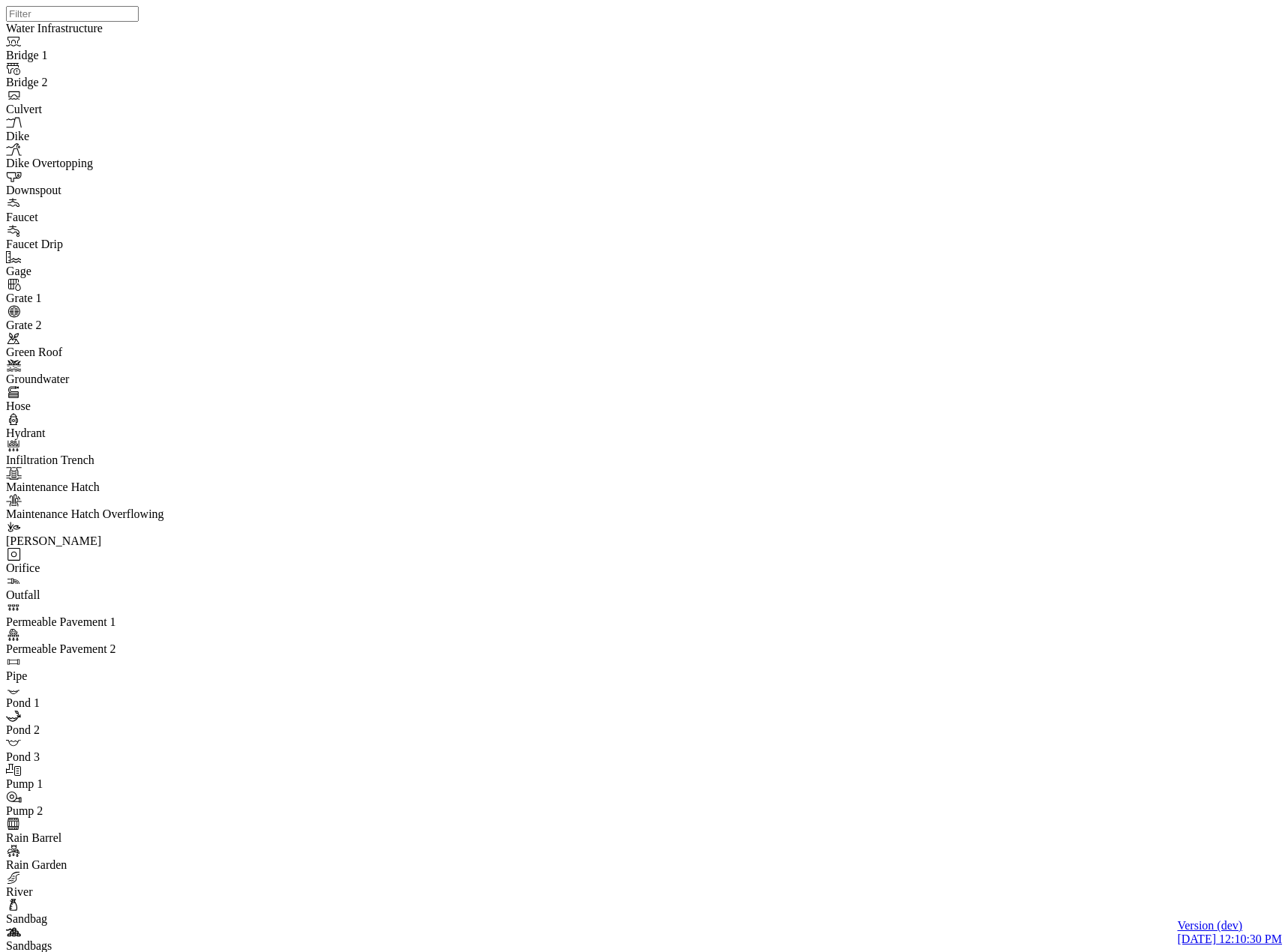
click at [612, 389] on div at bounding box center [650, 457] width 1288 height 914
drag, startPoint x: 544, startPoint y: 376, endPoint x: 513, endPoint y: 258, distance: 122.0
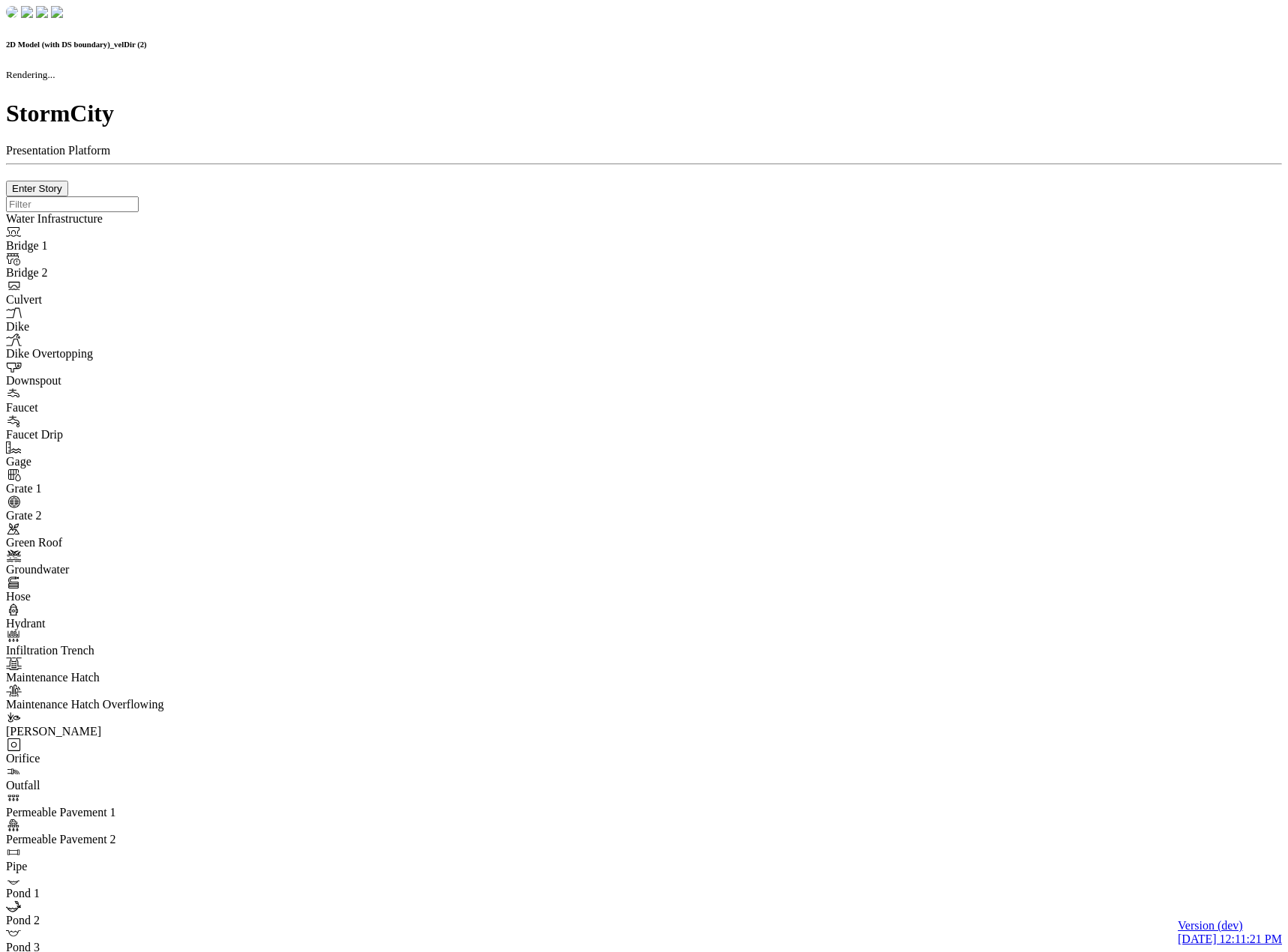
checkbox input "false"
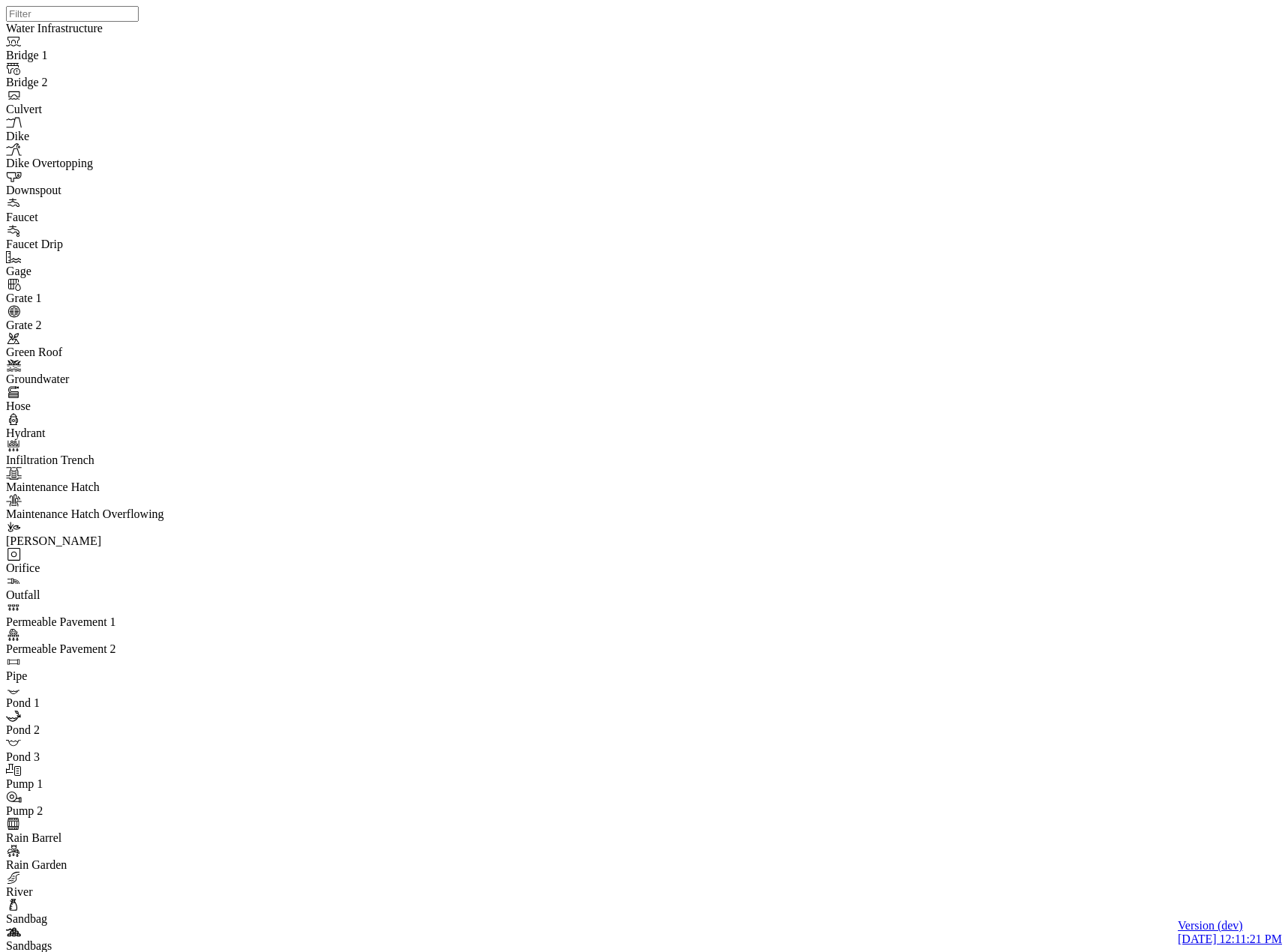
click at [590, 397] on div at bounding box center [650, 457] width 1288 height 914
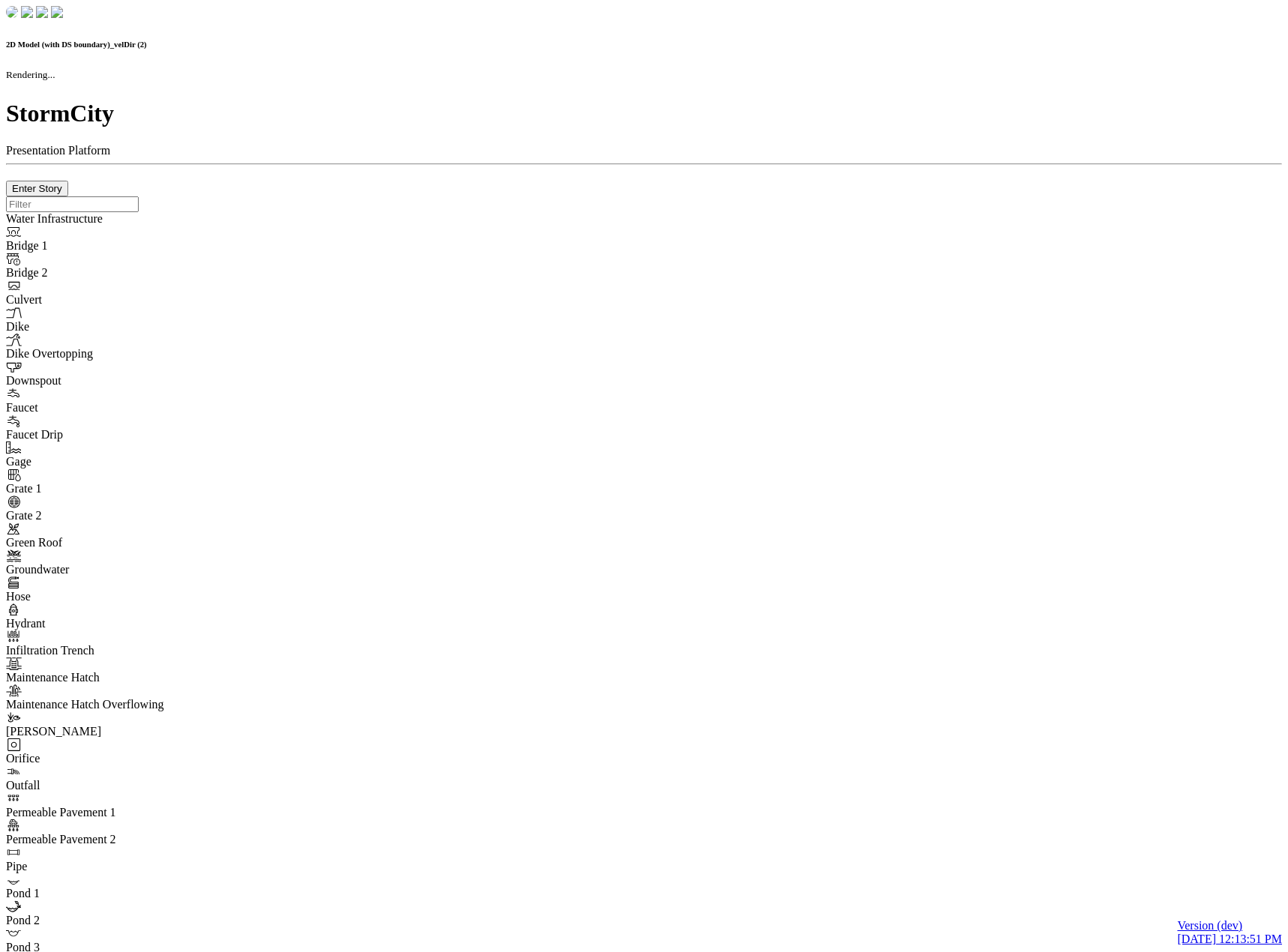
checkbox input "false"
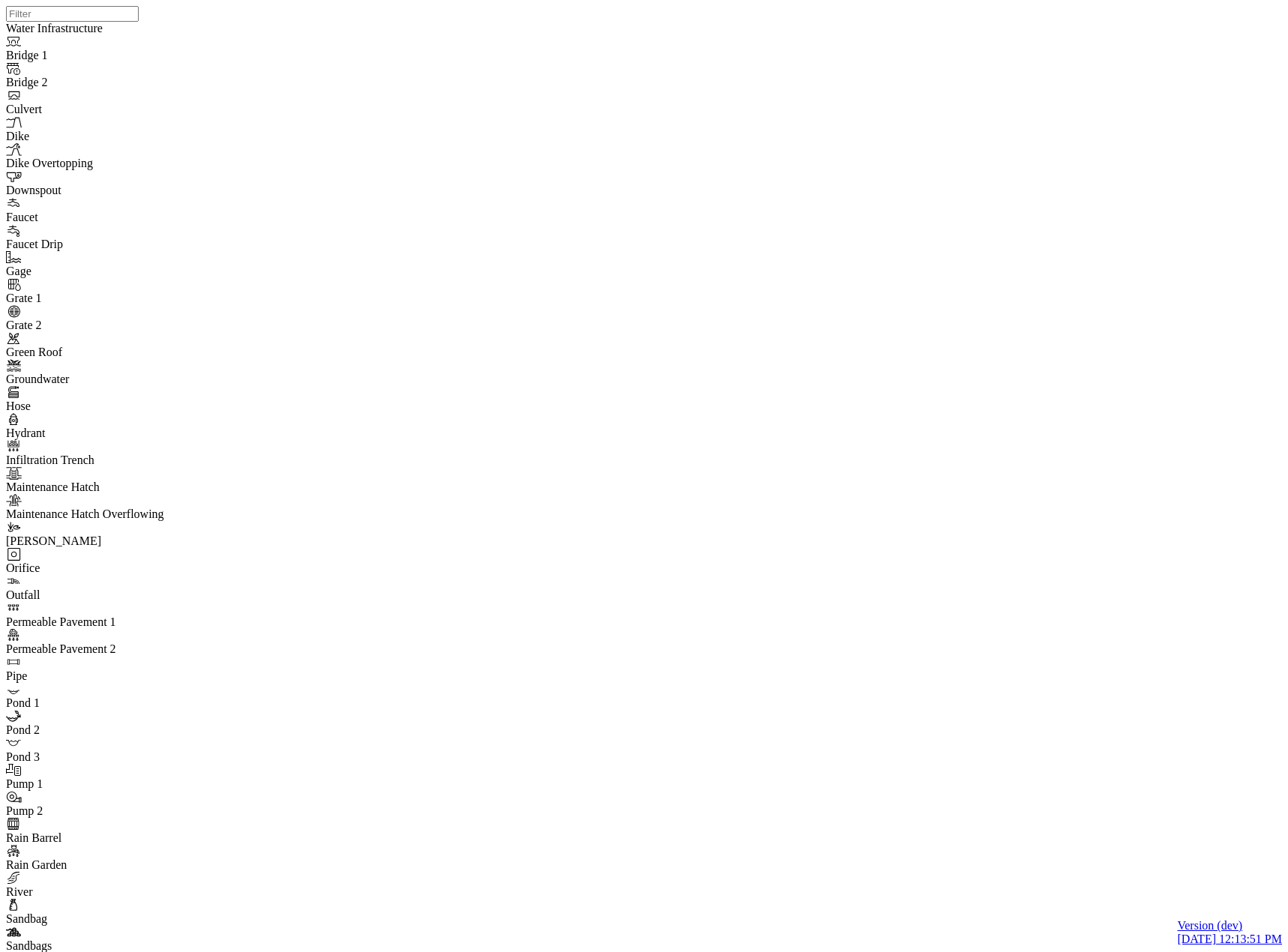
drag, startPoint x: 606, startPoint y: 395, endPoint x: 548, endPoint y: 371, distance: 62.8
click at [606, 395] on div at bounding box center [650, 457] width 1288 height 914
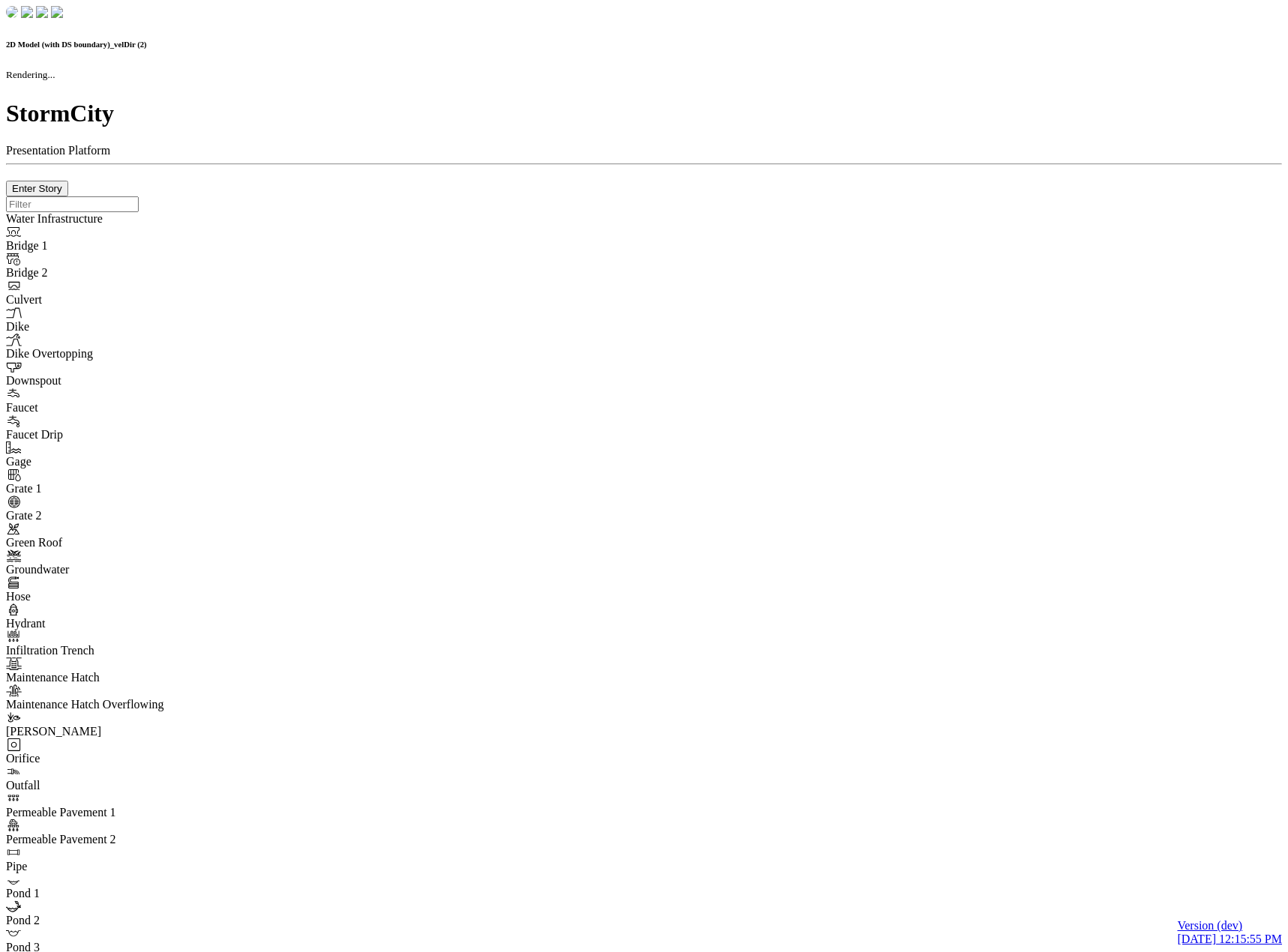
checkbox input "false"
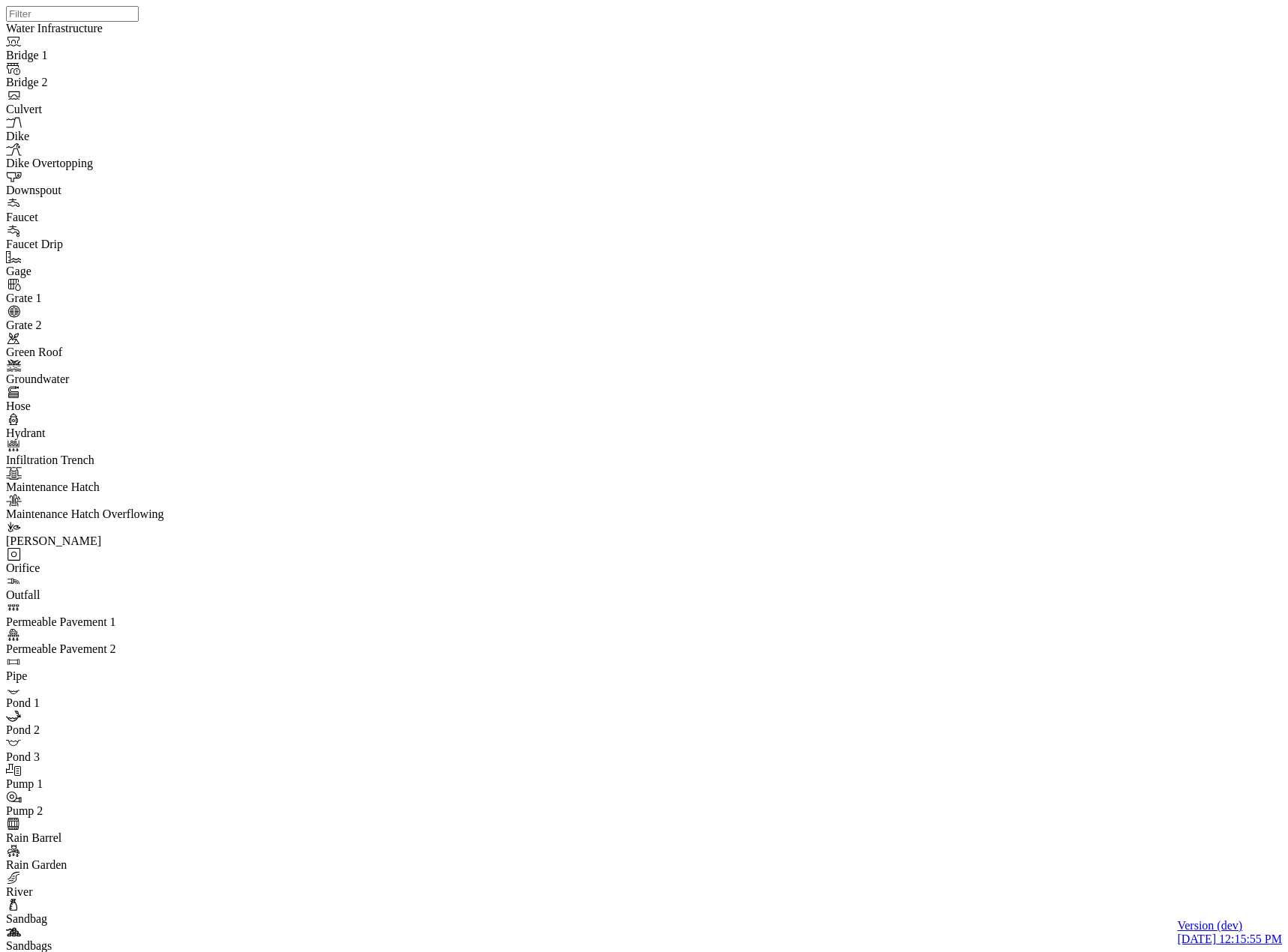
click at [608, 404] on div at bounding box center [650, 457] width 1288 height 914
click at [506, 441] on div at bounding box center [650, 457] width 1288 height 914
click at [700, 455] on div "JC" at bounding box center [650, 457] width 1288 height 914
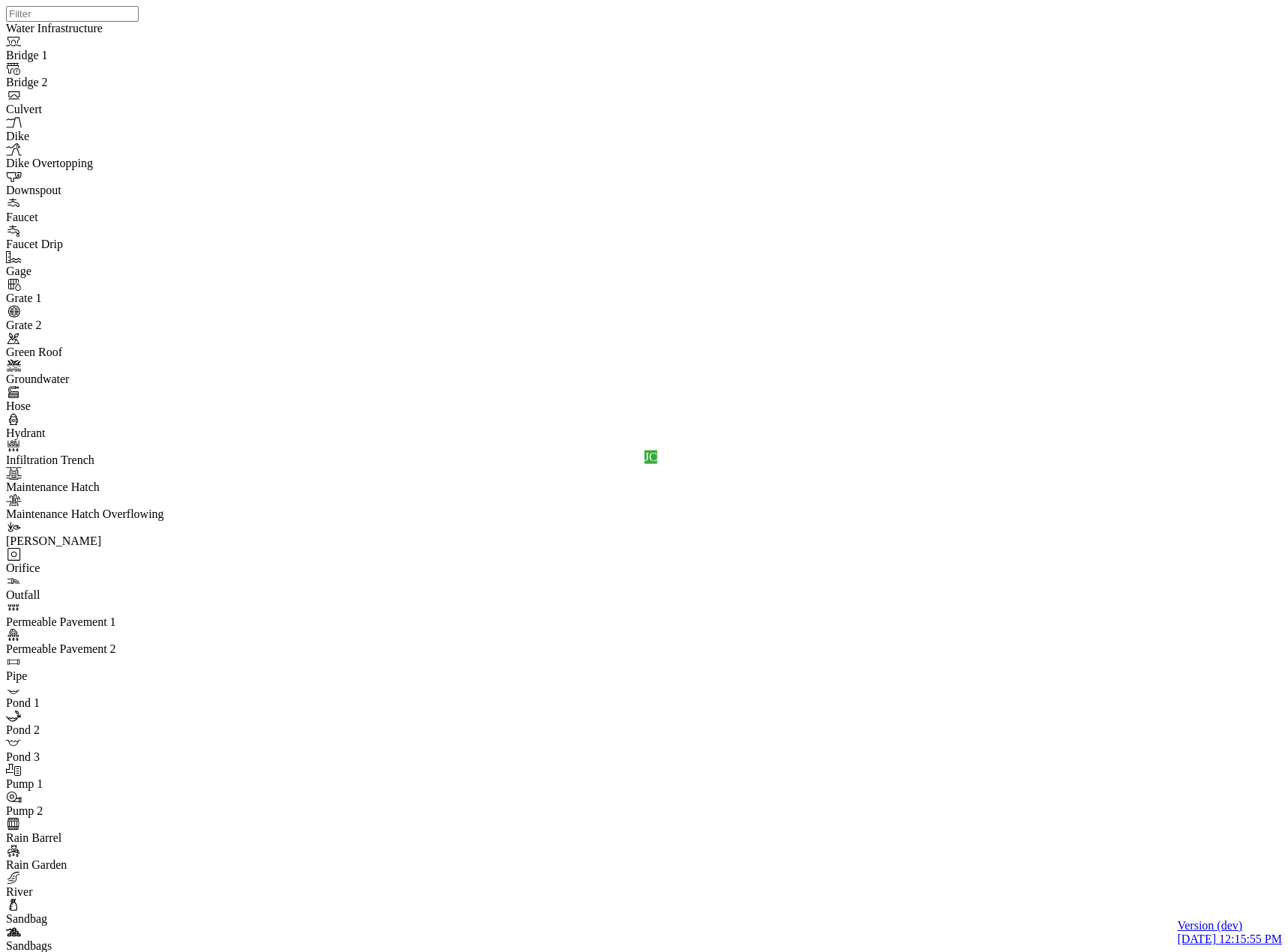
click at [686, 508] on div "JC" at bounding box center [650, 457] width 1288 height 914
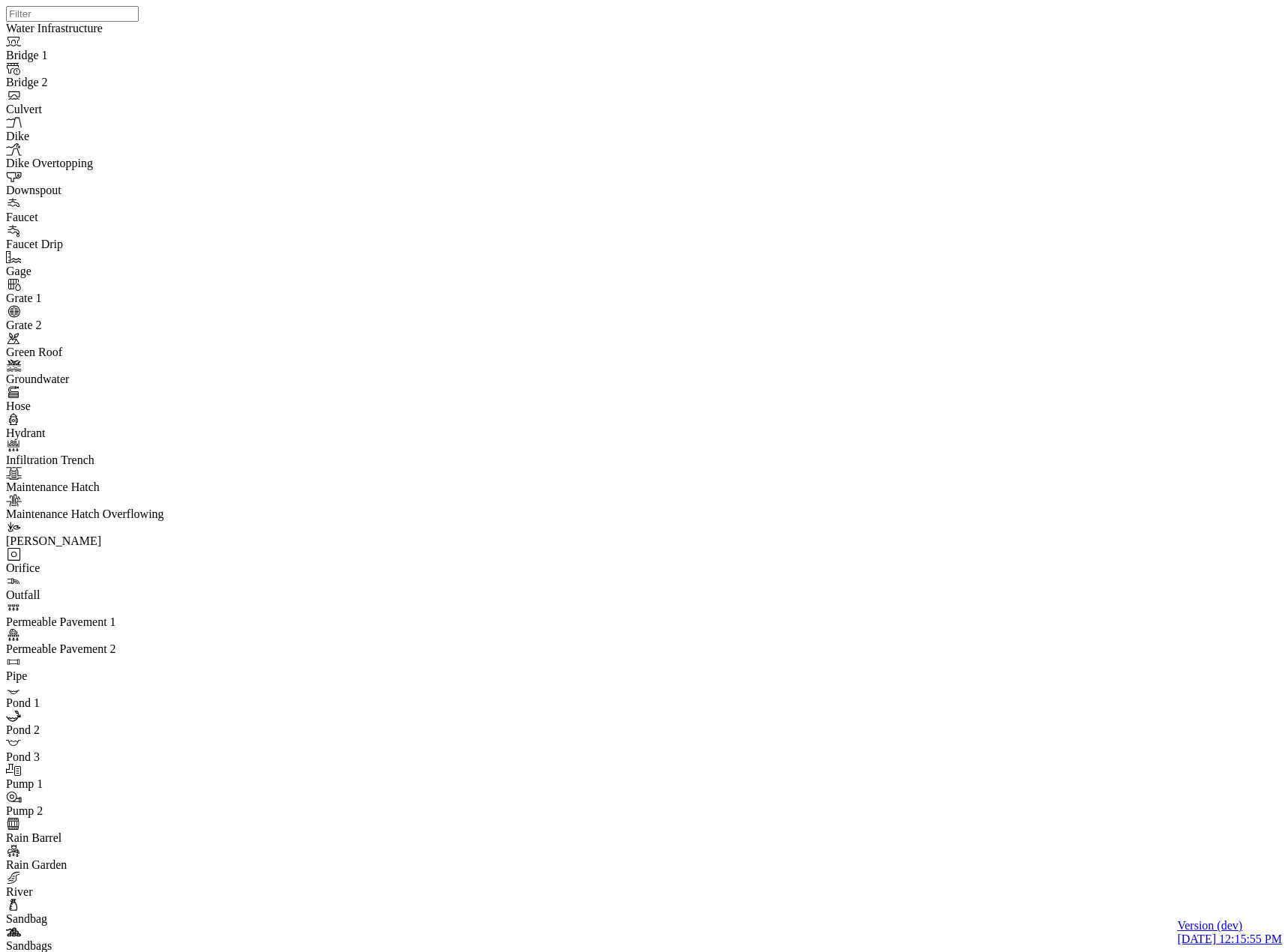
checkbox input "true"
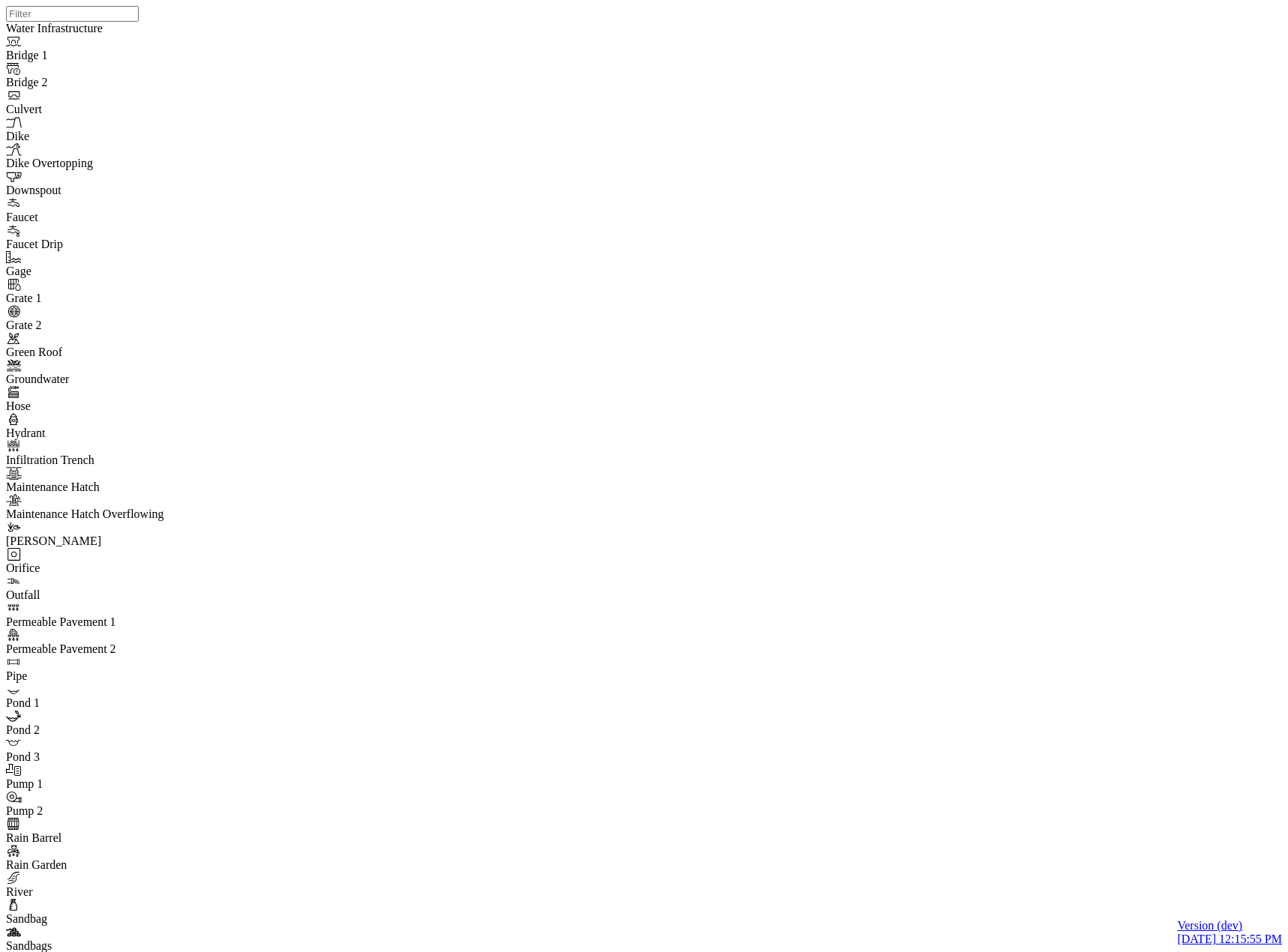
checkbox input "true"
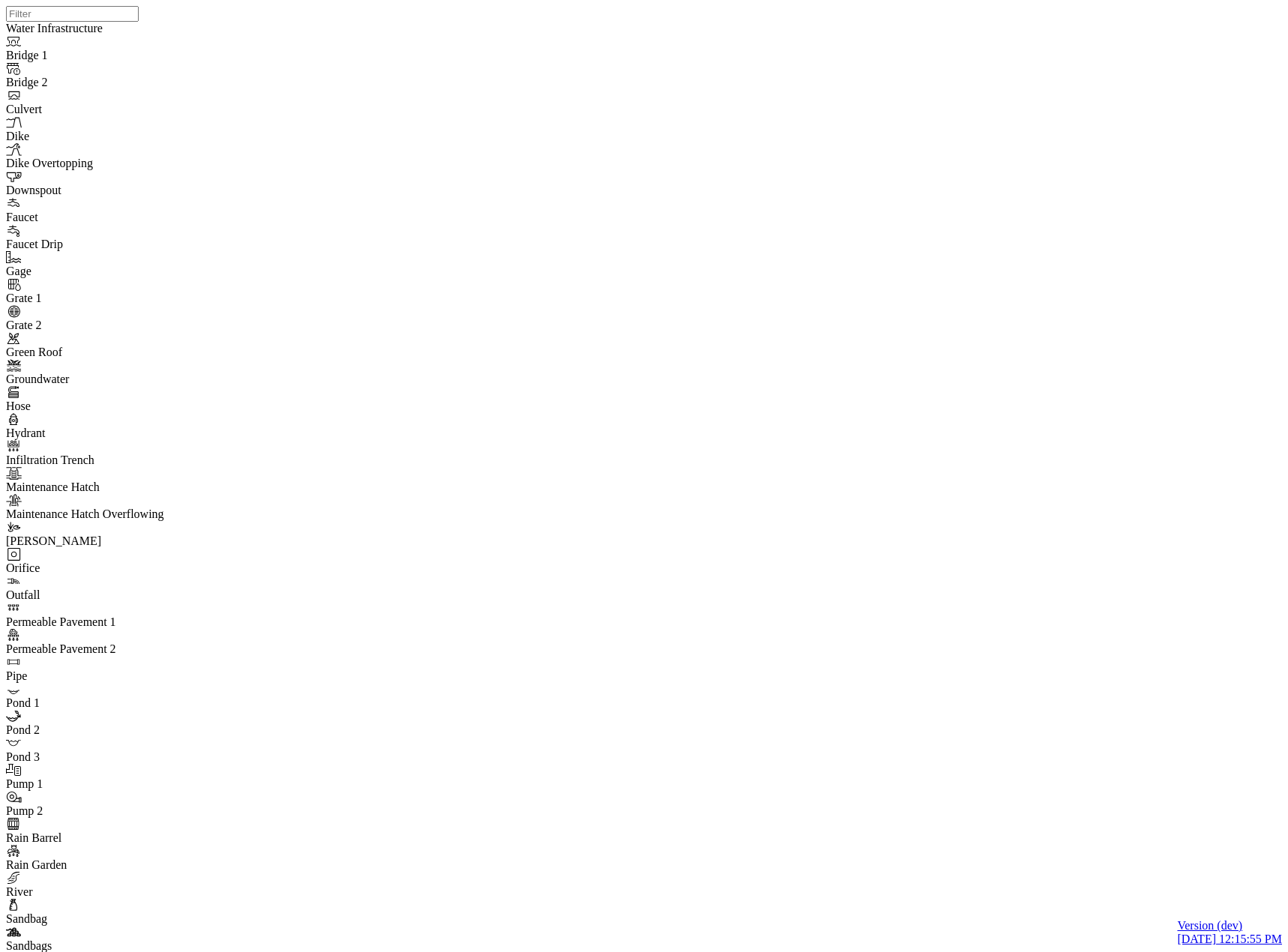
checkbox input "false"
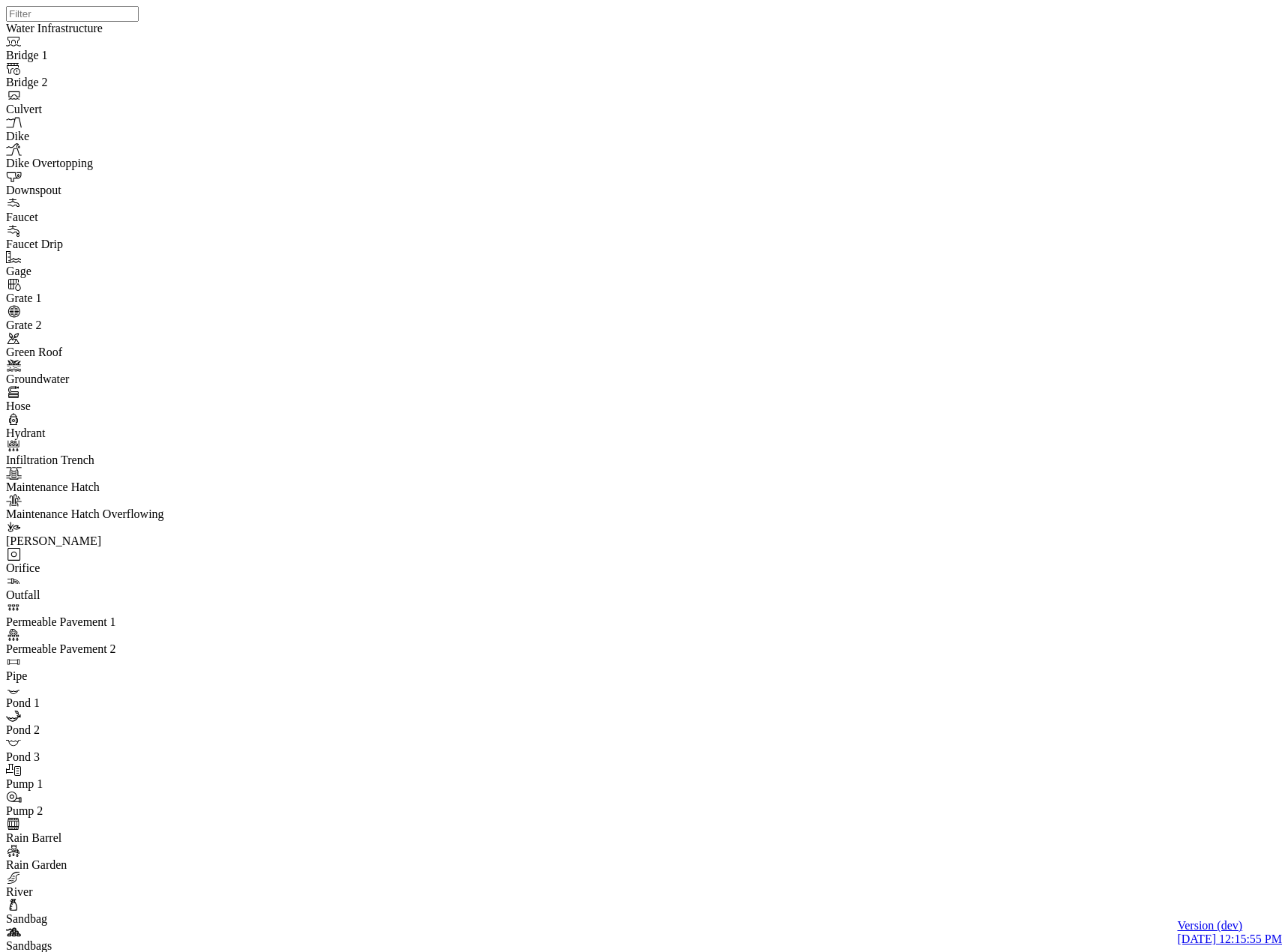
checkbox input "false"
click at [787, 541] on div "JC" at bounding box center [650, 457] width 1288 height 914
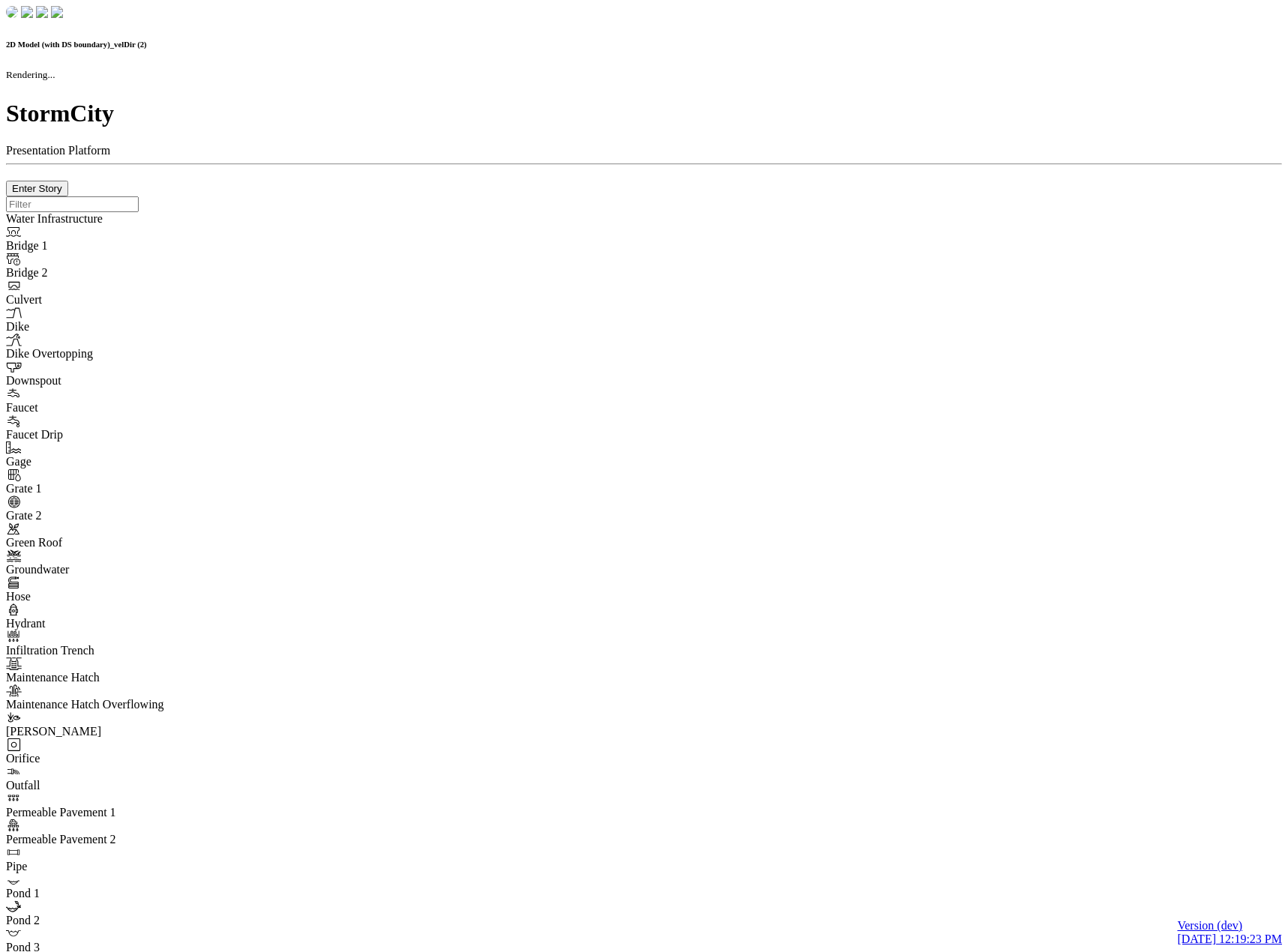
checkbox input "false"
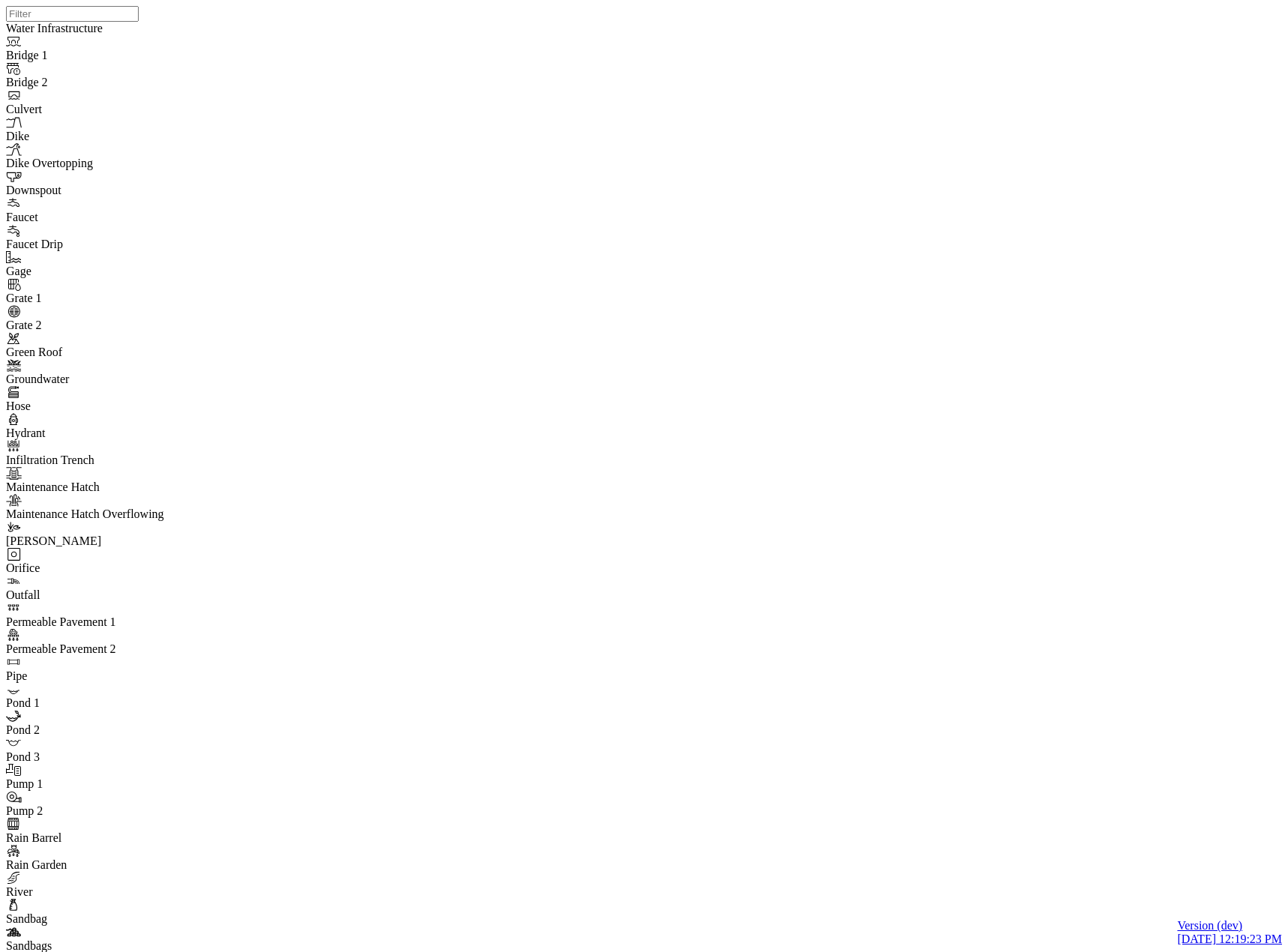
drag, startPoint x: 945, startPoint y: 511, endPoint x: 828, endPoint y: 266, distance: 271.5
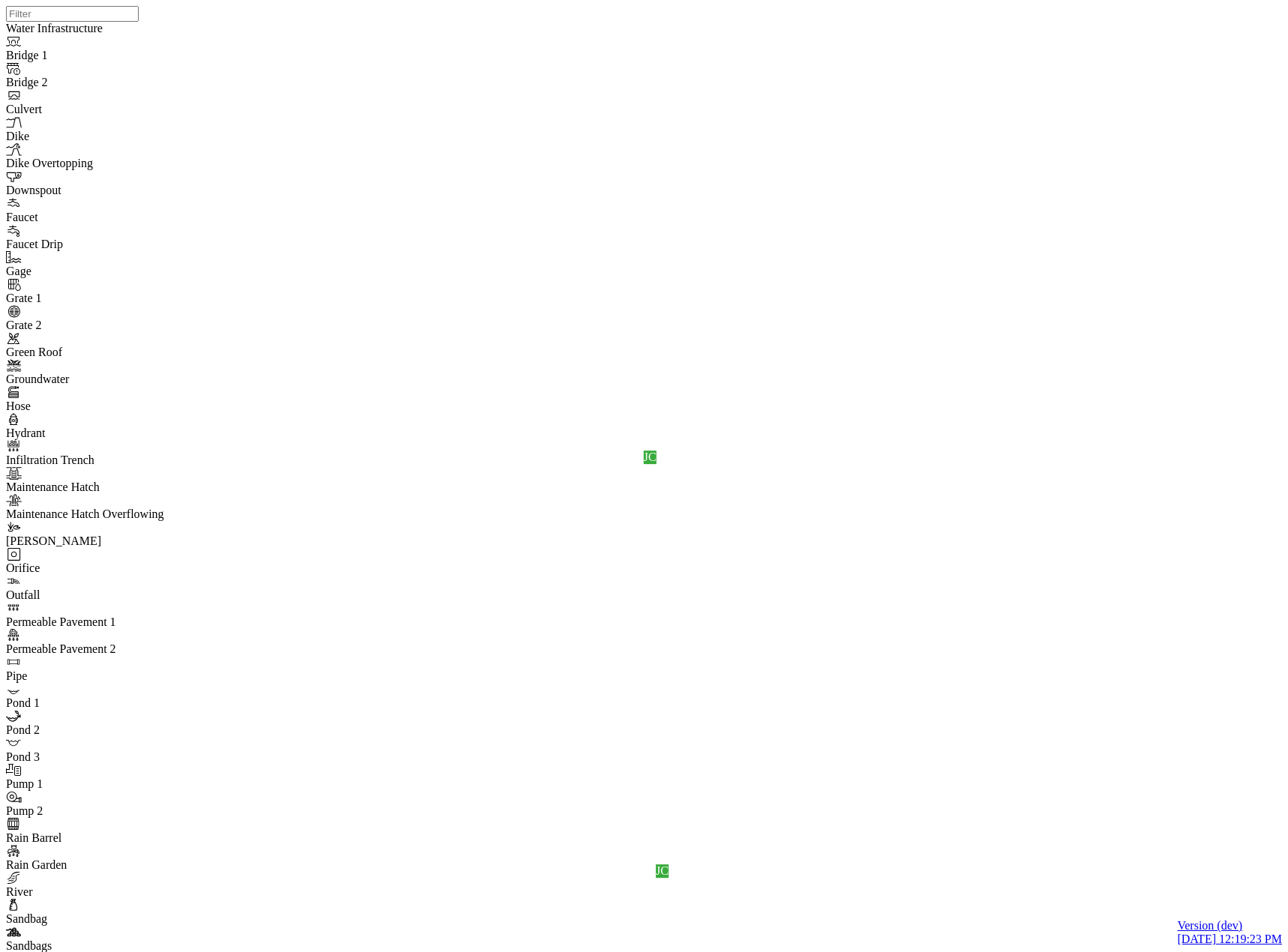
click at [644, 43] on div "JC" at bounding box center [638, 36] width 13 height 13
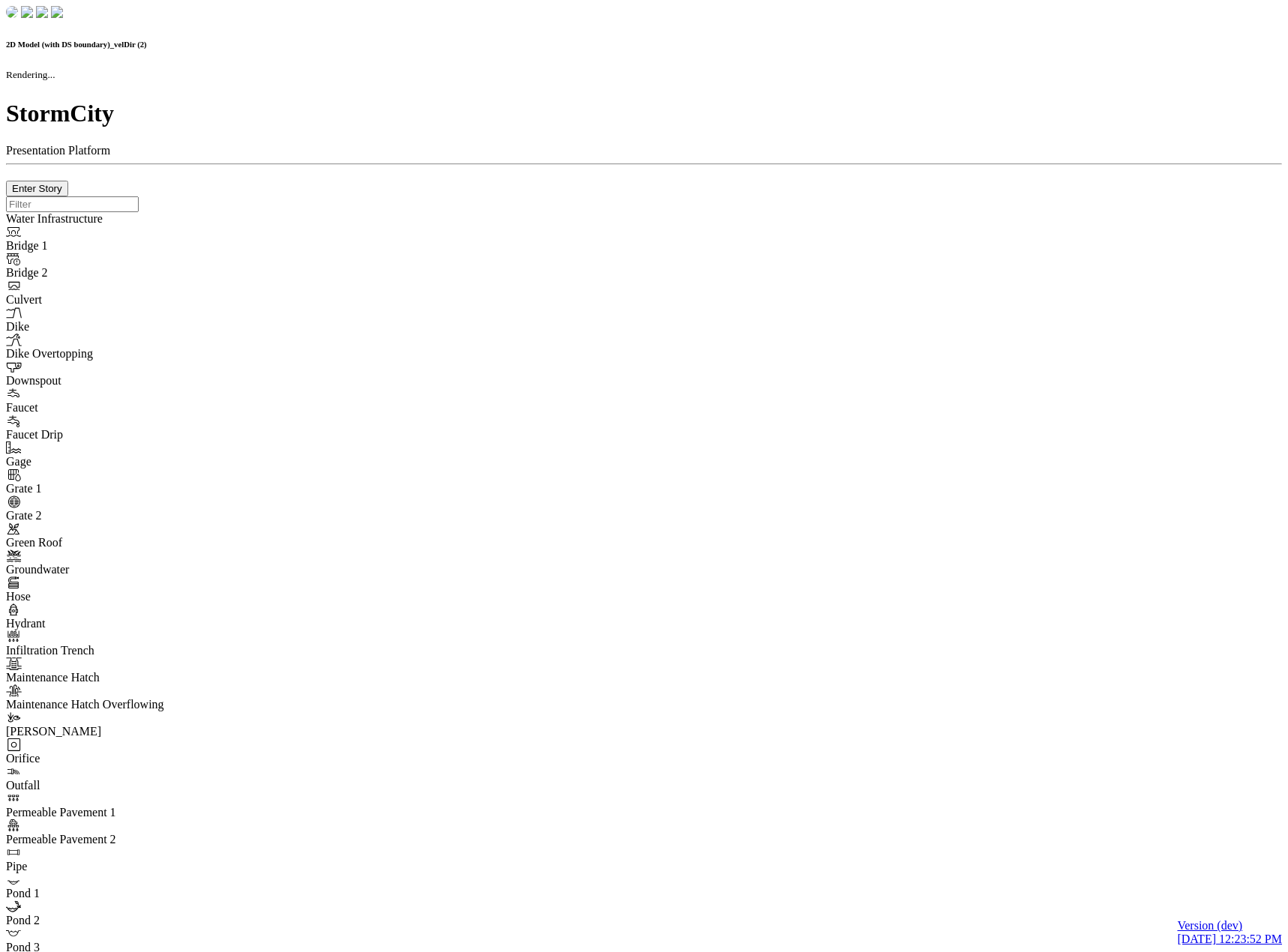
checkbox input "false"
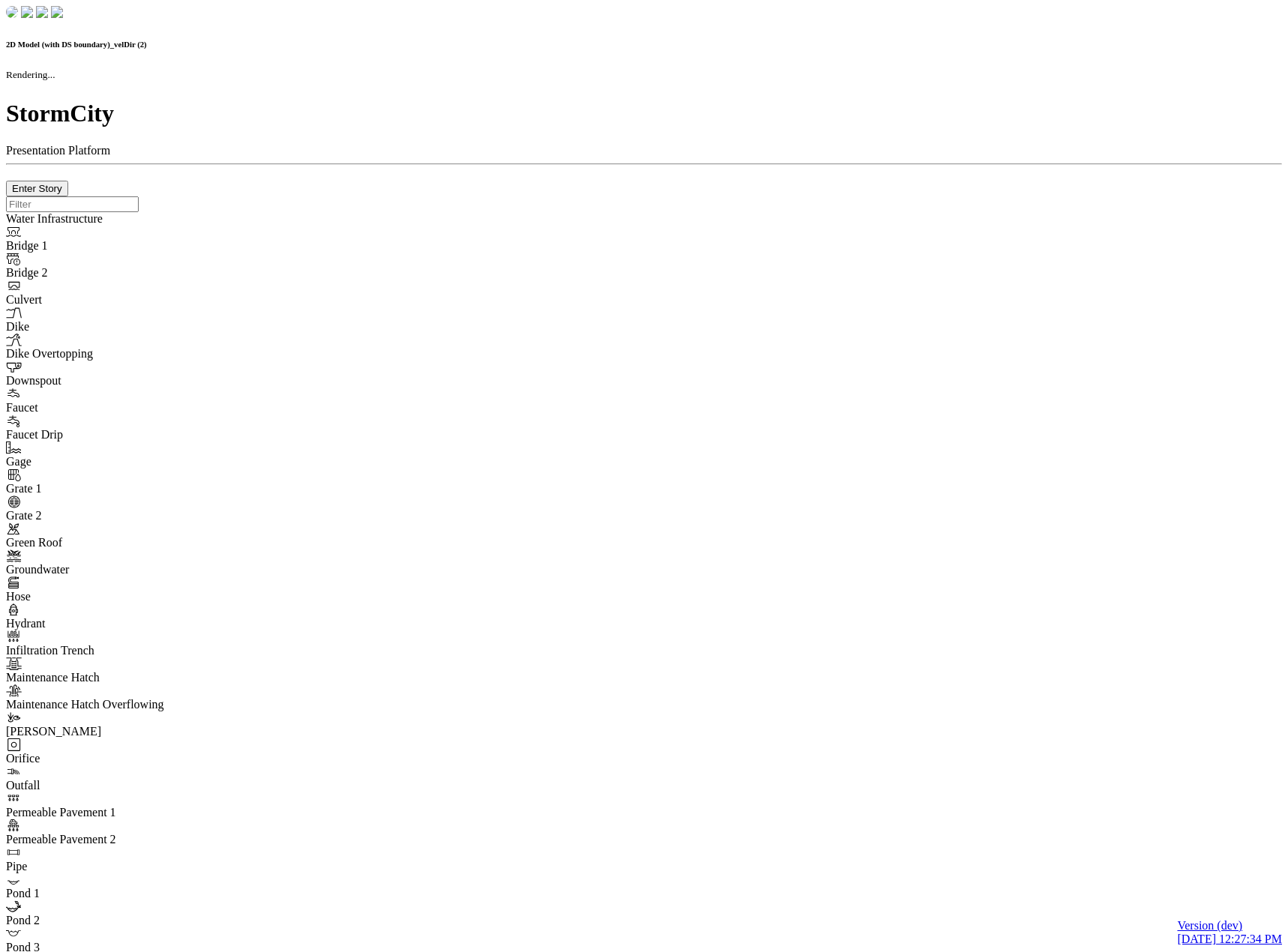
checkbox input "false"
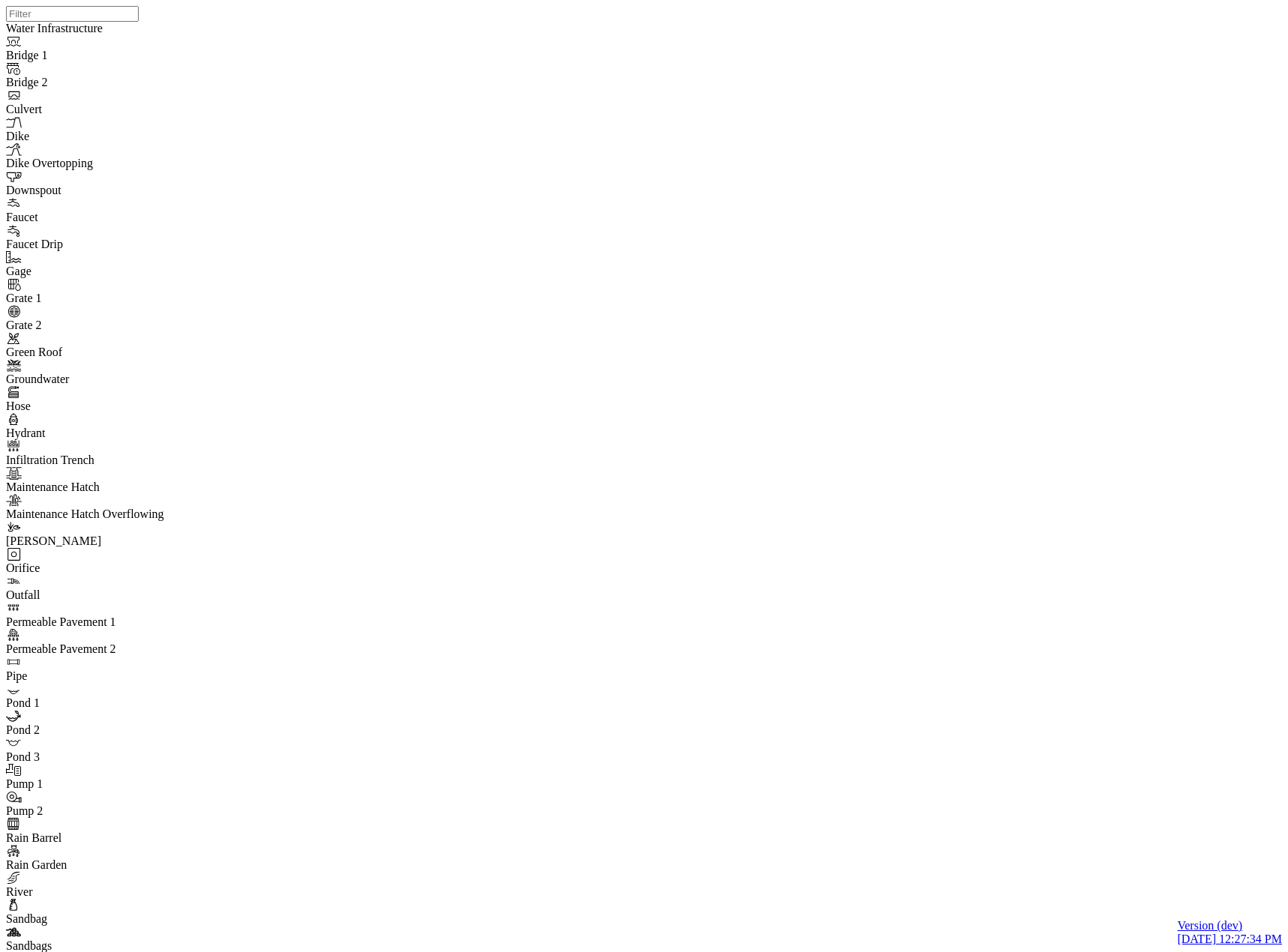
click at [618, 435] on div "JC" at bounding box center [612, 428] width 13 height 13
click at [616, 367] on div "JC" at bounding box center [610, 360] width 13 height 13
click at [948, 534] on div "JC JC" at bounding box center [650, 457] width 1288 height 914
drag, startPoint x: 939, startPoint y: 484, endPoint x: 868, endPoint y: 366, distance: 137.7
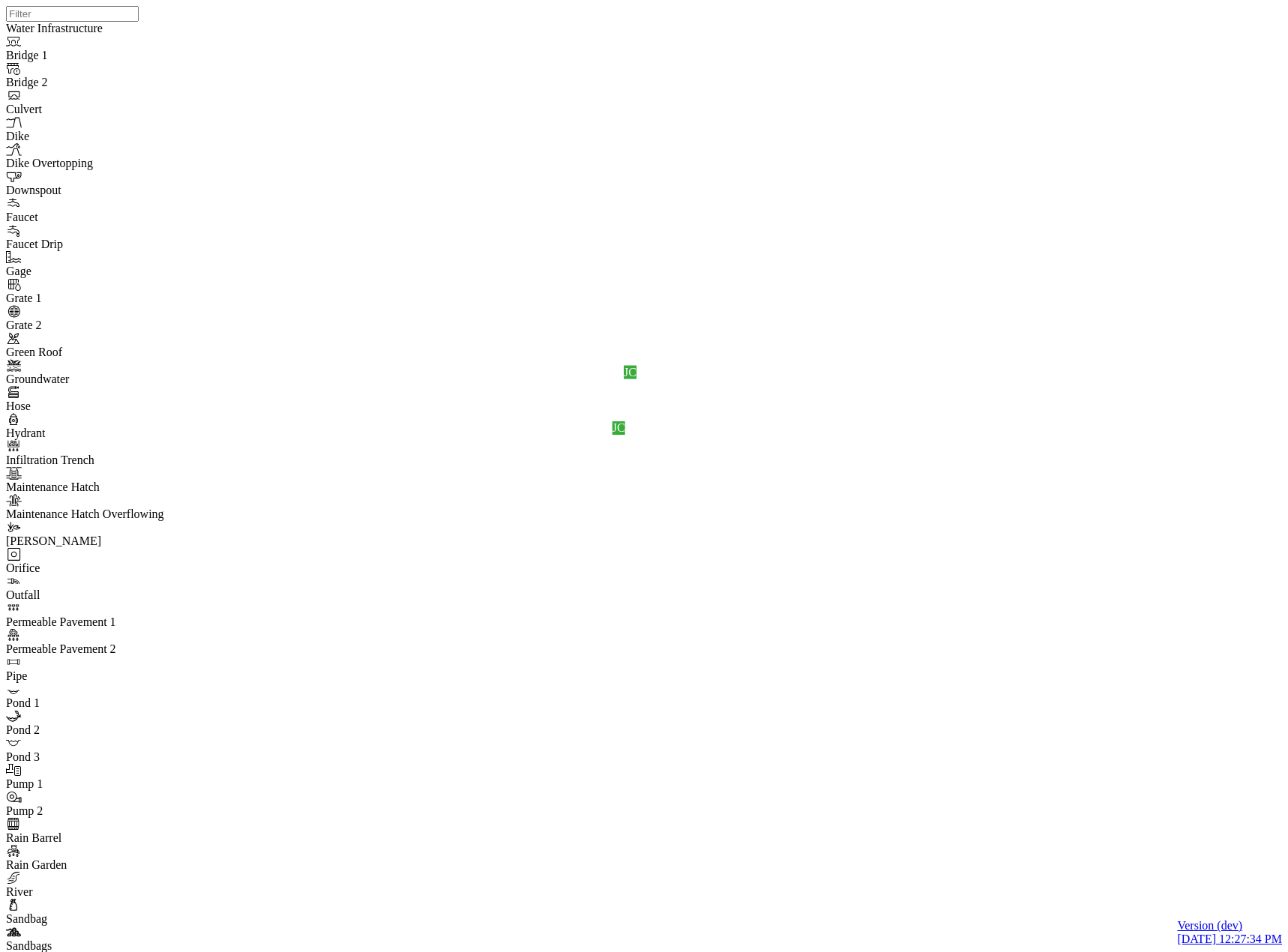
click at [861, 485] on div "JC JC" at bounding box center [650, 457] width 1288 height 914
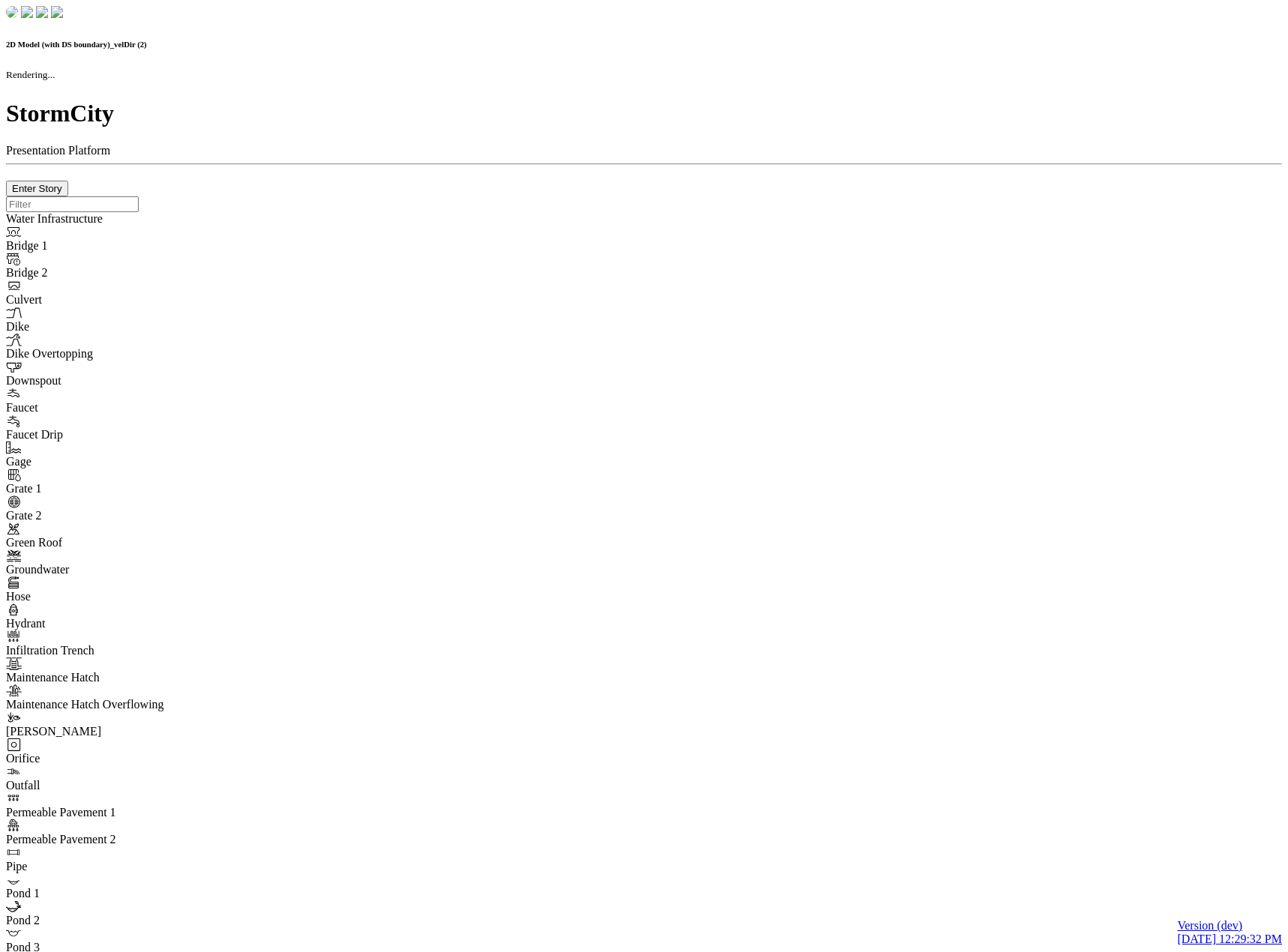
checkbox input "false"
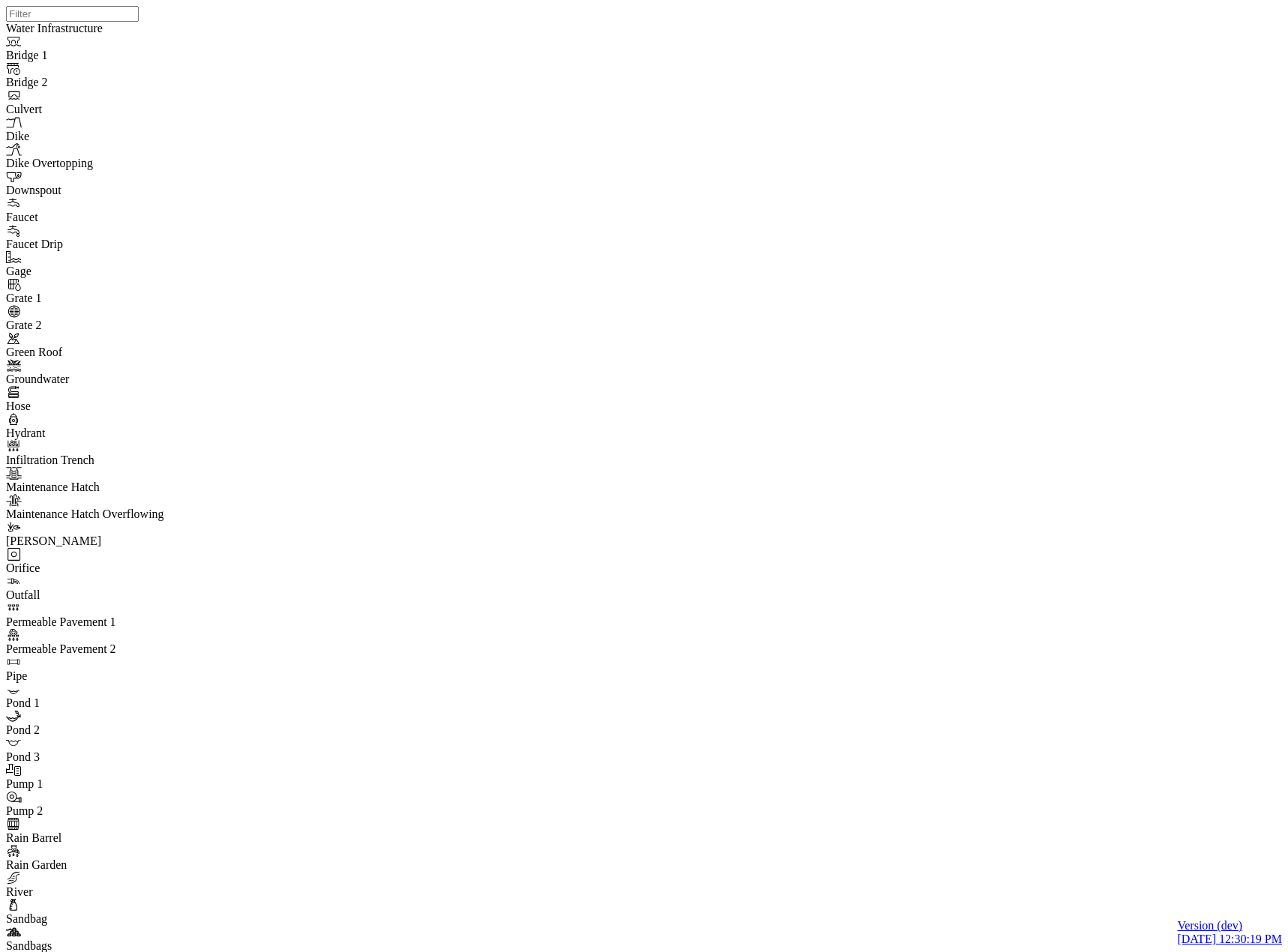
click at [964, 644] on div "JC JC" at bounding box center [650, 457] width 1288 height 914
drag, startPoint x: 964, startPoint y: 644, endPoint x: 821, endPoint y: 435, distance: 253.2
click at [886, 627] on div "JC JC" at bounding box center [650, 457] width 1288 height 914
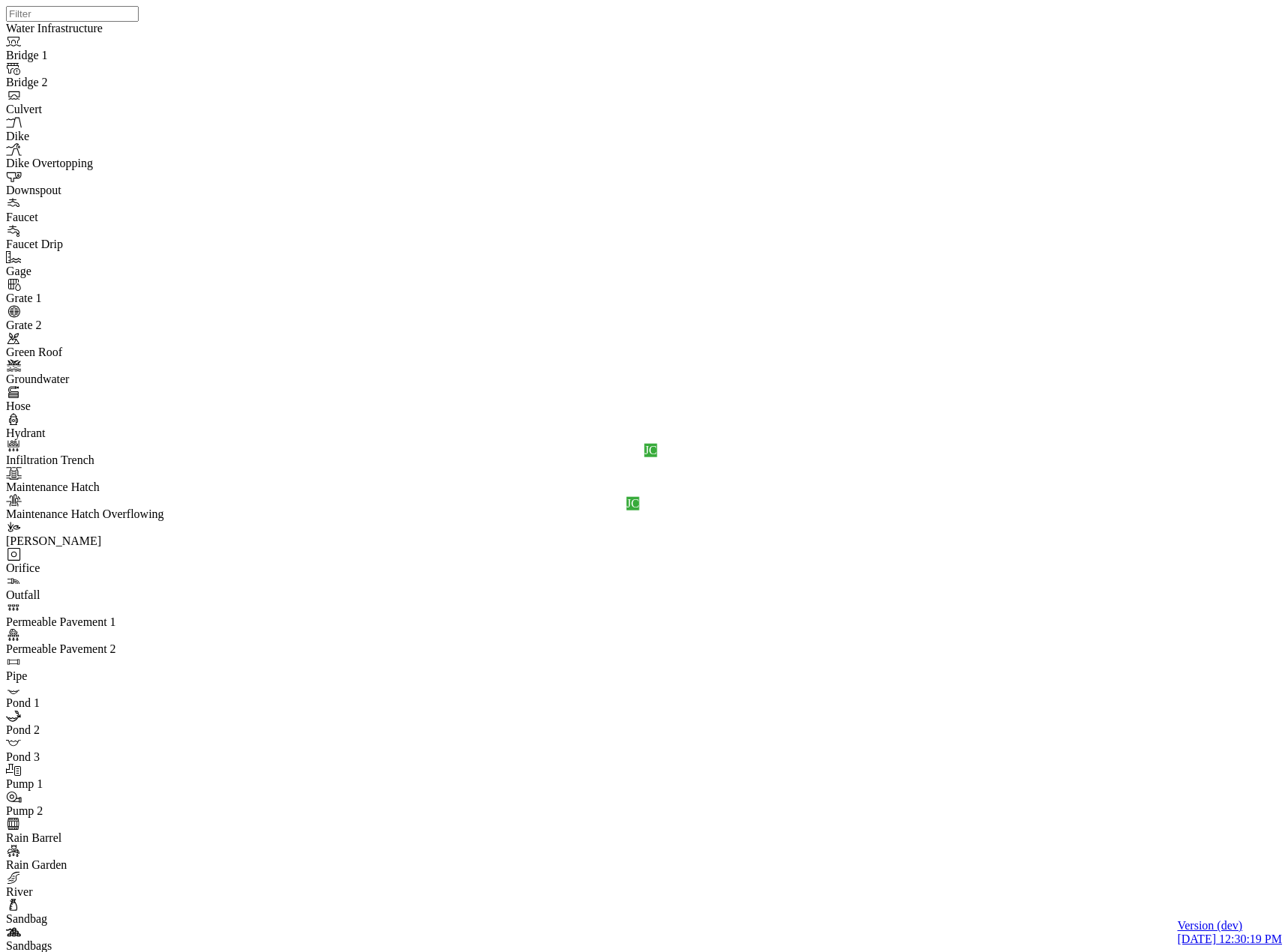
click at [891, 567] on div "JC JC" at bounding box center [650, 457] width 1288 height 914
click at [657, 458] on div "JC" at bounding box center [650, 450] width 13 height 13
click at [860, 574] on div "JC JC" at bounding box center [650, 457] width 1288 height 914
click at [640, 511] on div "JC" at bounding box center [633, 503] width 13 height 13
click at [850, 560] on div "JC JC" at bounding box center [650, 457] width 1288 height 914
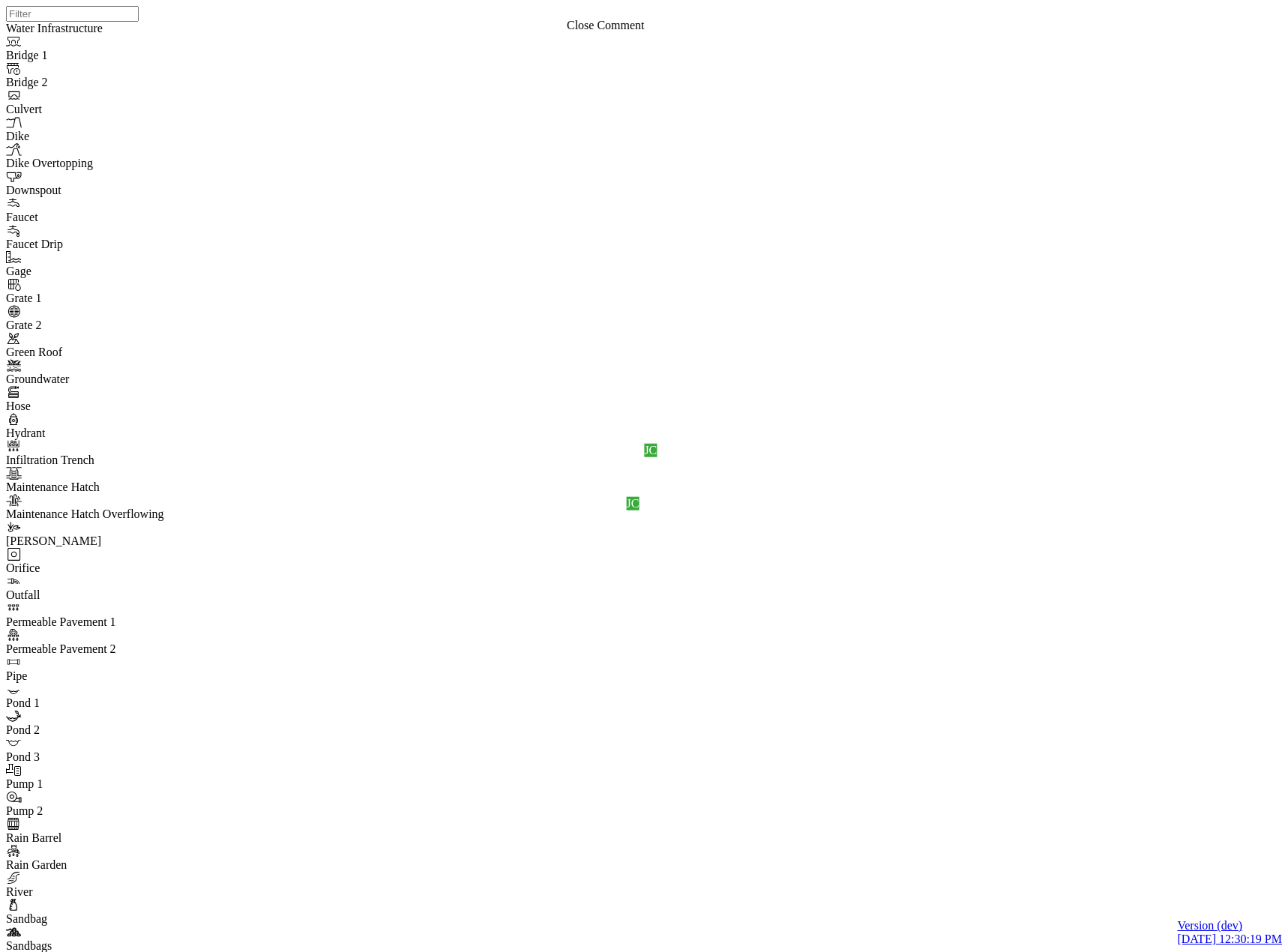
click at [829, 583] on div "JC JC" at bounding box center [650, 457] width 1288 height 914
click at [657, 464] on div "JC" at bounding box center [650, 457] width 13 height 13
click at [866, 563] on div "JC JC" at bounding box center [650, 457] width 1288 height 914
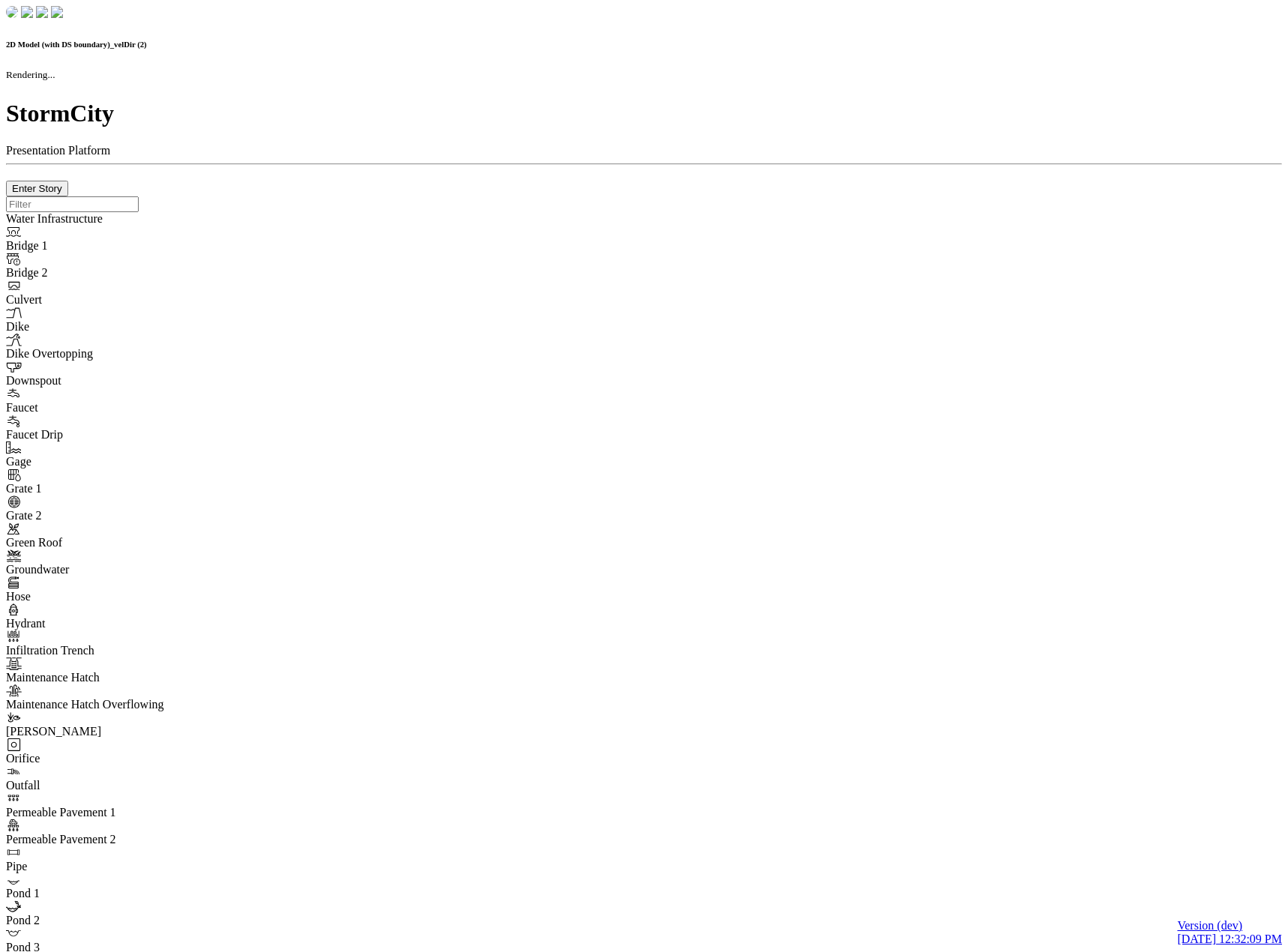
checkbox input "false"
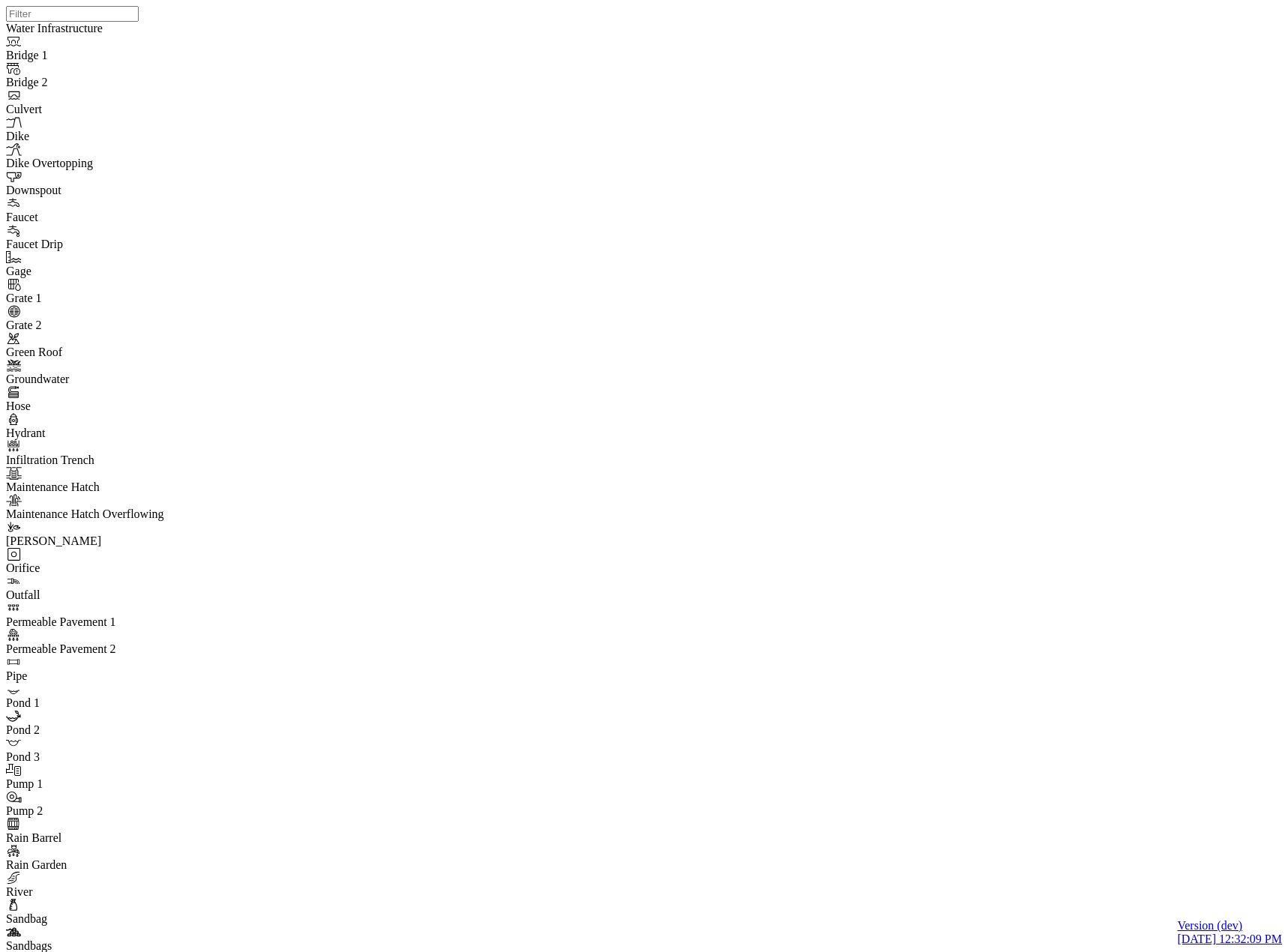
click at [618, 435] on div "JC" at bounding box center [612, 428] width 13 height 13
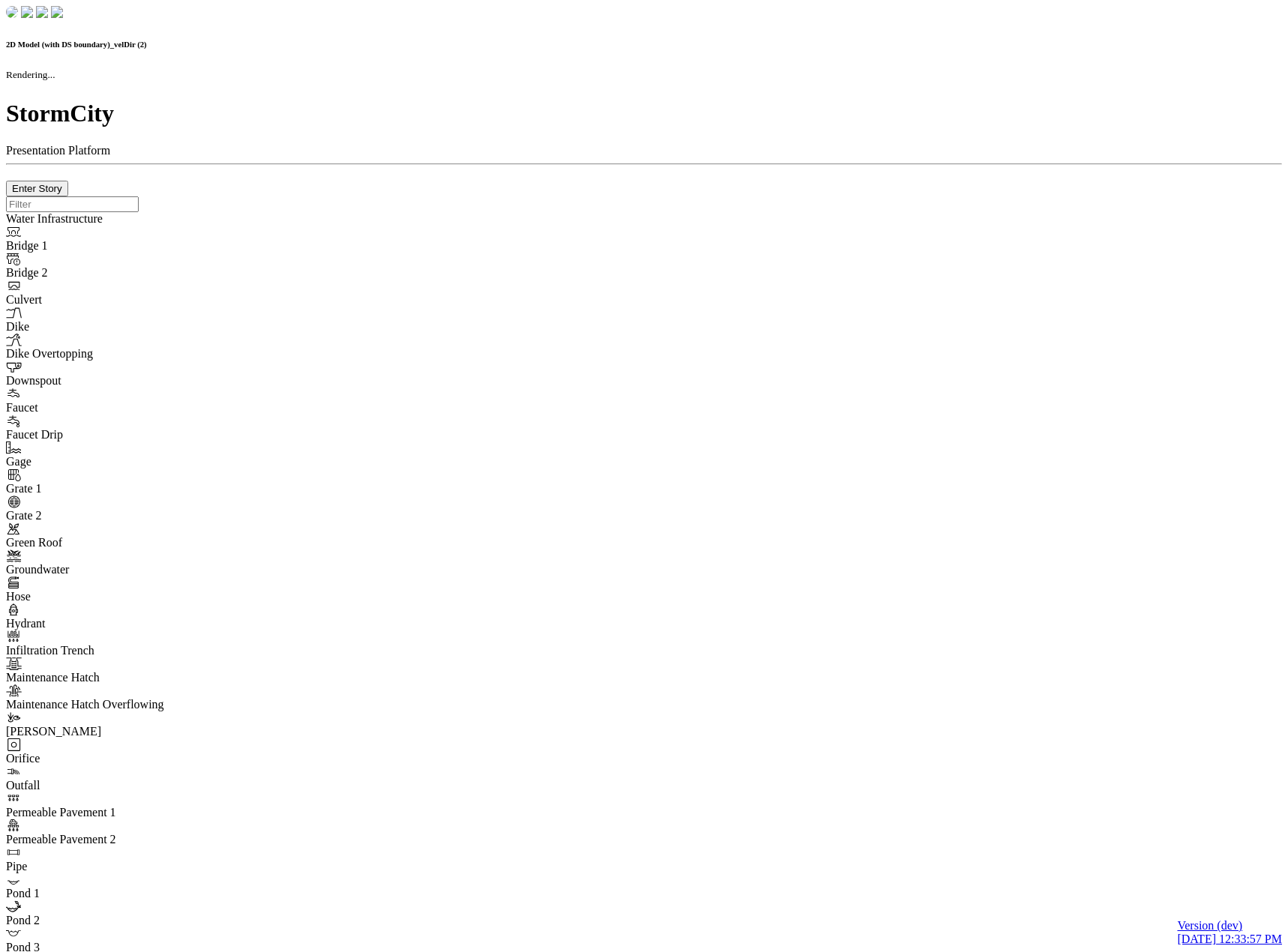
checkbox input "false"
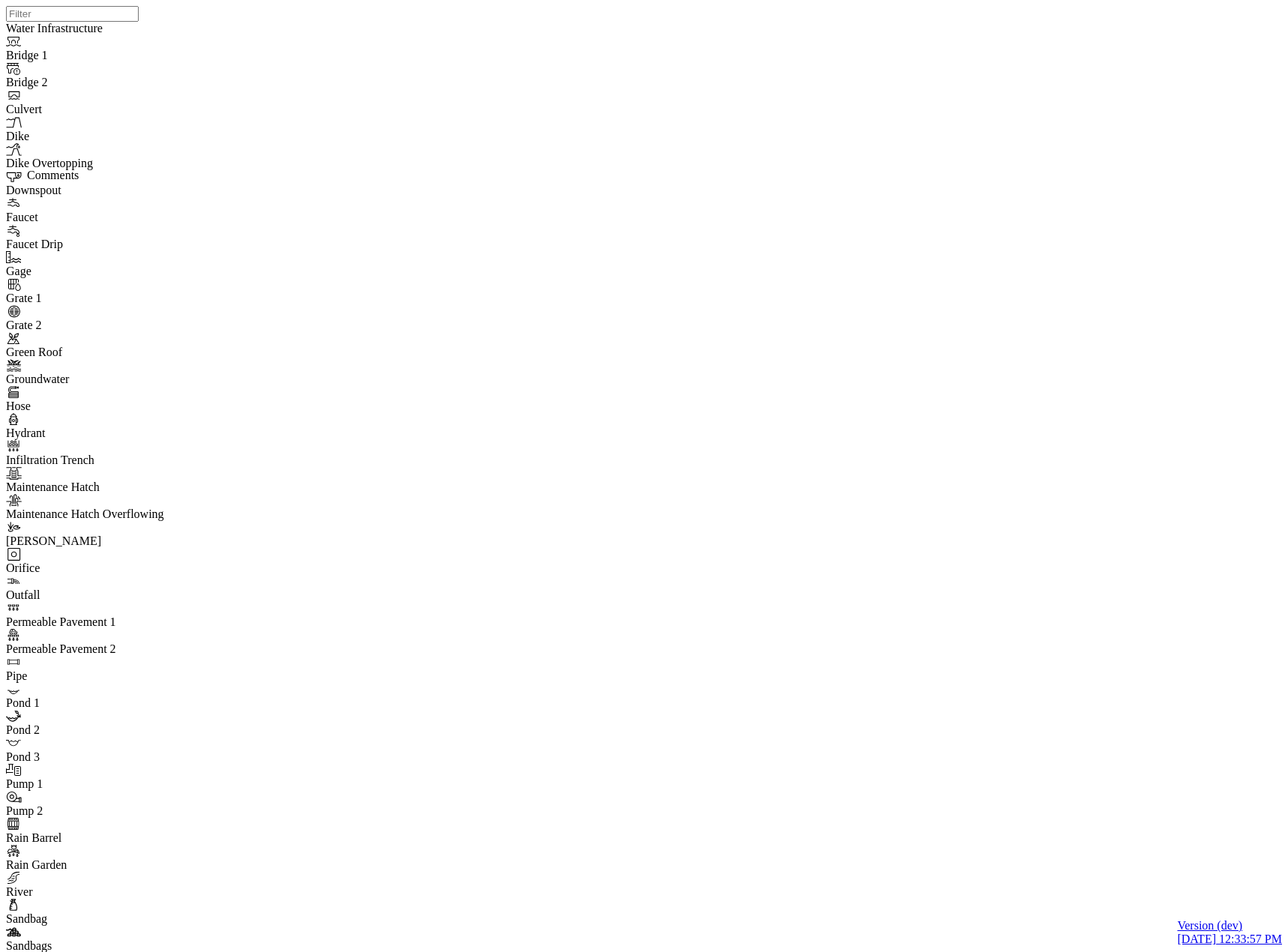
drag, startPoint x: 849, startPoint y: 557, endPoint x: 759, endPoint y: 440, distance: 147.6
click at [917, 552] on div "JC JC" at bounding box center [650, 457] width 1288 height 914
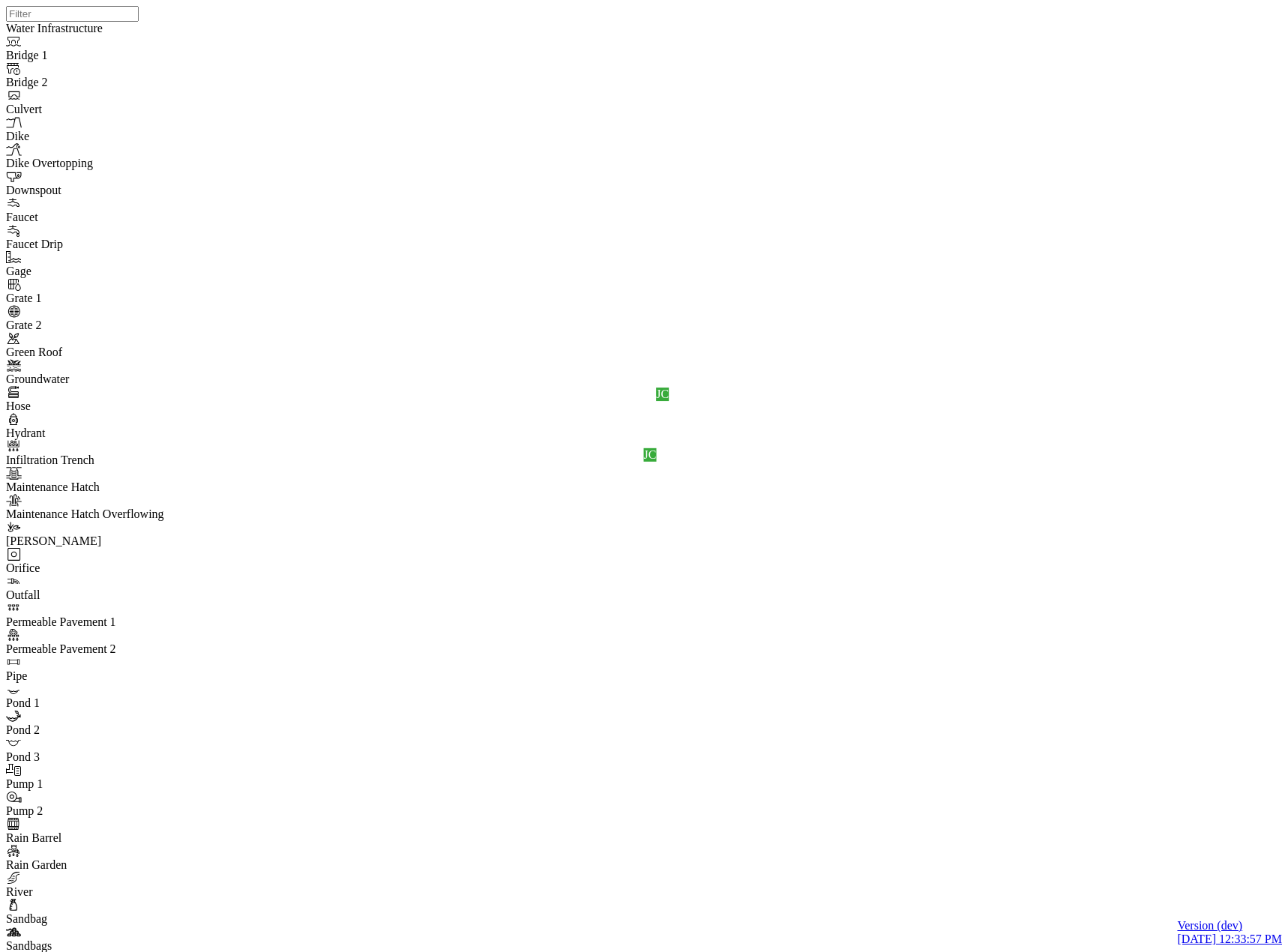
click at [166, 563] on span "None" at bounding box center [153, 570] width 26 height 13
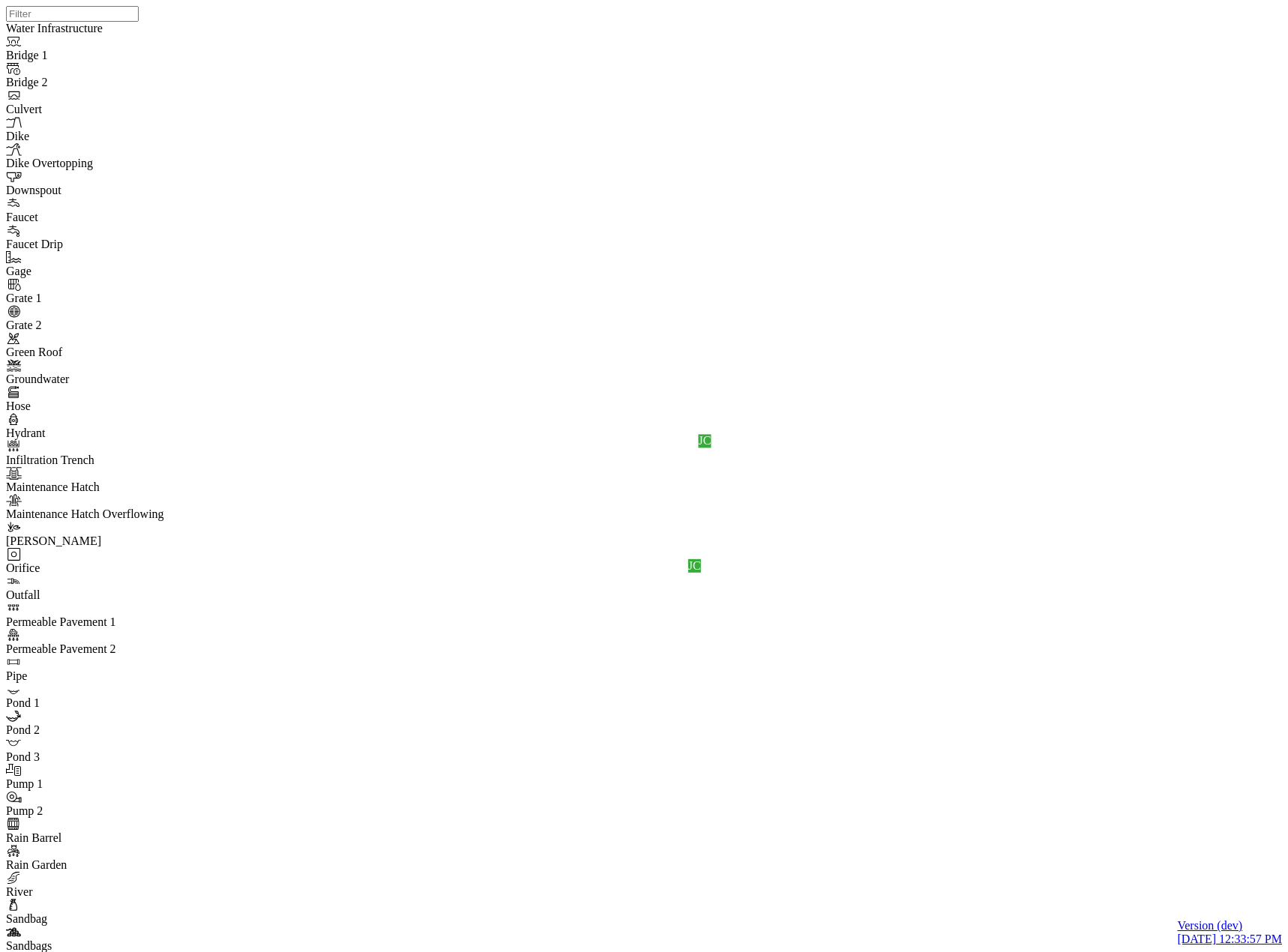
drag, startPoint x: 969, startPoint y: 560, endPoint x: 912, endPoint y: 310, distance: 256.4
drag, startPoint x: 883, startPoint y: 520, endPoint x: 692, endPoint y: 590, distance: 203.4
click at [692, 590] on div "JC JC" at bounding box center [650, 457] width 1288 height 914
click at [964, 623] on div "JC JC" at bounding box center [650, 457] width 1288 height 914
